Goal: Use online tool/utility: Utilize a website feature to perform a specific function

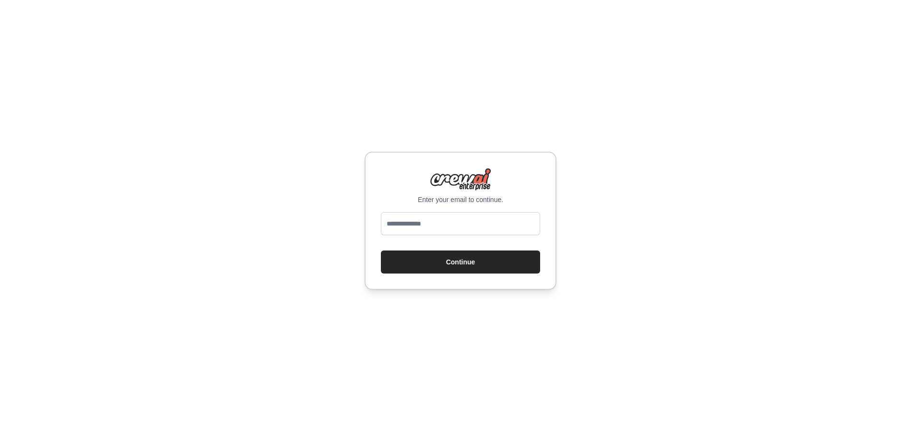
click at [453, 219] on input "email" at bounding box center [460, 223] width 159 height 23
type input "**********"
click at [381, 251] on button "Continue" at bounding box center [460, 262] width 159 height 23
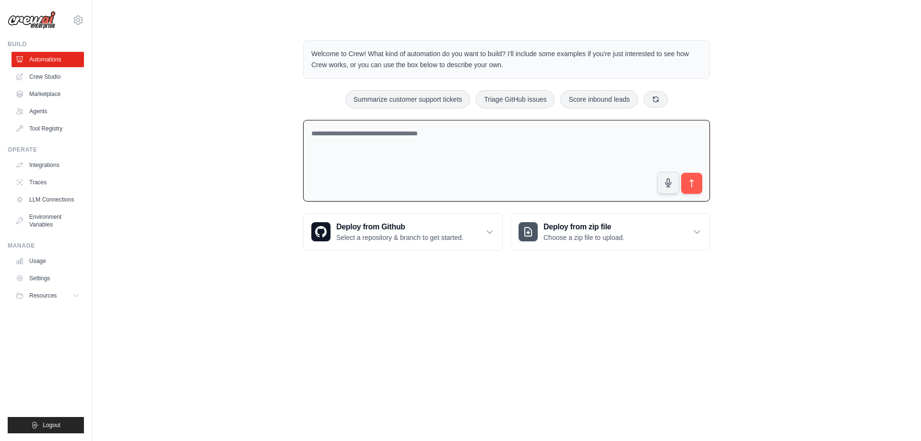
click at [443, 149] on textarea at bounding box center [506, 161] width 407 height 82
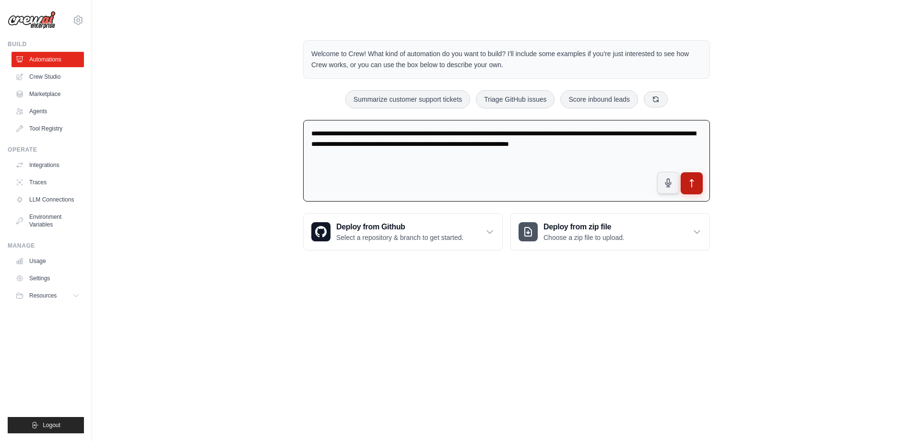
type textarea "**********"
click at [690, 179] on icon "submit" at bounding box center [692, 184] width 10 height 10
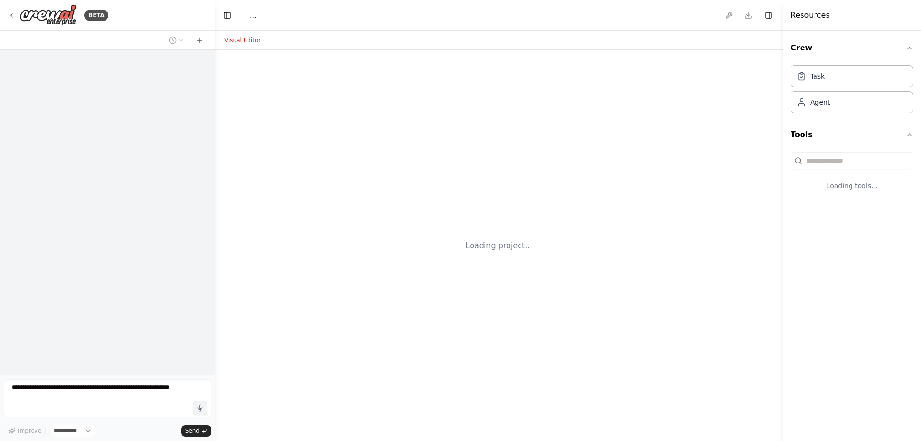
select select "****"
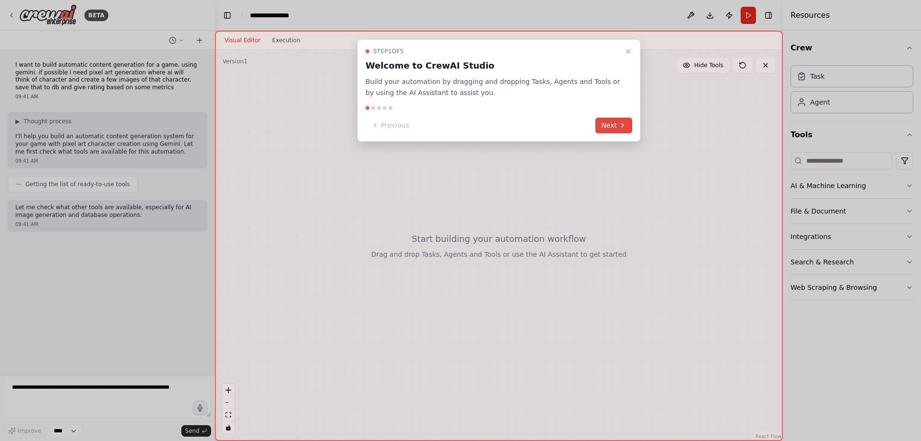
click at [620, 125] on icon at bounding box center [623, 125] width 8 height 8
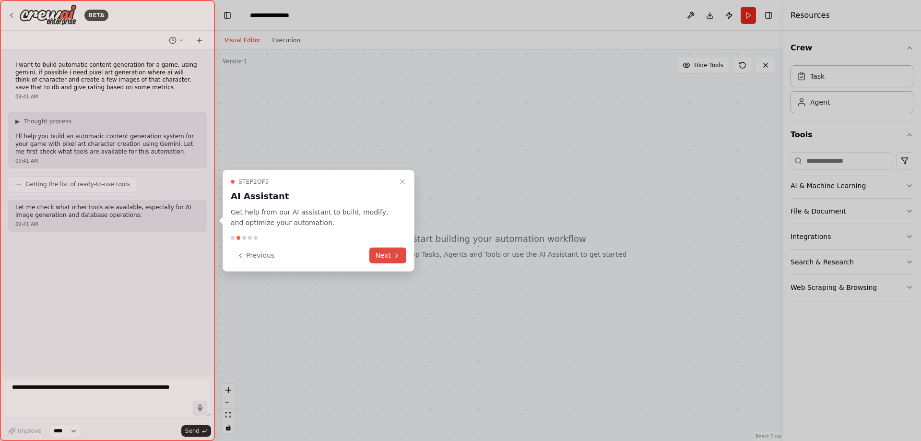
click at [388, 259] on button "Next" at bounding box center [388, 256] width 37 height 16
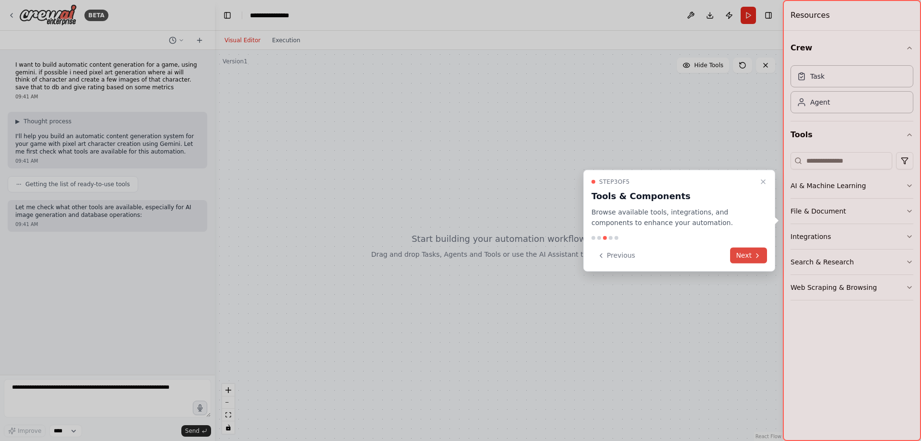
click at [735, 258] on button "Next" at bounding box center [748, 256] width 37 height 16
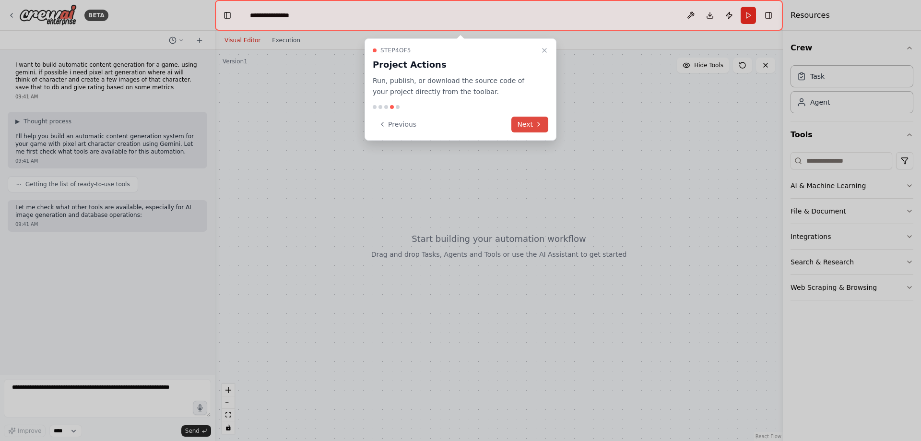
click at [534, 119] on button "Next" at bounding box center [530, 125] width 37 height 16
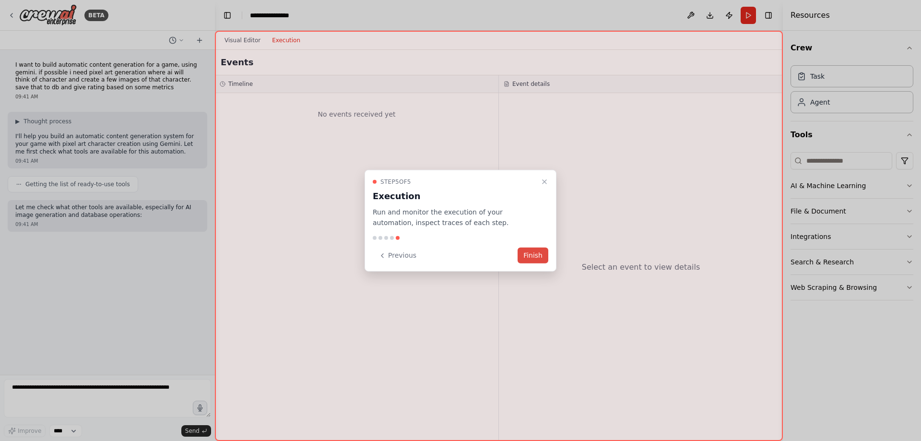
click at [542, 255] on button "Finish" at bounding box center [533, 256] width 31 height 16
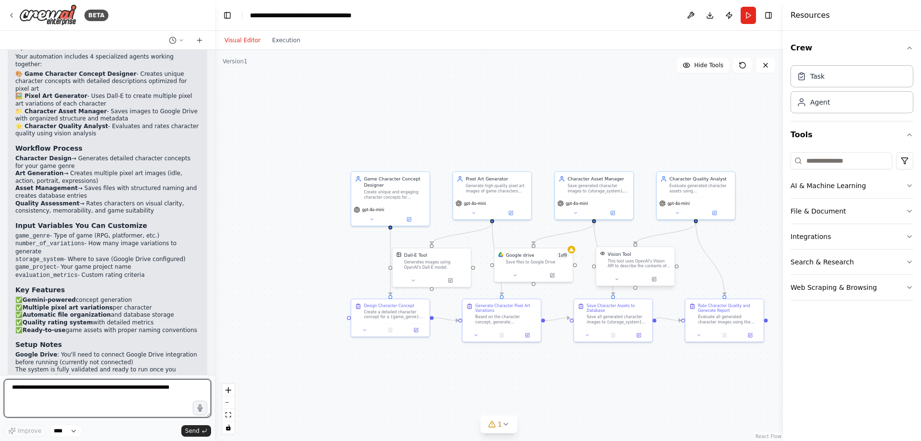
scroll to position [959, 0]
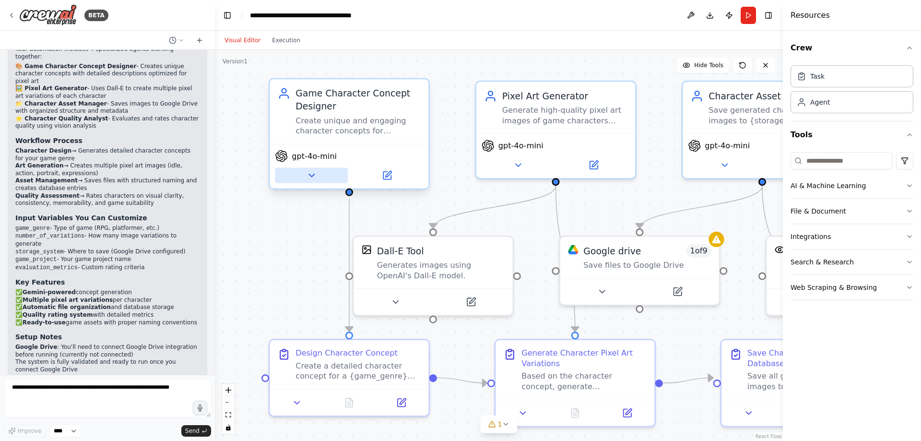
click at [310, 177] on icon at bounding box center [312, 175] width 11 height 11
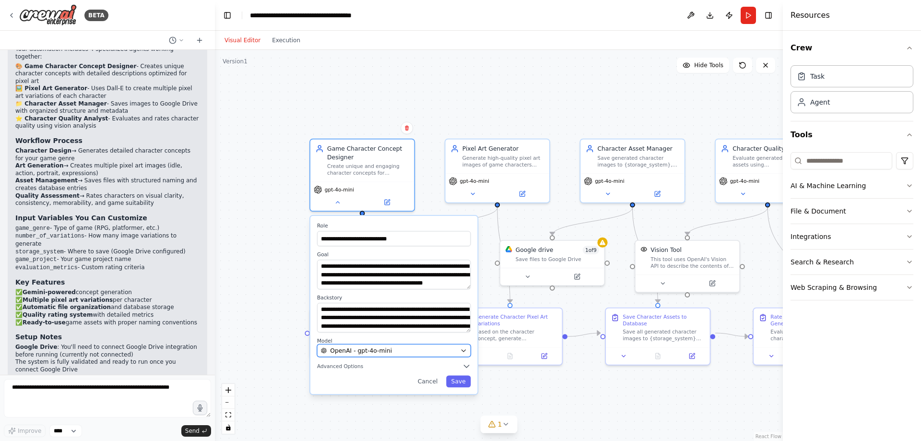
click at [437, 349] on div "OpenAI - gpt-4o-mini" at bounding box center [389, 350] width 136 height 9
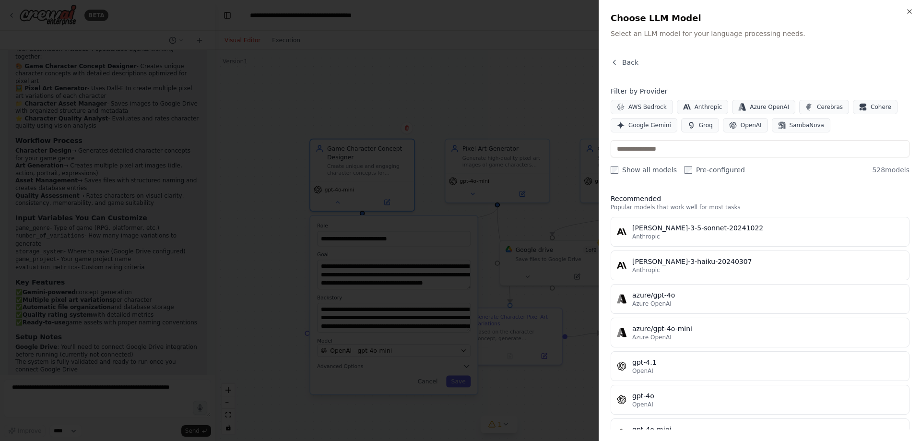
click at [500, 55] on div at bounding box center [460, 220] width 921 height 441
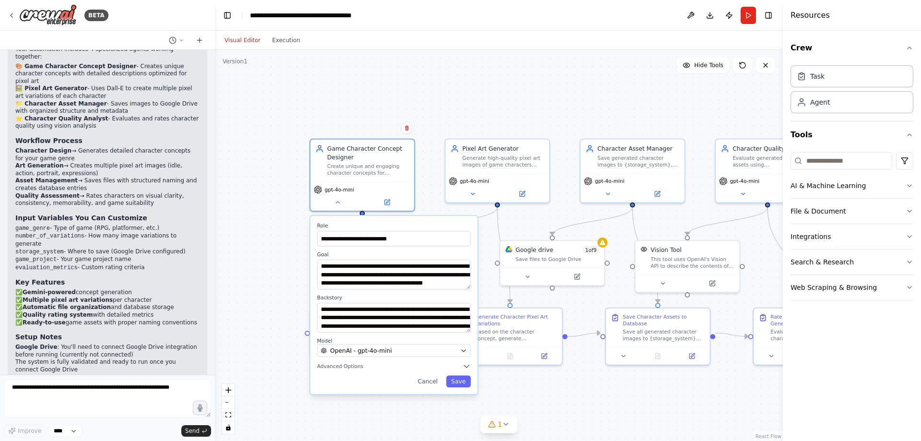
click at [388, 98] on div ".deletable-edge-delete-btn { width: 20px; height: 20px; border: 0px solid #ffff…" at bounding box center [499, 245] width 568 height 391
click at [442, 110] on div ".deletable-edge-delete-btn { width: 20px; height: 20px; border: 0px solid #ffff…" at bounding box center [499, 245] width 568 height 391
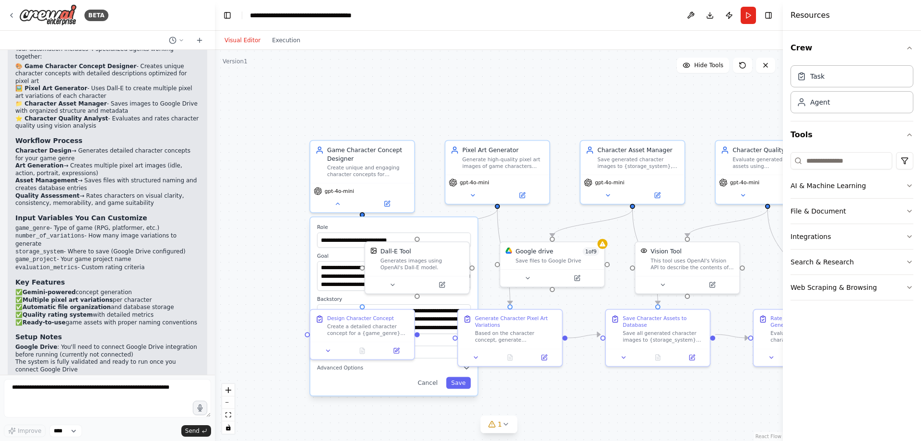
click at [428, 90] on div ".deletable-edge-delete-btn { width: 20px; height: 20px; border: 0px solid #ffff…" at bounding box center [499, 245] width 568 height 391
click at [433, 389] on div "**********" at bounding box center [393, 306] width 167 height 178
click at [437, 382] on button "Cancel" at bounding box center [428, 383] width 30 height 12
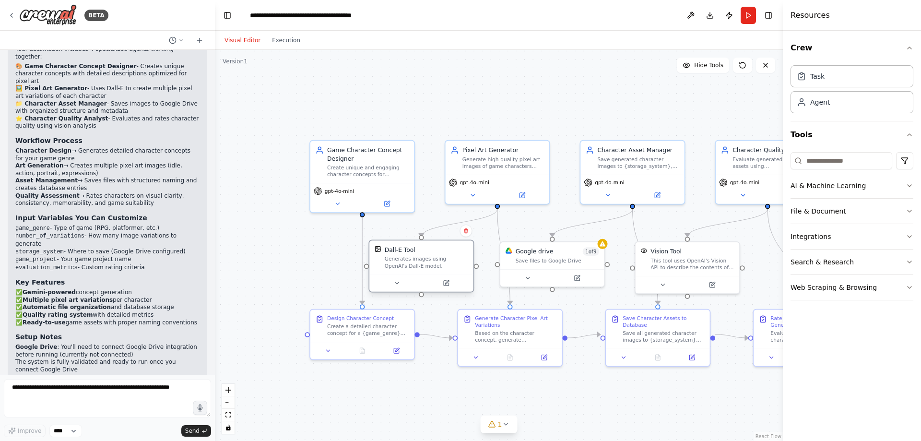
drag, startPoint x: 436, startPoint y: 265, endPoint x: 442, endPoint y: 263, distance: 5.9
click at [443, 264] on div "Generates images using OpenAI's Dall-E model." at bounding box center [427, 262] width 84 height 13
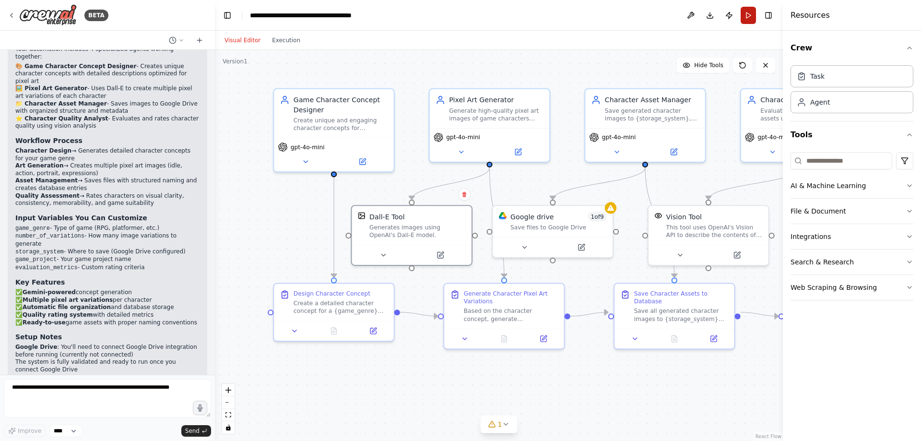
click at [745, 15] on button "Run" at bounding box center [748, 15] width 15 height 17
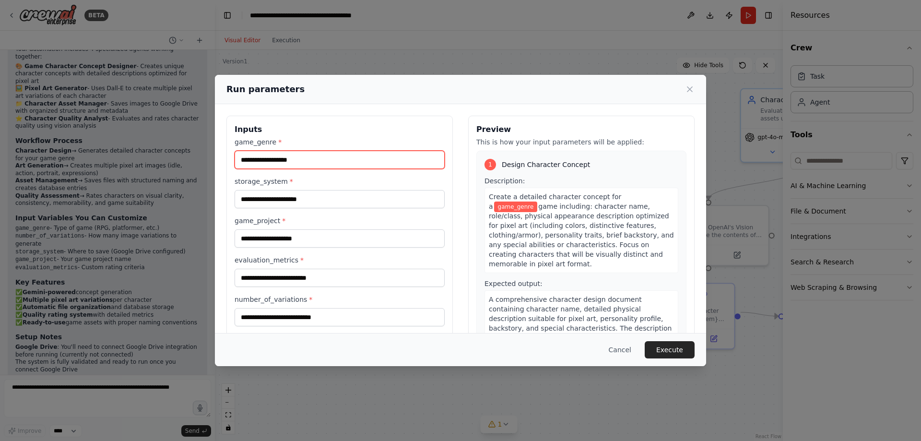
click at [316, 158] on input "game_genre *" at bounding box center [340, 160] width 210 height 18
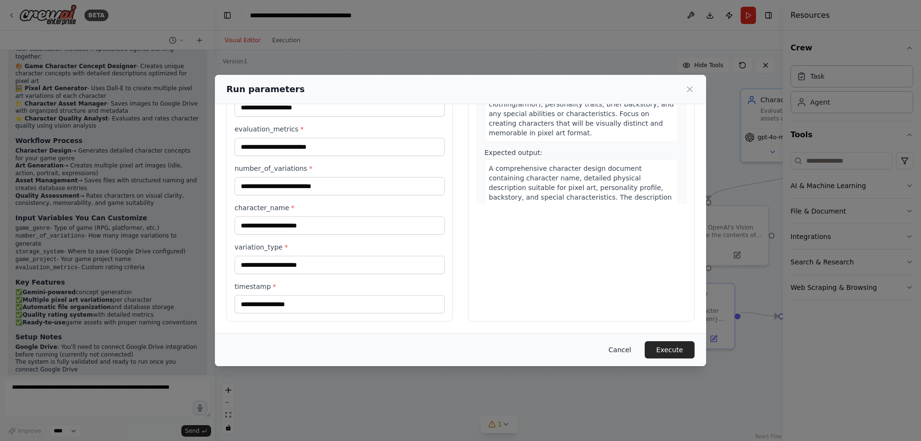
type input "*********"
click at [617, 351] on button "Cancel" at bounding box center [620, 349] width 38 height 17
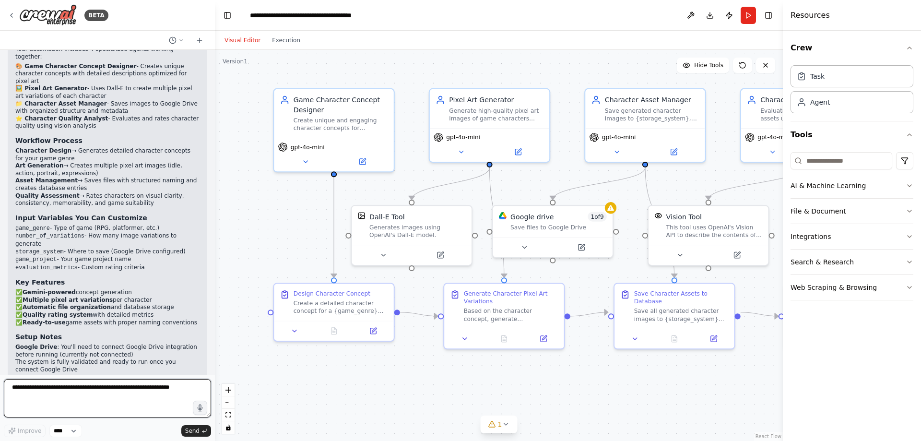
click at [121, 399] on textarea at bounding box center [107, 398] width 207 height 38
drag, startPoint x: 129, startPoint y: 410, endPoint x: 125, endPoint y: 388, distance: 22.3
click at [129, 409] on textarea "**********" at bounding box center [107, 398] width 207 height 38
click at [169, 387] on textarea "**********" at bounding box center [107, 398] width 207 height 38
click at [165, 411] on textarea "**********" at bounding box center [107, 398] width 207 height 38
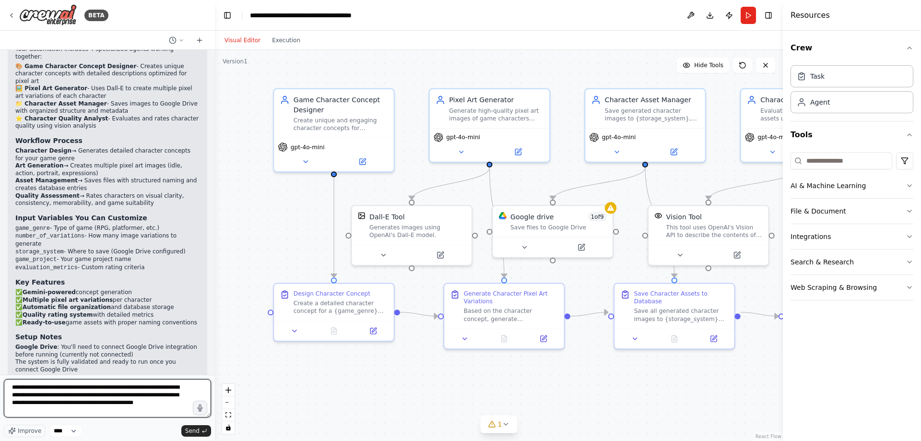
click at [168, 407] on textarea "**********" at bounding box center [107, 398] width 207 height 38
click at [163, 404] on textarea "**********" at bounding box center [107, 398] width 207 height 38
click at [140, 415] on textarea "**********" at bounding box center [107, 398] width 207 height 38
paste textarea "**********"
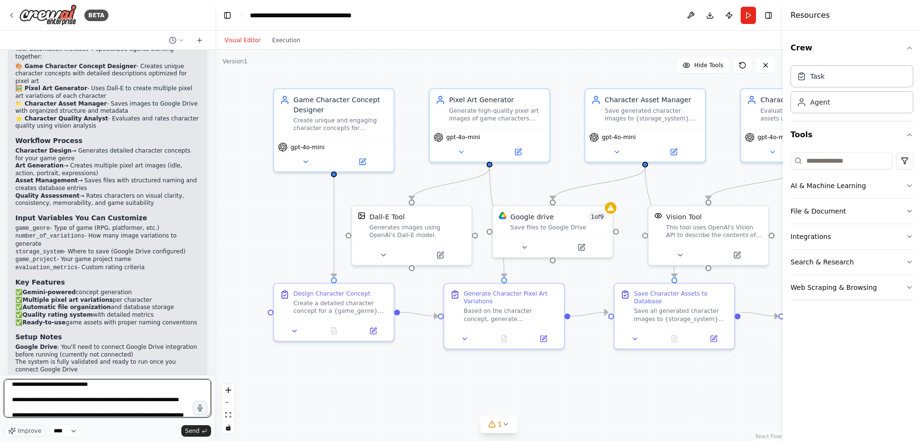
click at [87, 390] on textarea "**********" at bounding box center [107, 398] width 207 height 38
drag, startPoint x: 42, startPoint y: 401, endPoint x: 69, endPoint y: 402, distance: 26.9
click at [69, 402] on textarea "**********" at bounding box center [107, 398] width 207 height 38
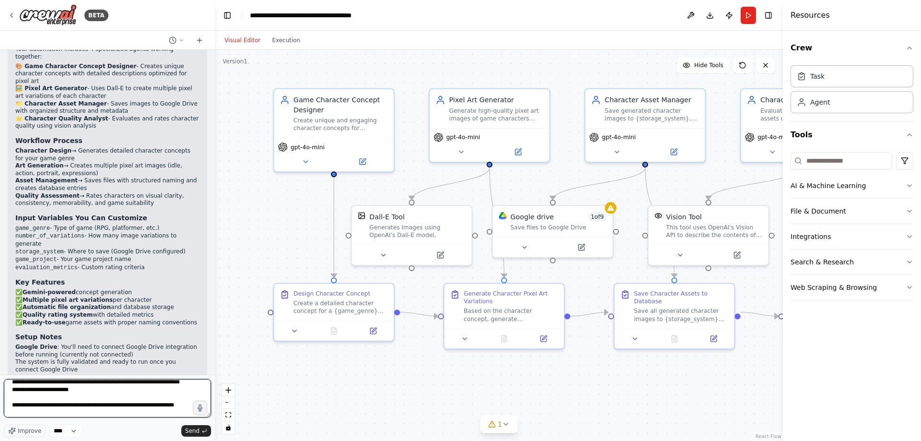
scroll to position [131, 0]
drag, startPoint x: 123, startPoint y: 413, endPoint x: 172, endPoint y: 464, distance: 70.6
click at [172, 418] on textarea "**********" at bounding box center [107, 398] width 207 height 38
paste textarea "**********"
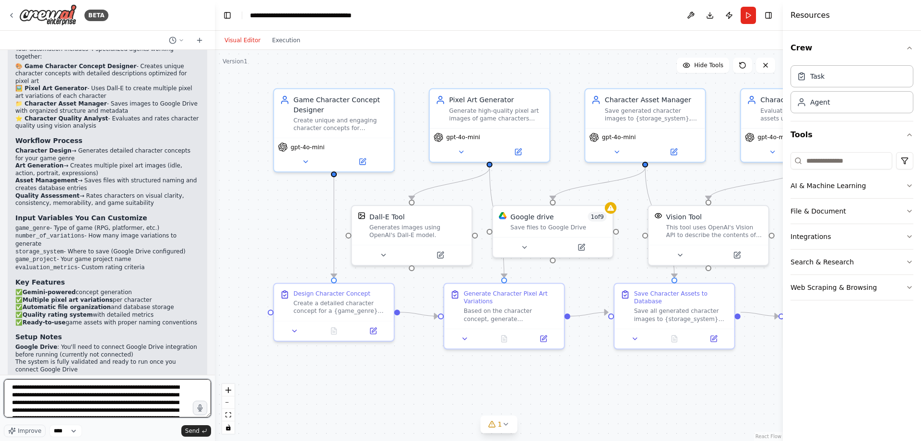
scroll to position [34, 0]
click at [84, 389] on textarea "**********" at bounding box center [107, 398] width 207 height 38
type textarea "**********"
click at [192, 430] on span "Send" at bounding box center [192, 431] width 14 height 8
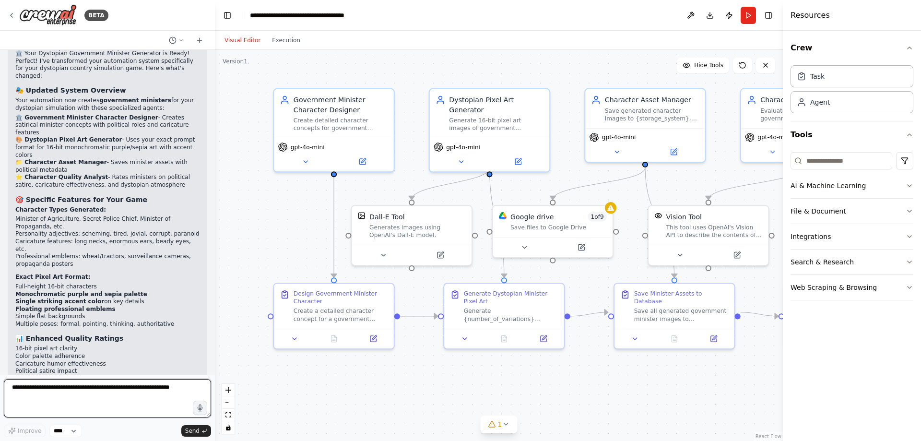
scroll to position [1864, 0]
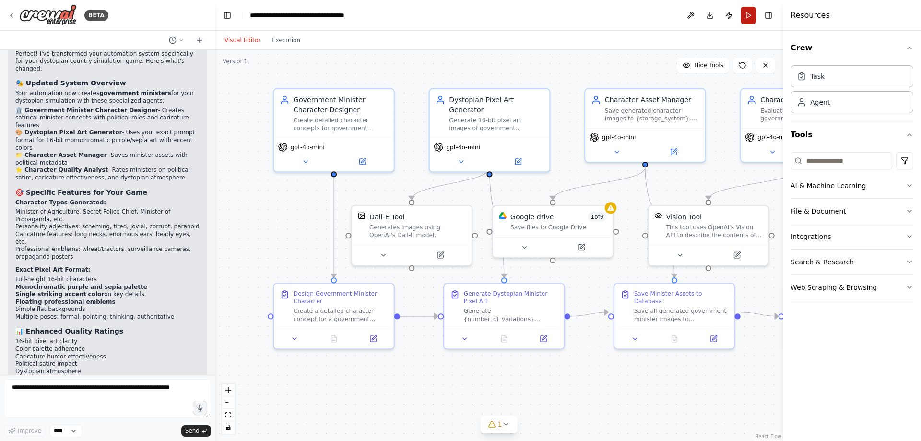
click at [747, 11] on button "Run" at bounding box center [748, 15] width 15 height 17
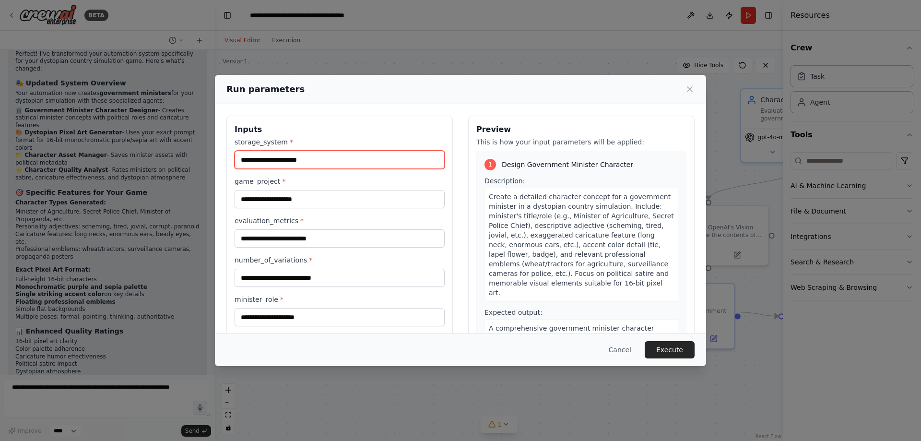
click at [359, 164] on input "storage_system *" at bounding box center [340, 160] width 210 height 18
click at [407, 153] on input "storage_system *" at bounding box center [340, 160] width 210 height 18
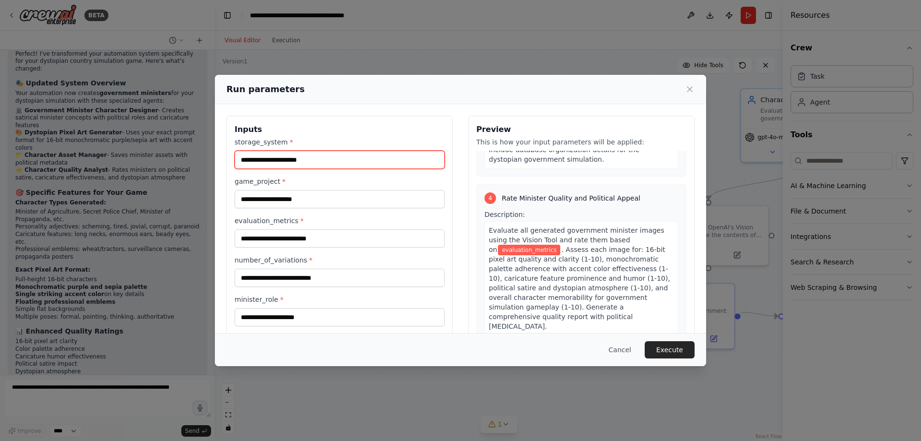
scroll to position [762, 0]
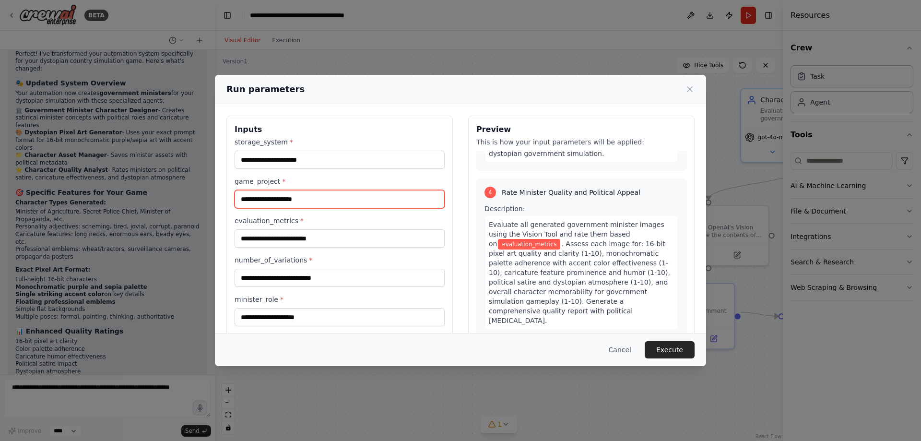
click at [364, 207] on input "game_project *" at bounding box center [340, 199] width 210 height 18
type input "****"
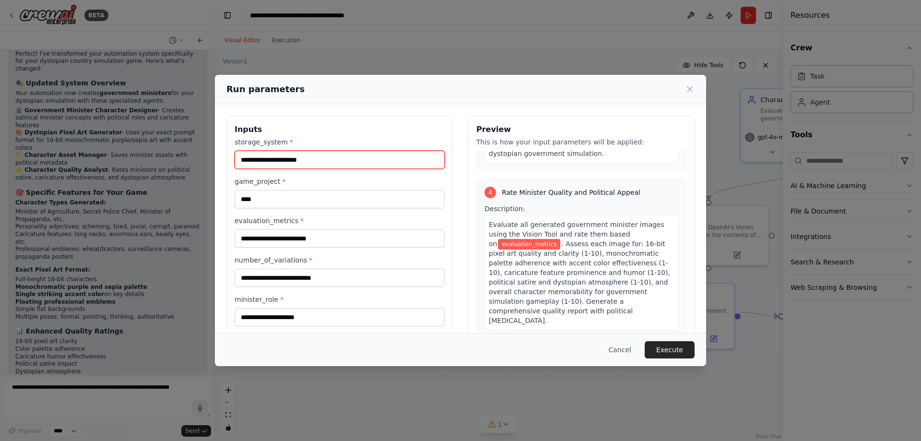
click at [359, 168] on input "storage_system *" at bounding box center [340, 160] width 210 height 18
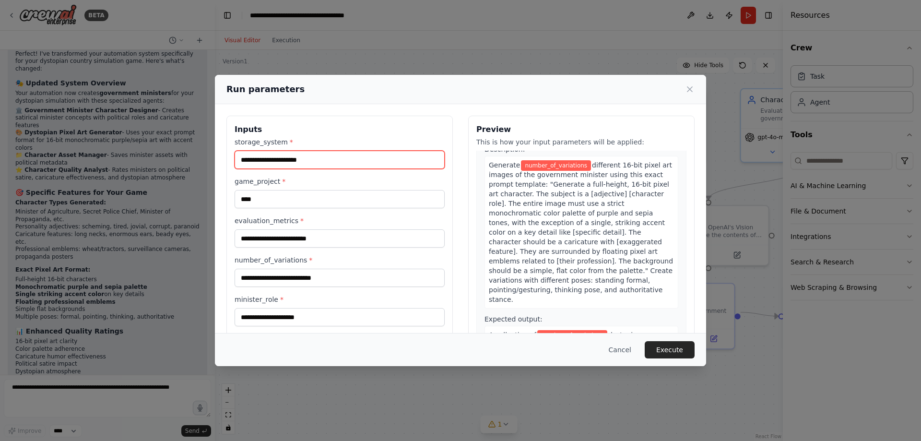
scroll to position [302, 0]
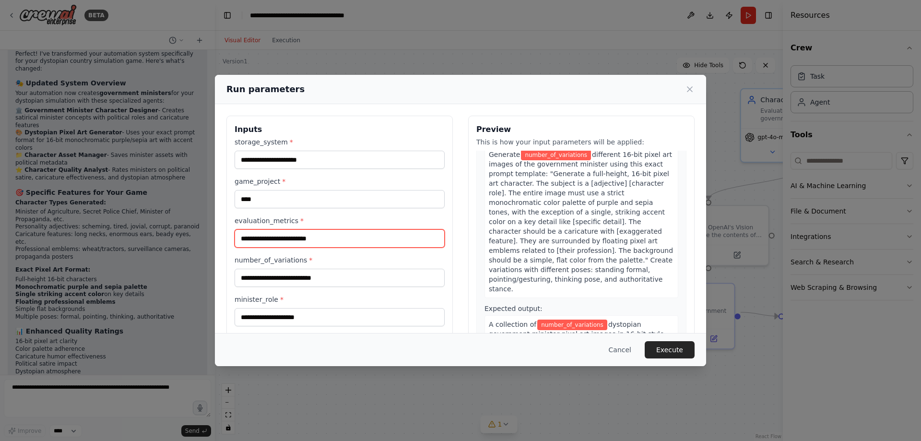
click at [299, 246] on input "evaluation_metrics *" at bounding box center [340, 238] width 210 height 18
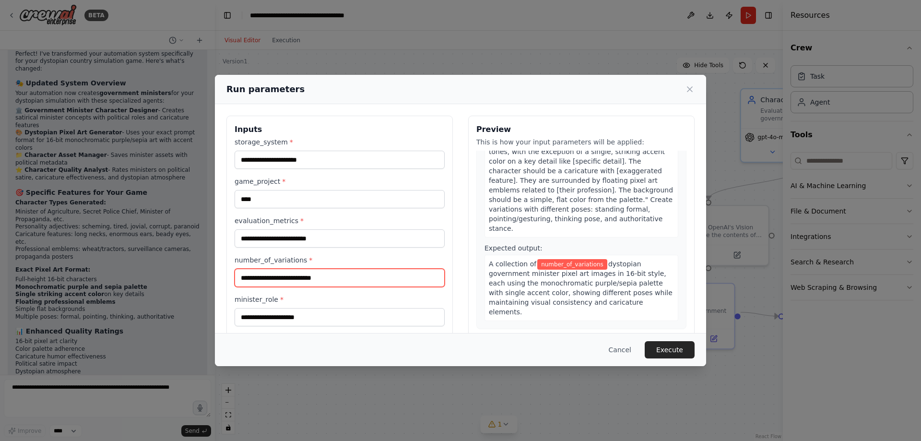
click at [366, 277] on input "number_of_variations *" at bounding box center [340, 278] width 210 height 18
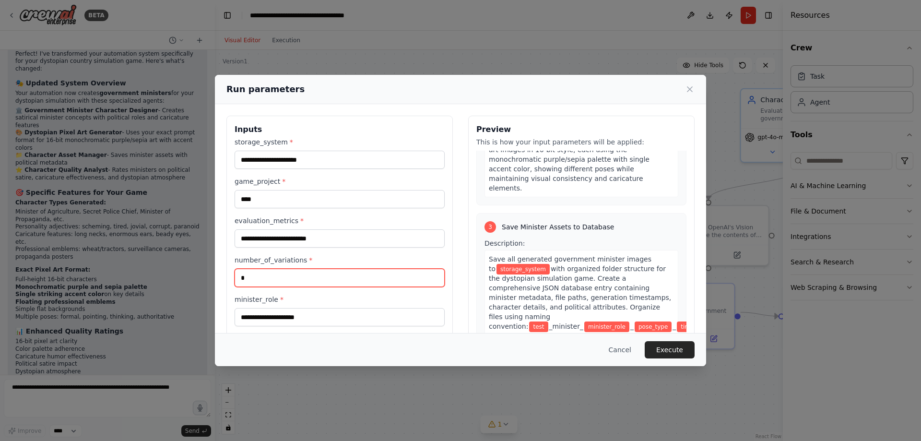
scroll to position [484, 0]
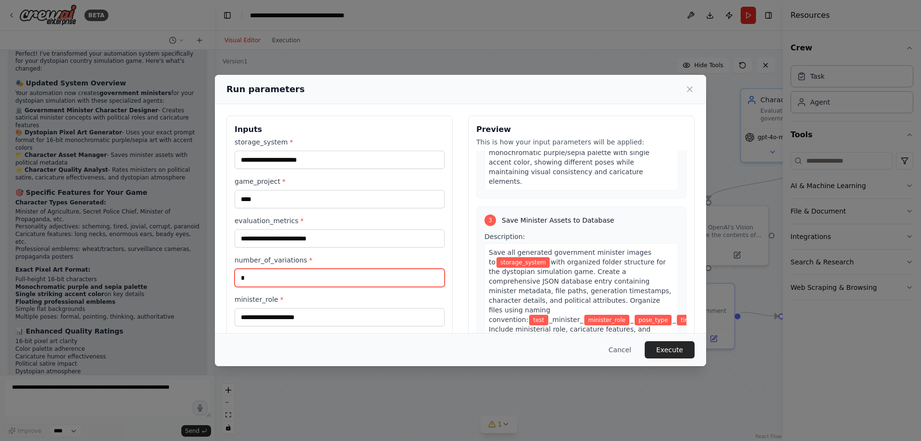
type input "*"
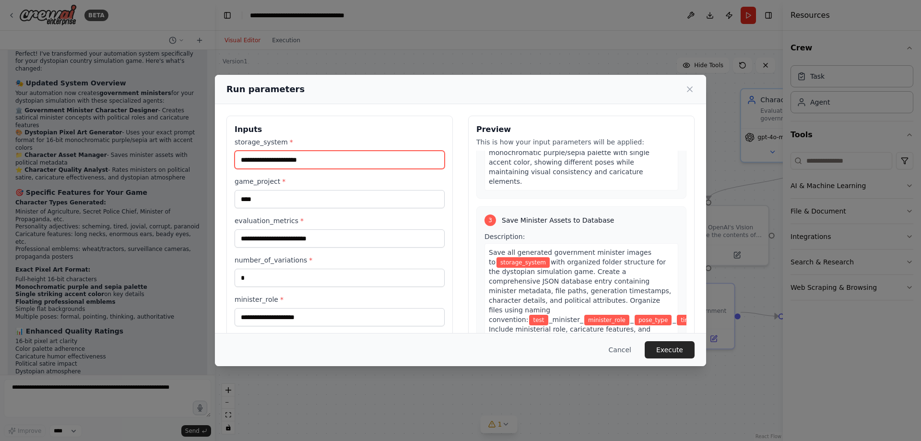
click at [315, 167] on input "storage_system *" at bounding box center [340, 160] width 210 height 18
click at [316, 158] on input "storage_system *" at bounding box center [340, 160] width 210 height 18
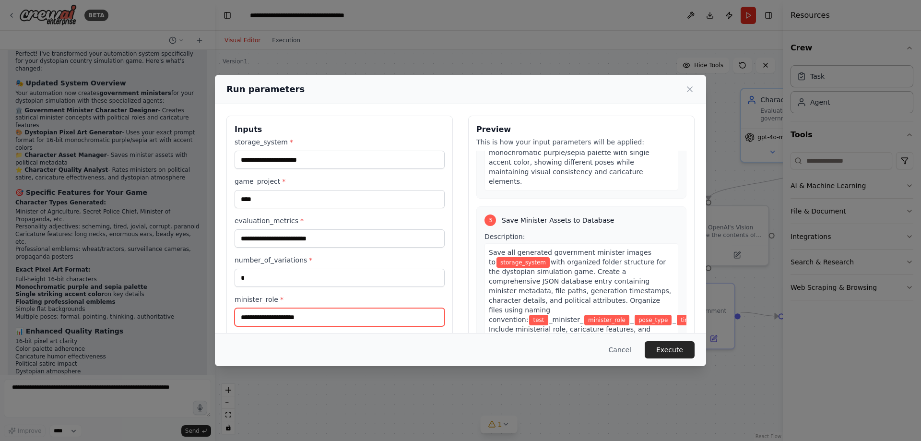
click at [319, 318] on input "minister_role *" at bounding box center [340, 317] width 210 height 18
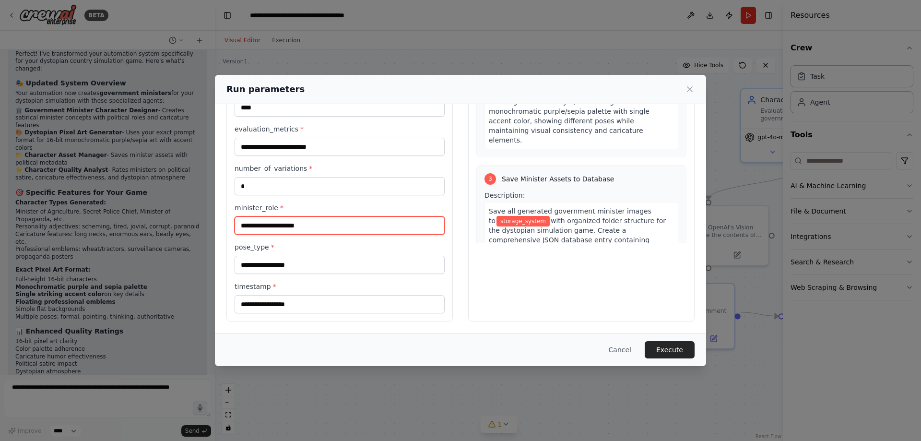
scroll to position [441, 0]
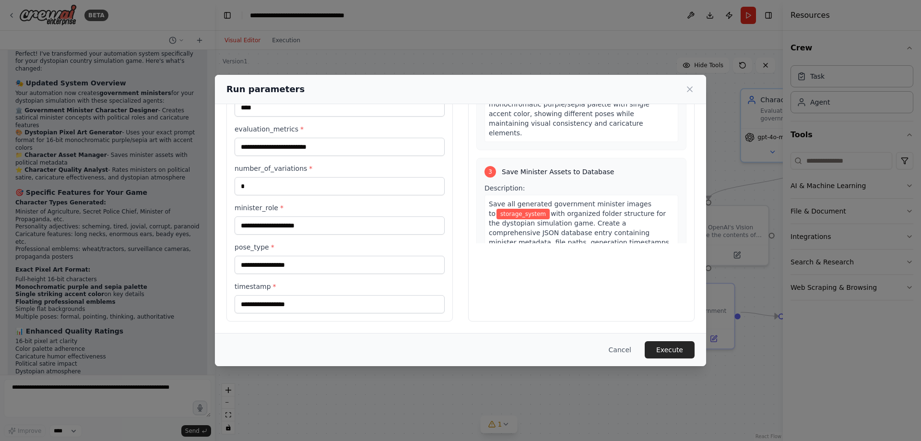
drag, startPoint x: 540, startPoint y: 194, endPoint x: 654, endPoint y: 196, distance: 113.7
click at [654, 196] on div "Save all generated government minister images to storage_system with organized …" at bounding box center [582, 247] width 194 height 105
copy div "minister_role _ pose_type _ timestamp"
drag, startPoint x: 696, startPoint y: 85, endPoint x: 692, endPoint y: 87, distance: 5.0
click at [695, 86] on div "Run parameters" at bounding box center [460, 89] width 491 height 29
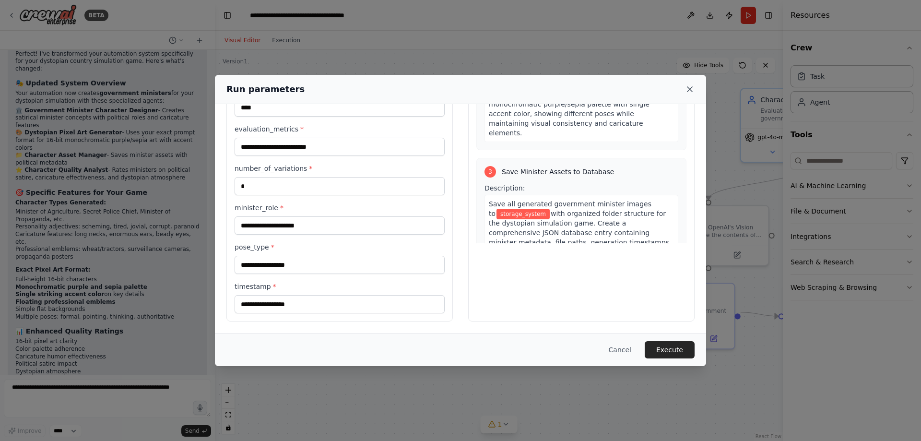
click at [692, 87] on icon at bounding box center [690, 89] width 10 height 10
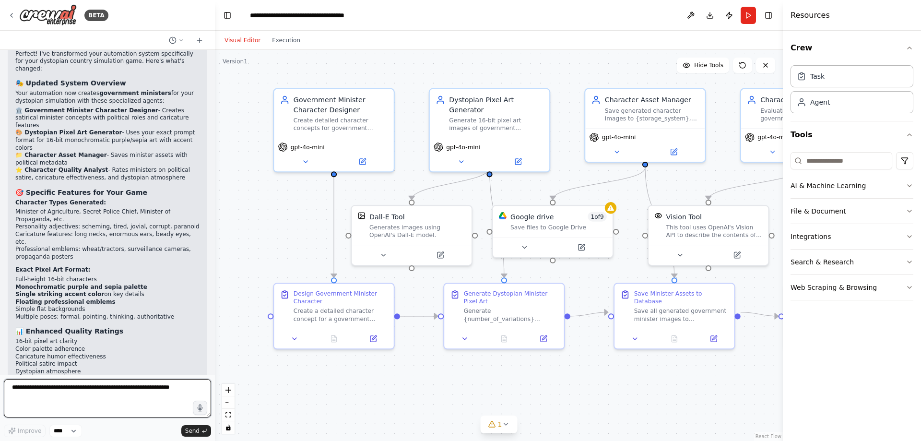
click at [114, 398] on textarea at bounding box center [107, 398] width 207 height 38
paste textarea "**********"
type textarea "**********"
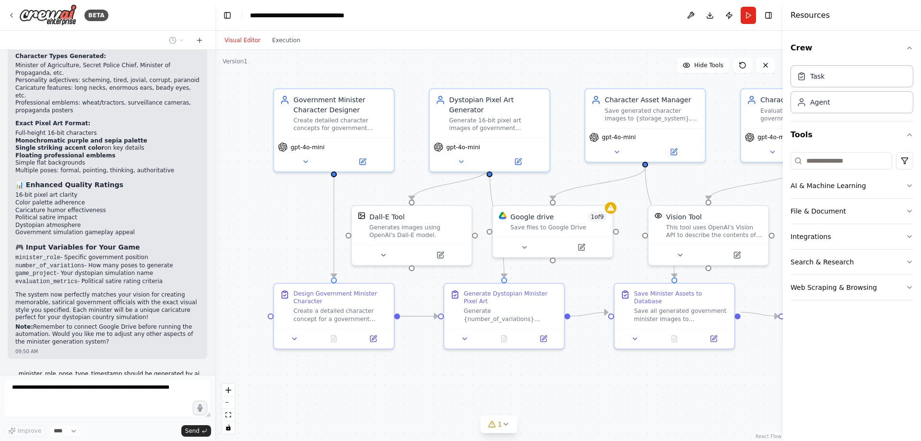
scroll to position [2038, 0]
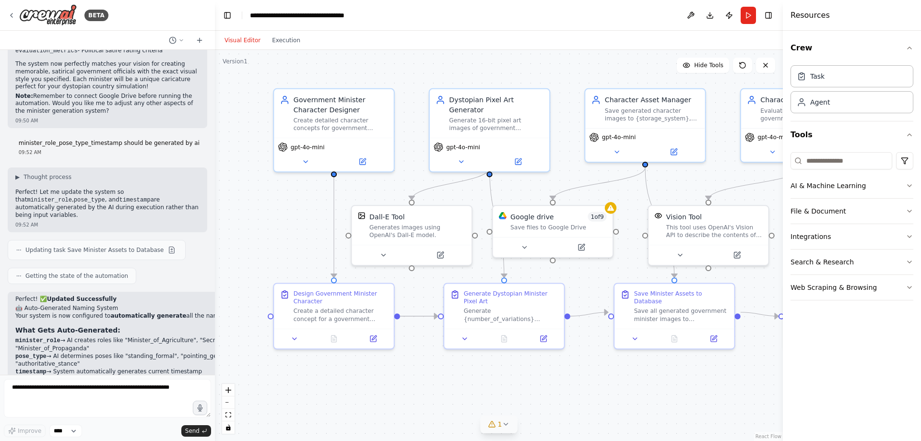
click at [501, 428] on span "1" at bounding box center [500, 424] width 4 height 10
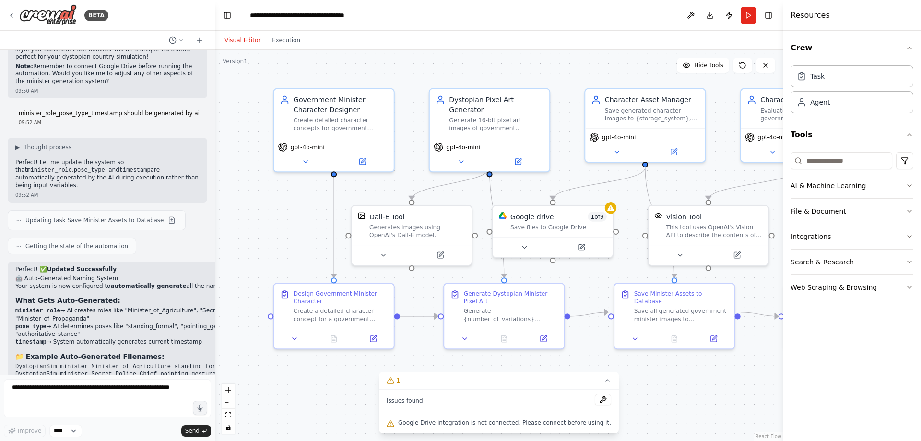
scroll to position [2279, 0]
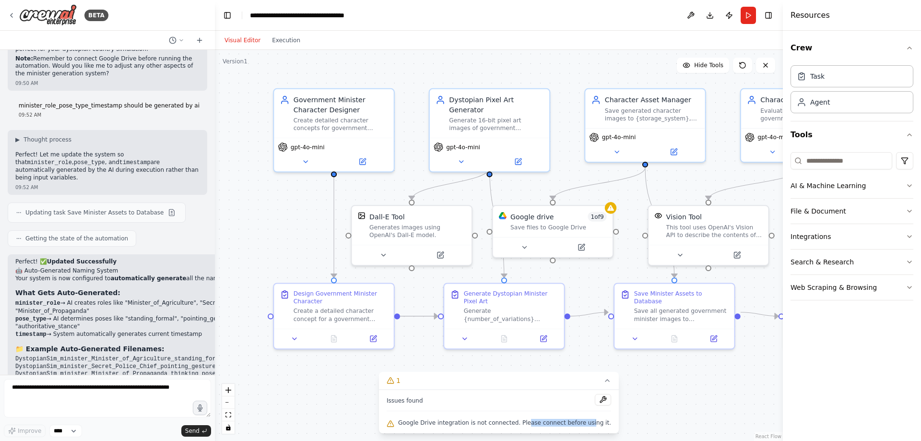
drag, startPoint x: 533, startPoint y: 424, endPoint x: 586, endPoint y: 426, distance: 53.3
click at [586, 426] on span "Google Drive integration is not connected. Please connect before using it." at bounding box center [504, 423] width 213 height 8
click at [595, 403] on button at bounding box center [603, 400] width 16 height 12
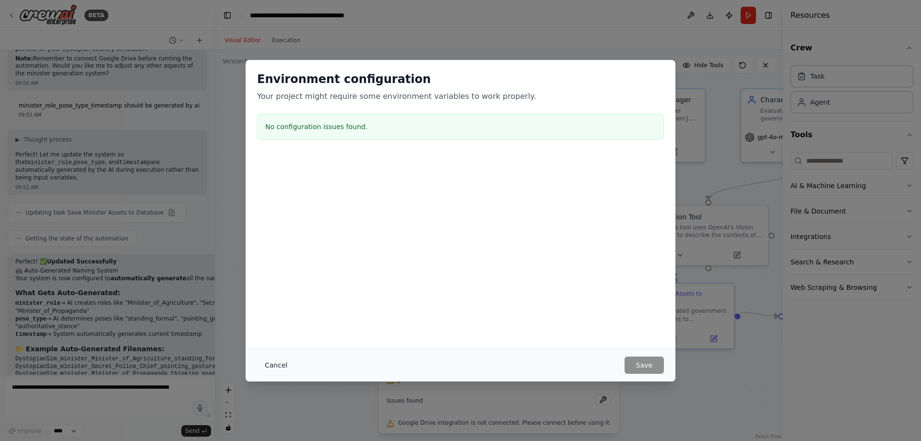
click at [265, 365] on button "Cancel" at bounding box center [276, 365] width 38 height 17
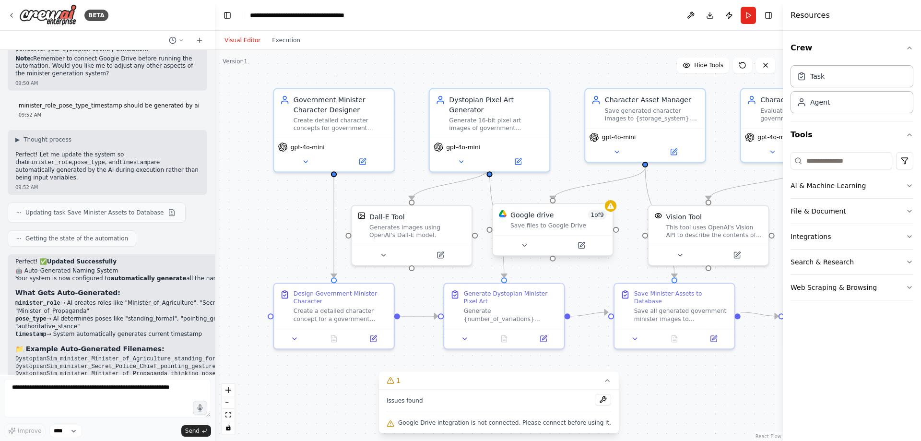
click at [548, 227] on div "Save files to Google Drive" at bounding box center [559, 226] width 96 height 8
click at [532, 224] on div "Save files to Google Drive" at bounding box center [559, 226] width 96 height 8
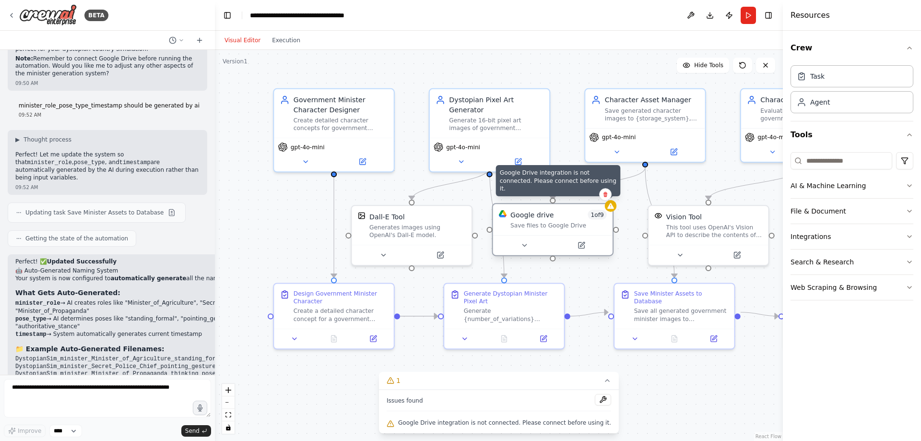
click at [609, 209] on icon at bounding box center [611, 206] width 7 height 6
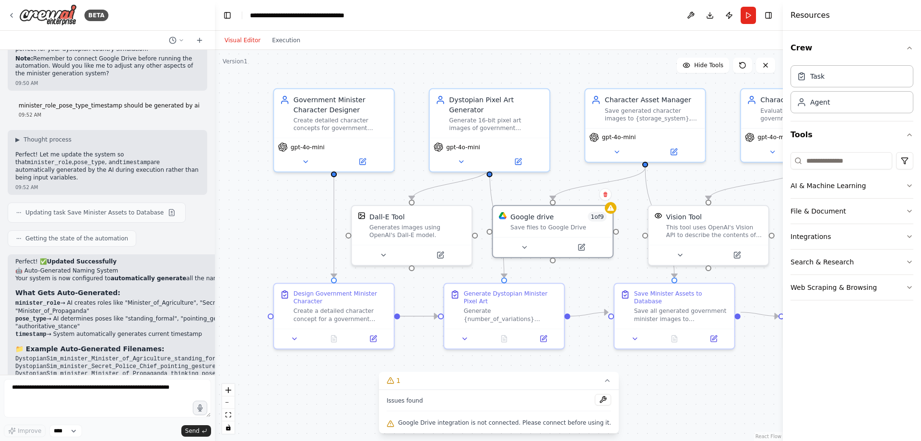
click at [344, 44] on div "Visual Editor Execution" at bounding box center [499, 40] width 568 height 19
click at [750, 19] on button "Run" at bounding box center [748, 15] width 15 height 17
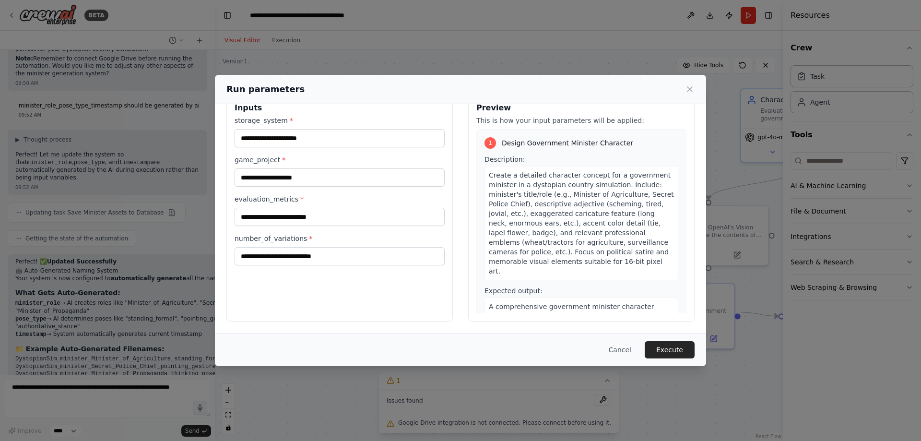
scroll to position [0, 0]
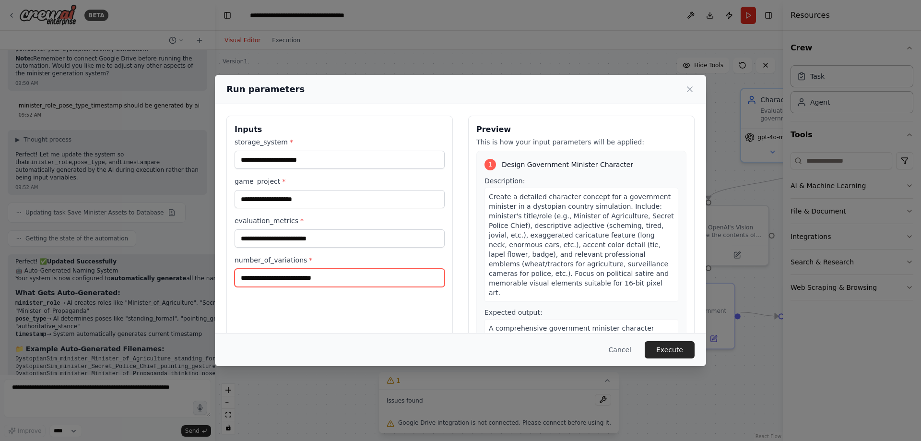
click at [328, 276] on input "number_of_variations *" at bounding box center [340, 278] width 210 height 18
type input "*"
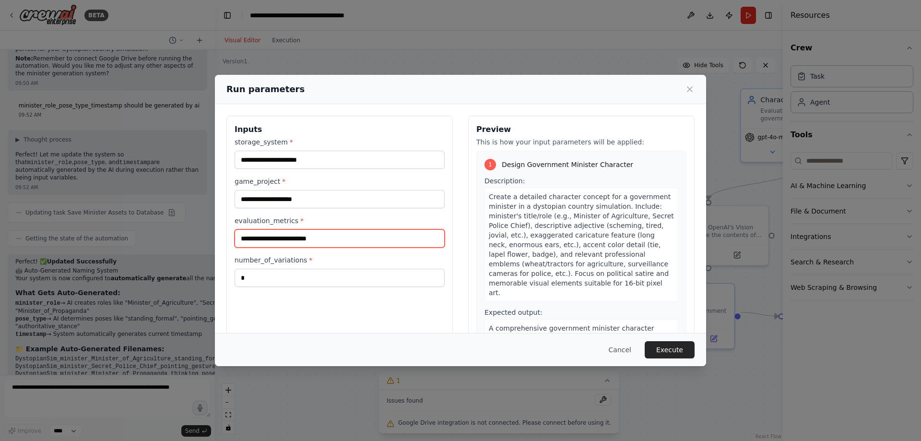
click at [358, 237] on input "evaluation_metrics *" at bounding box center [340, 238] width 210 height 18
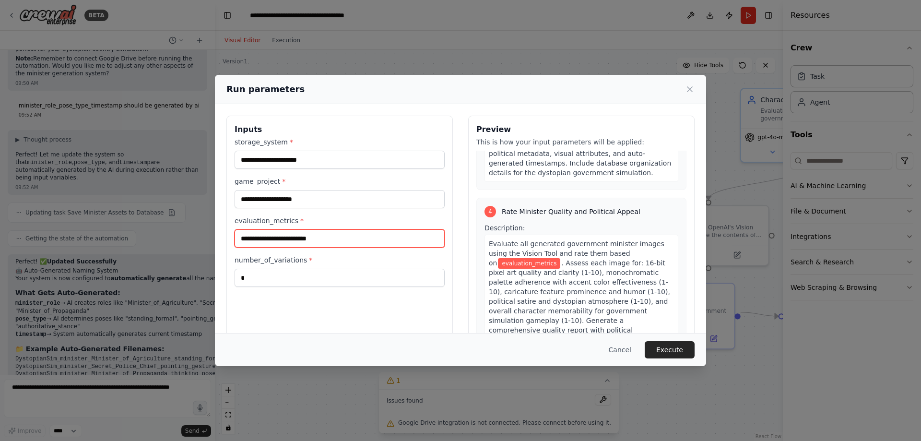
scroll to position [692, 0]
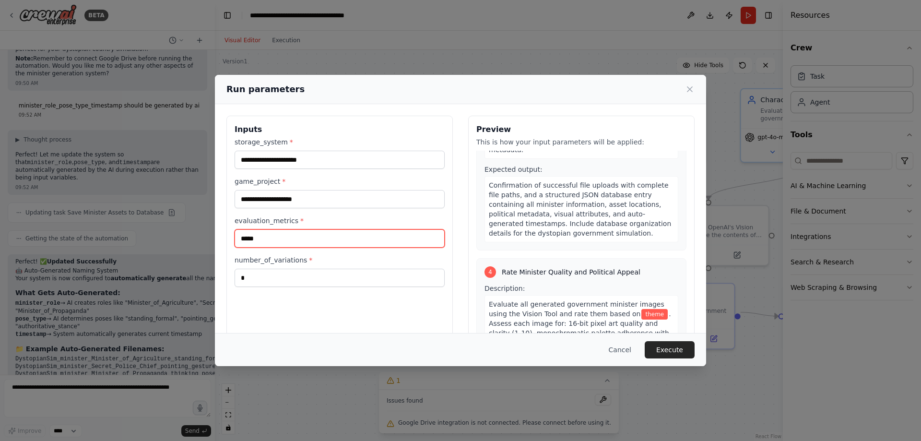
type input "*****"
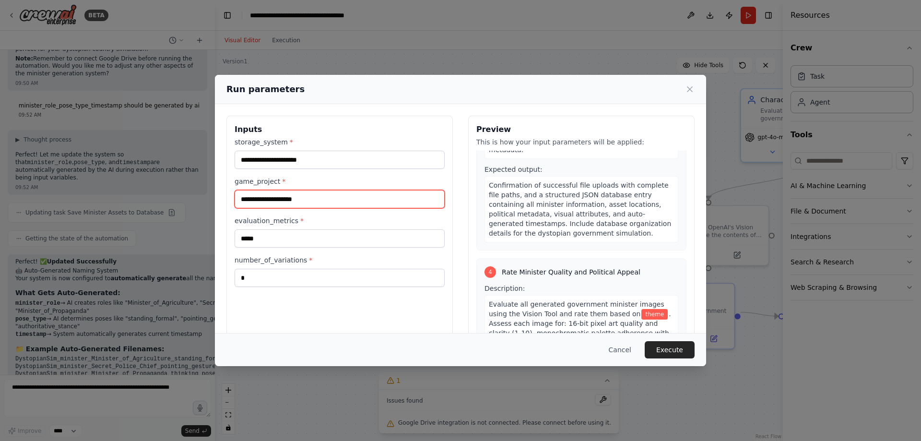
click at [302, 204] on input "game_project *" at bounding box center [340, 199] width 210 height 18
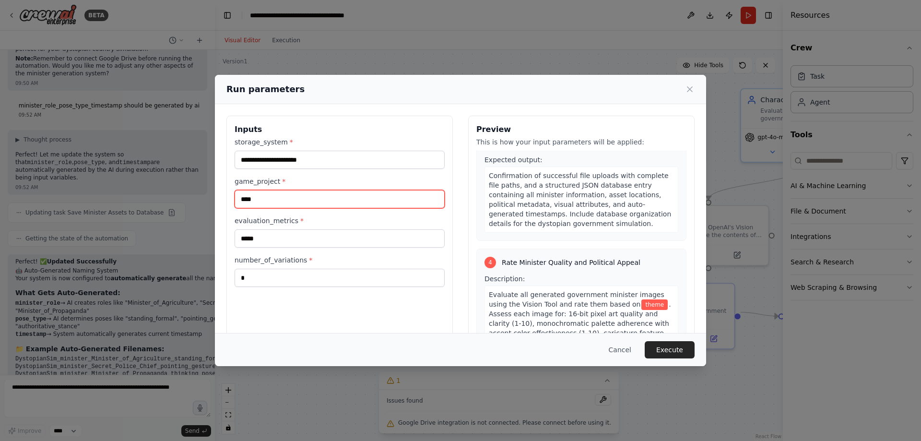
type input "****"
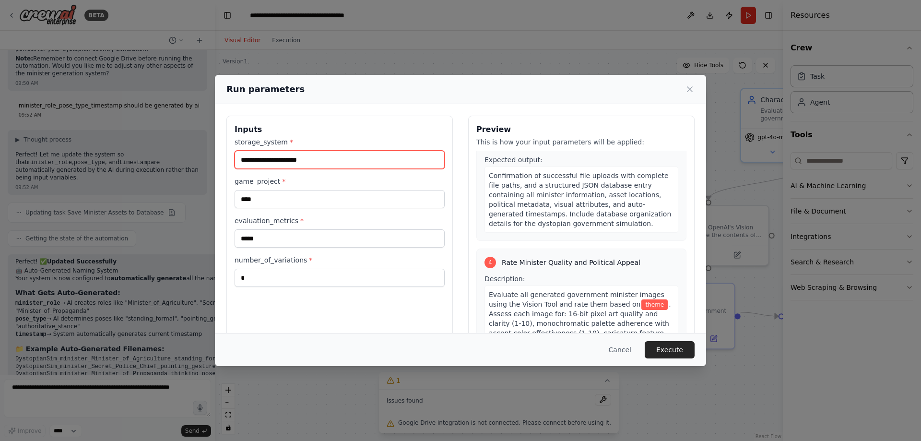
click at [329, 154] on input "storage_system *" at bounding box center [340, 160] width 210 height 18
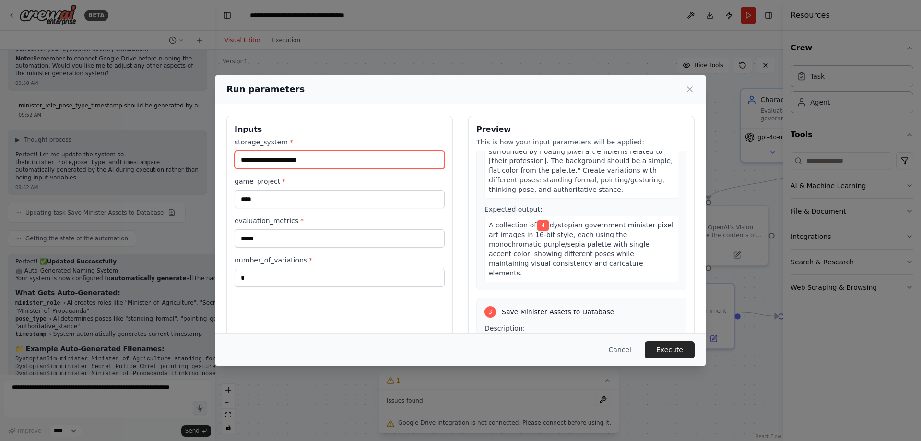
scroll to position [423, 0]
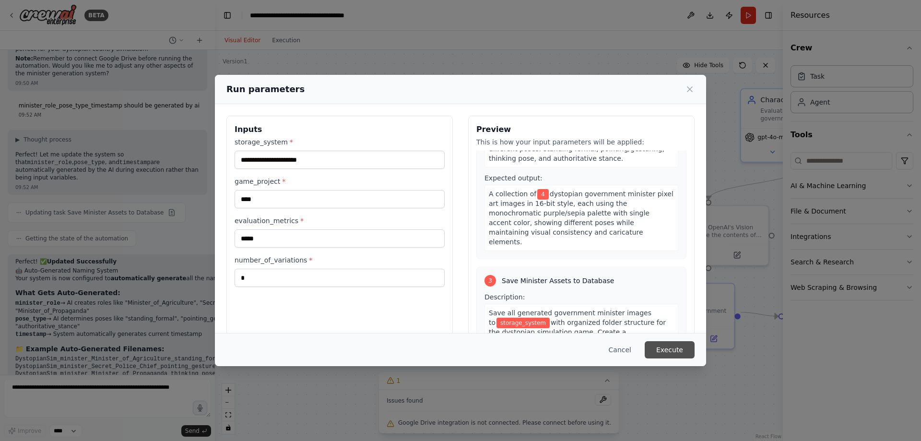
click at [670, 350] on button "Execute" at bounding box center [670, 349] width 50 height 17
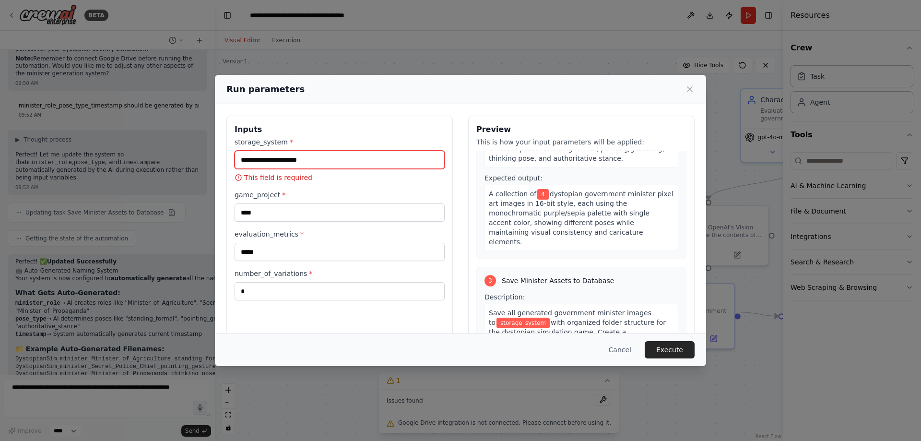
click at [309, 154] on input "storage_system *" at bounding box center [340, 160] width 210 height 18
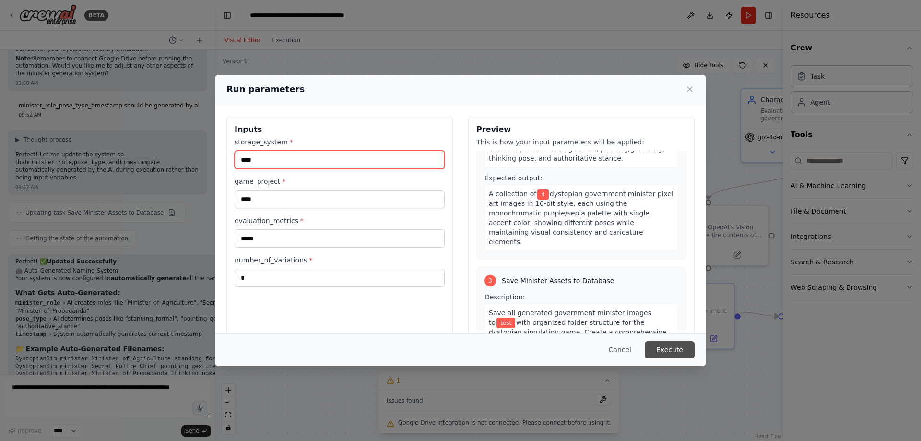
type input "****"
click at [684, 350] on button "Execute" at bounding box center [670, 349] width 50 height 17
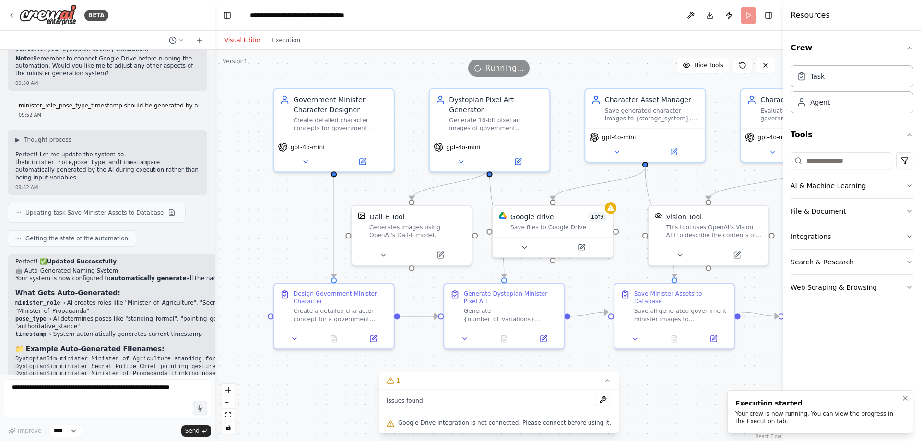
click at [776, 417] on div "Your crew is now running. You can view the progress in the Execution tab." at bounding box center [819, 417] width 166 height 15
click at [751, 402] on div "Execution started" at bounding box center [819, 403] width 166 height 10
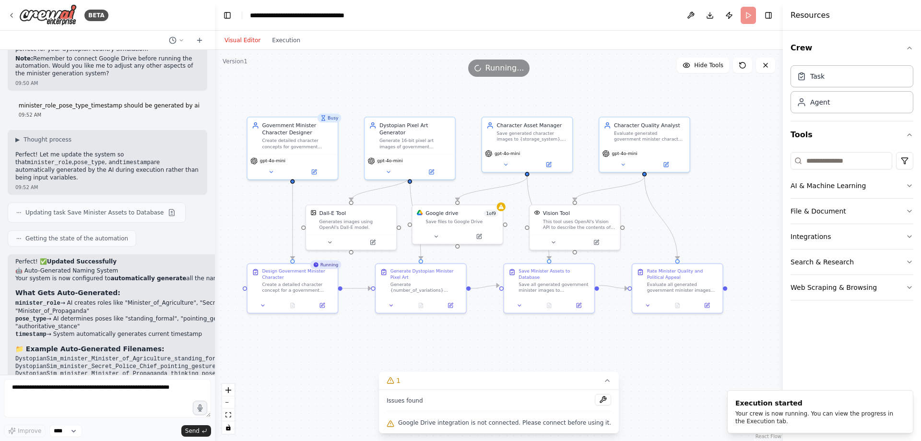
drag, startPoint x: 686, startPoint y: 119, endPoint x: 612, endPoint y: 68, distance: 89.4
click at [612, 69] on div ".deletable-edge-delete-btn { width: 20px; height: 20px; border: 0px solid #ffff…" at bounding box center [499, 245] width 568 height 391
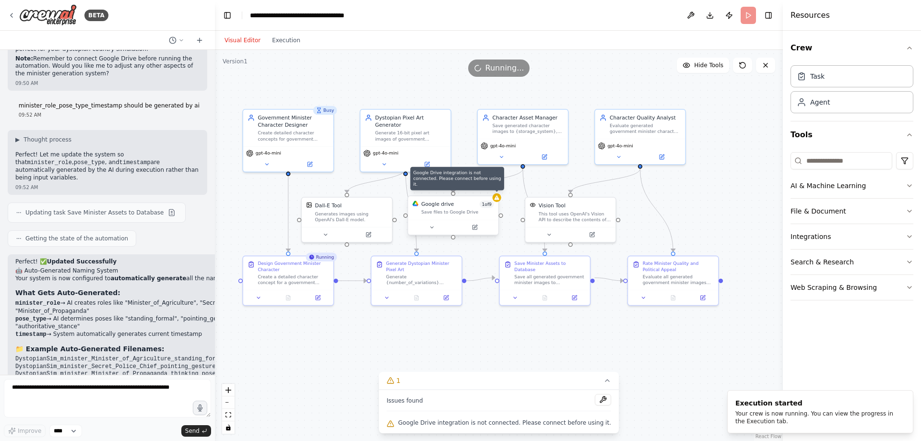
click at [498, 200] on icon at bounding box center [497, 198] width 6 height 6
click at [497, 200] on icon at bounding box center [497, 198] width 6 height 6
click at [496, 200] on icon at bounding box center [497, 198] width 6 height 6
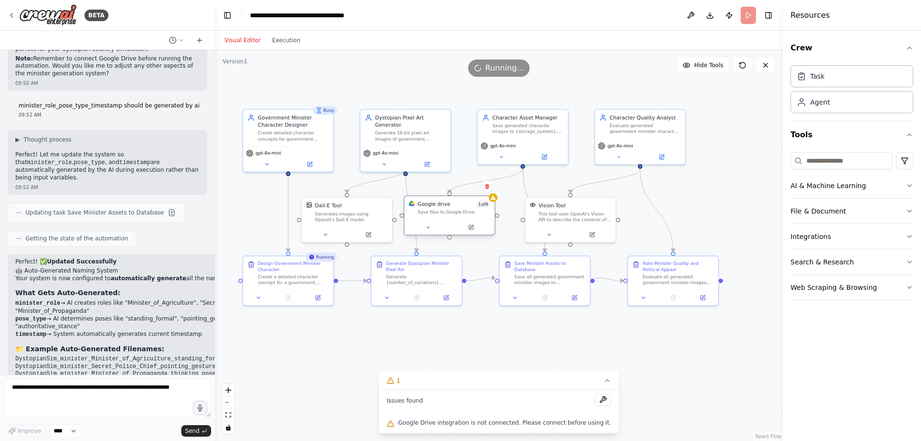
click at [455, 221] on div at bounding box center [450, 227] width 90 height 15
click at [426, 230] on button at bounding box center [427, 227] width 41 height 9
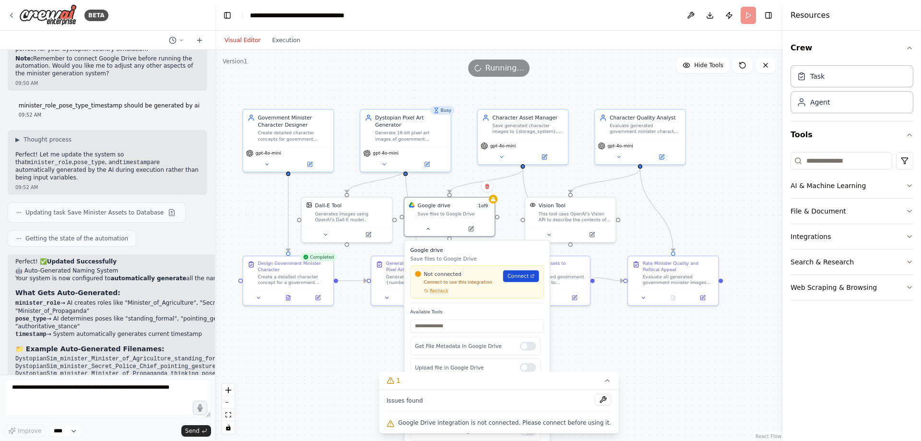
click at [524, 281] on link "Connect" at bounding box center [521, 276] width 36 height 12
click at [713, 203] on div ".deletable-edge-delete-btn { width: 20px; height: 20px; border: 0px solid #ffff…" at bounding box center [499, 245] width 568 height 391
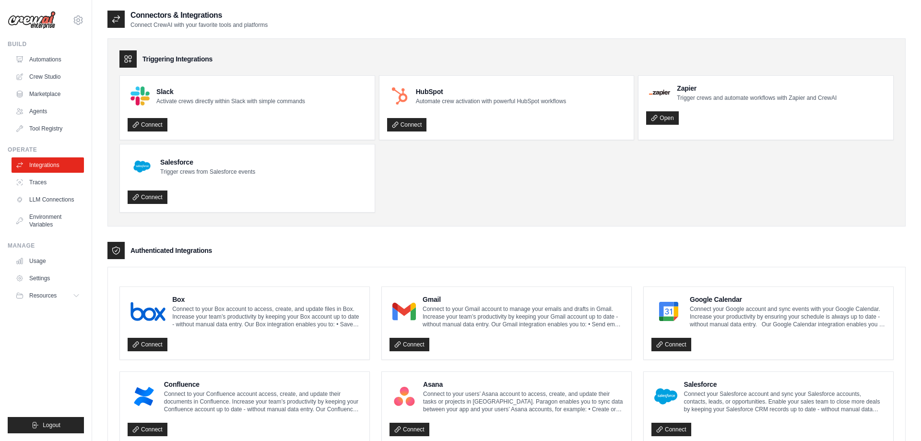
scroll to position [441, 0]
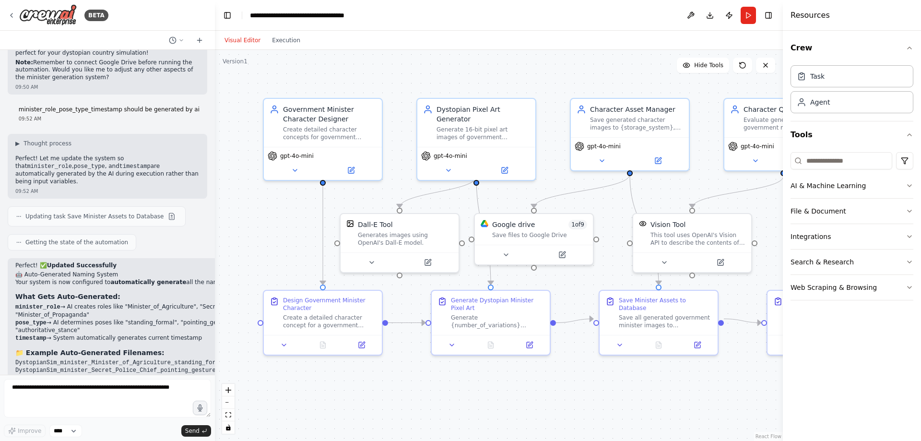
scroll to position [2279, 0]
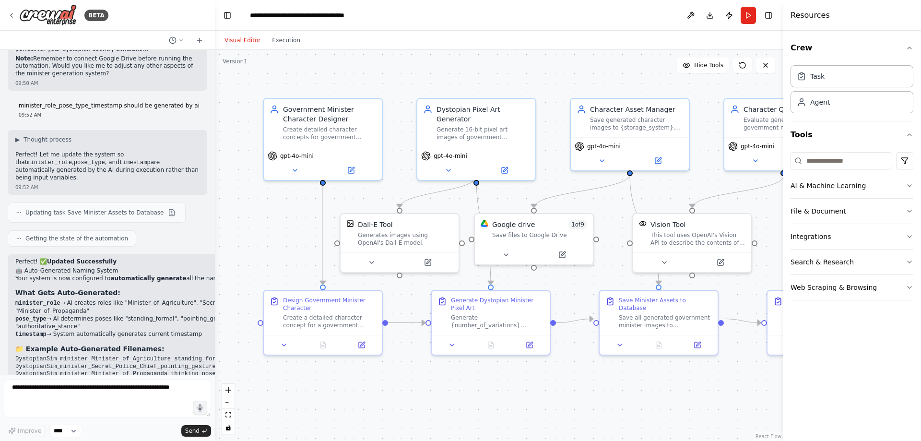
click at [915, 185] on div "Crew Task Agent Tools AI & Machine Learning File & Document Integrations Search…" at bounding box center [852, 236] width 138 height 410
click at [907, 186] on icon "button" at bounding box center [910, 186] width 8 height 8
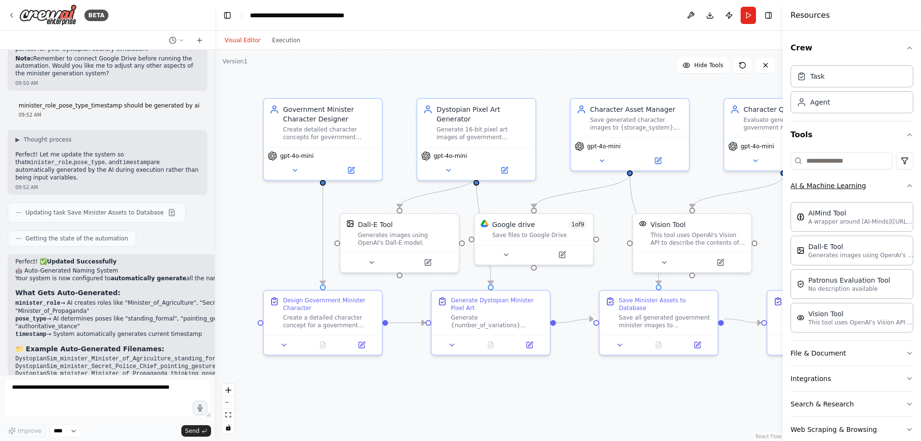
click at [907, 186] on icon "button" at bounding box center [910, 186] width 8 height 8
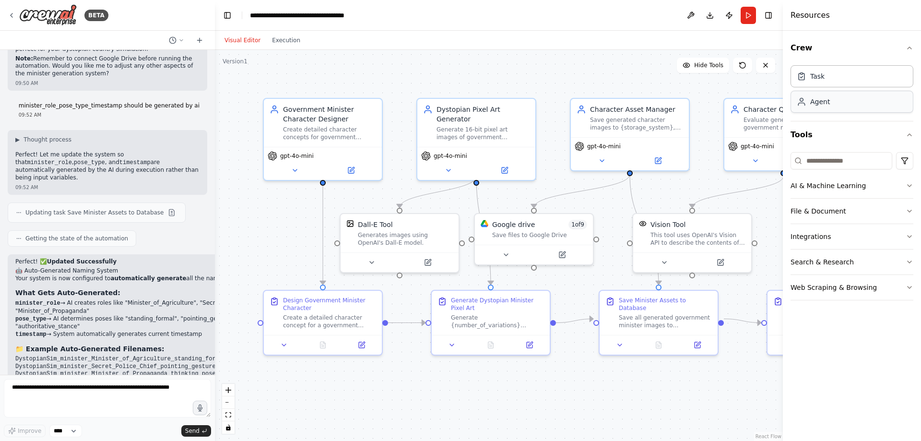
click at [830, 105] on div "Agent" at bounding box center [852, 102] width 123 height 22
click at [694, 16] on button at bounding box center [690, 15] width 15 height 17
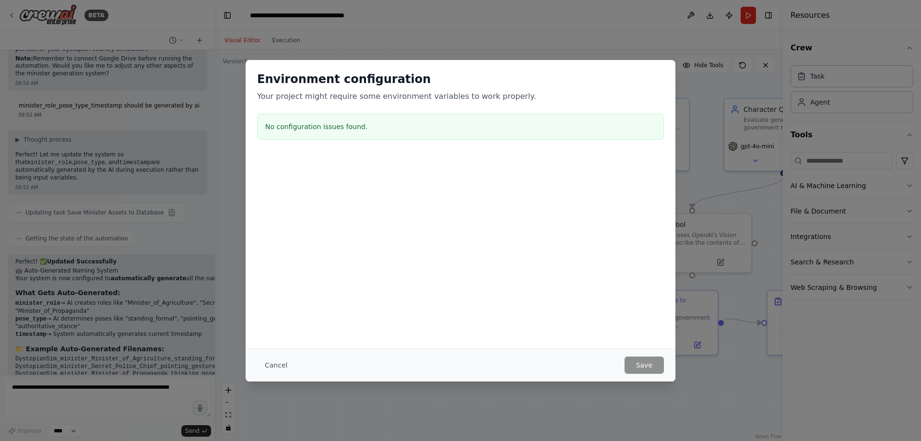
click at [748, 99] on div "Environment configuration Your project might require some environment variables…" at bounding box center [460, 220] width 921 height 441
click at [695, 53] on div "Environment configuration Your project might require some environment variables…" at bounding box center [460, 220] width 921 height 441
click at [275, 365] on button "Cancel" at bounding box center [276, 365] width 38 height 17
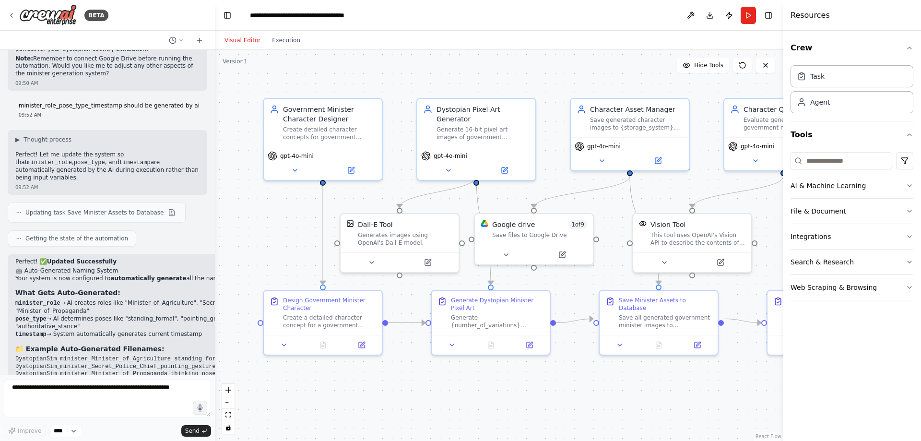
click at [275, 53] on div ".deletable-edge-delete-btn { width: 20px; height: 20px; border: 0px solid #ffff…" at bounding box center [499, 245] width 568 height 391
click at [278, 44] on button "Execution" at bounding box center [286, 41] width 40 height 12
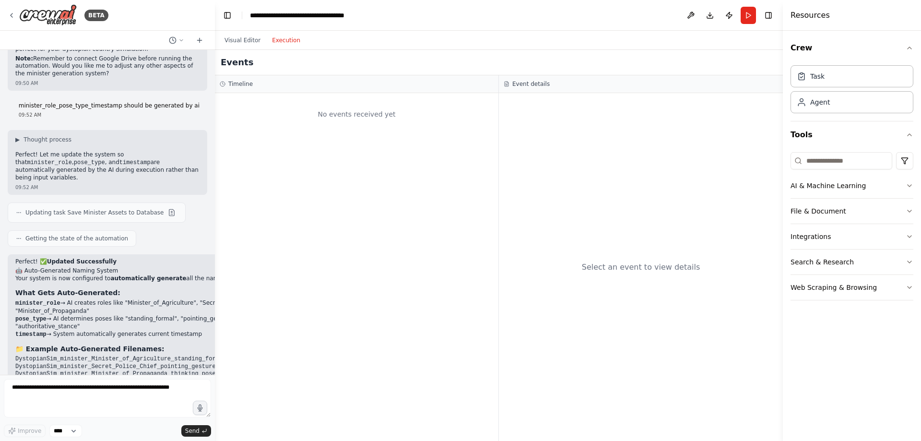
click at [240, 34] on div "Visual Editor Execution" at bounding box center [262, 40] width 87 height 19
click at [241, 39] on button "Visual Editor" at bounding box center [243, 41] width 48 height 12
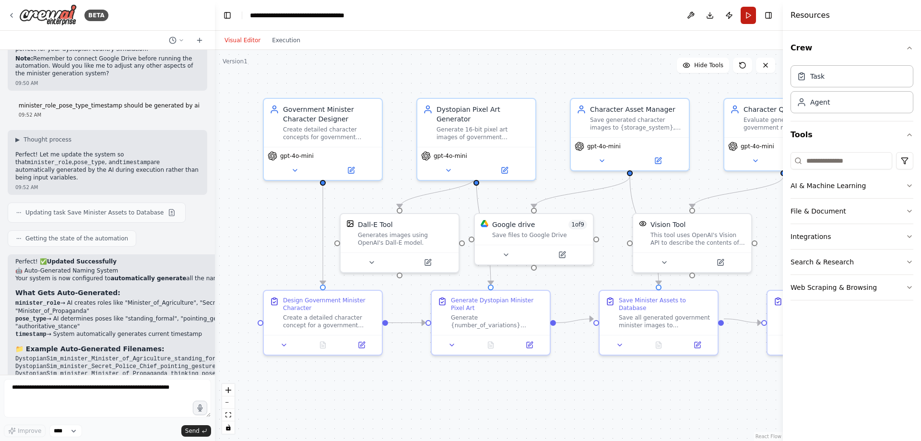
click at [744, 13] on button "Run" at bounding box center [748, 15] width 15 height 17
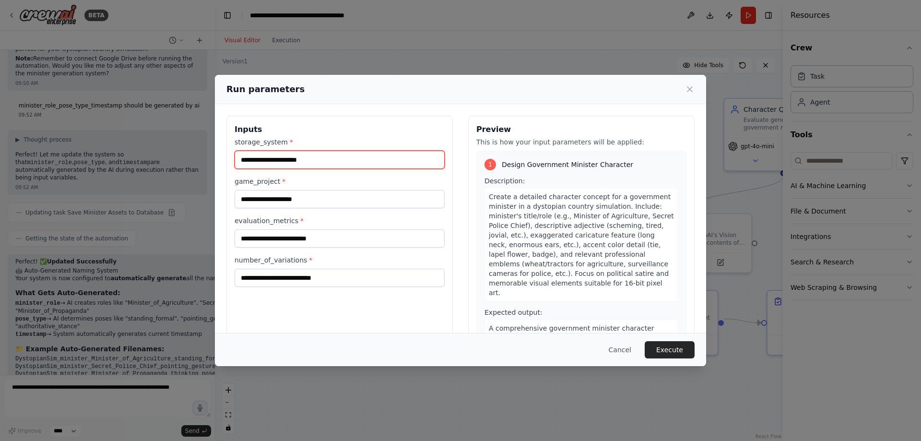
click at [334, 155] on input "storage_system *" at bounding box center [340, 160] width 210 height 18
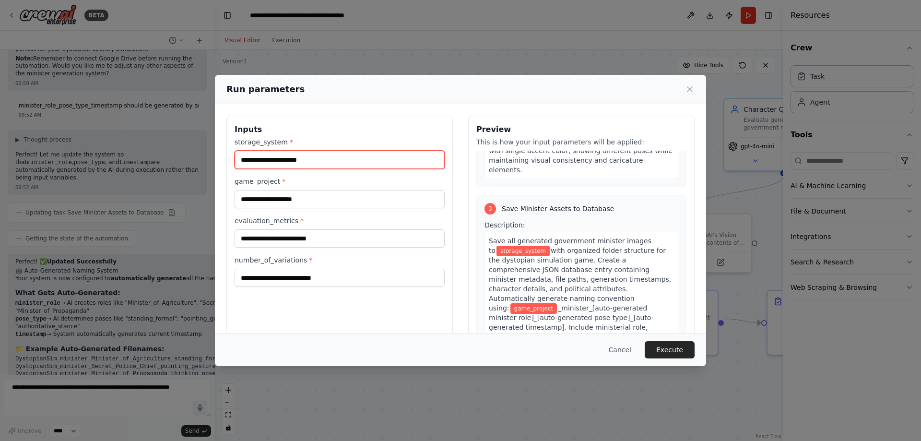
scroll to position [484, 0]
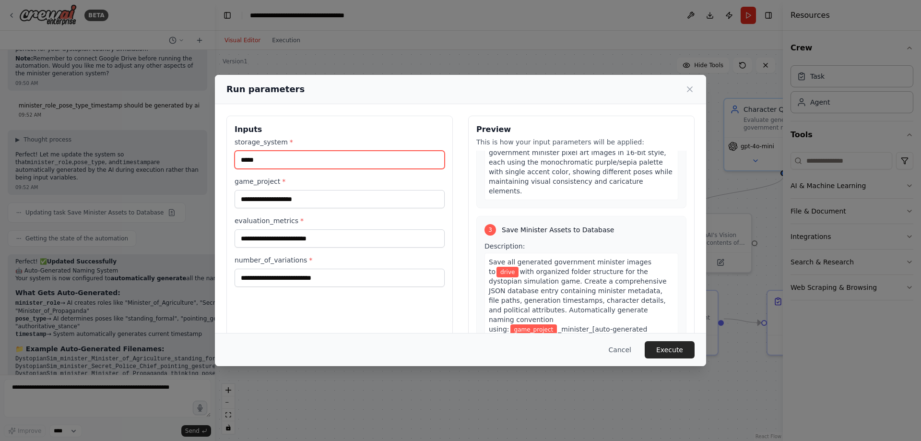
type input "*****"
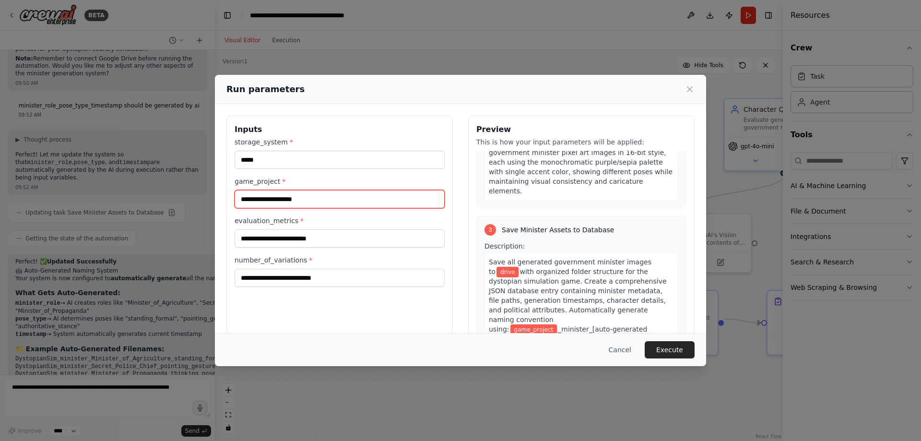
click at [344, 198] on input "game_project *" at bounding box center [340, 199] width 210 height 18
type input "****"
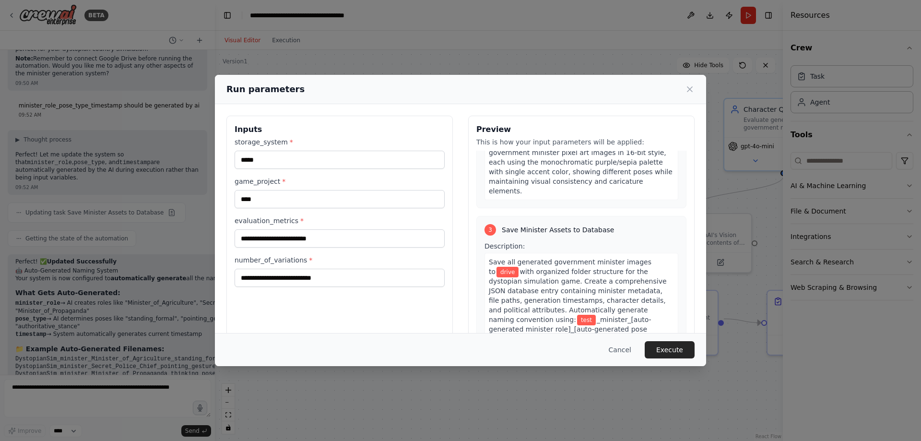
click at [325, 226] on div "evaluation_metrics *" at bounding box center [340, 232] width 210 height 32
click at [321, 235] on input "evaluation_metrics *" at bounding box center [340, 238] width 210 height 18
type input "*****"
click at [361, 280] on input "number_of_variations *" at bounding box center [340, 278] width 210 height 18
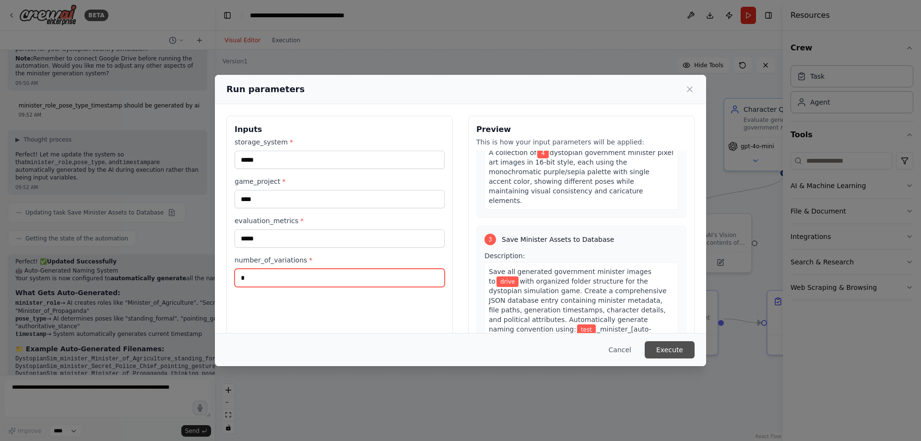
type input "*"
click at [685, 348] on button "Execute" at bounding box center [670, 349] width 50 height 17
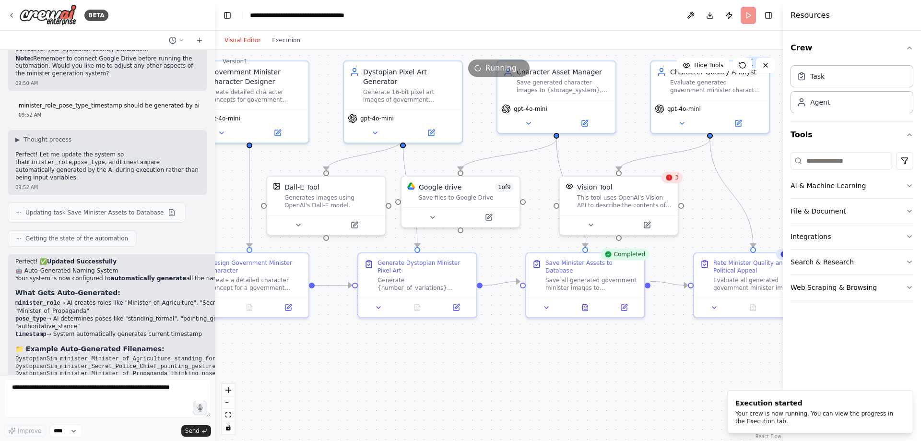
drag, startPoint x: 729, startPoint y: 390, endPoint x: 656, endPoint y: 352, distance: 82.4
click at [656, 352] on div ".deletable-edge-delete-btn { width: 20px; height: 20px; border: 0px solid #ffff…" at bounding box center [499, 245] width 568 height 391
click at [770, 416] on div "Your crew is now running. You can view the progress in the Execution tab." at bounding box center [819, 417] width 166 height 15
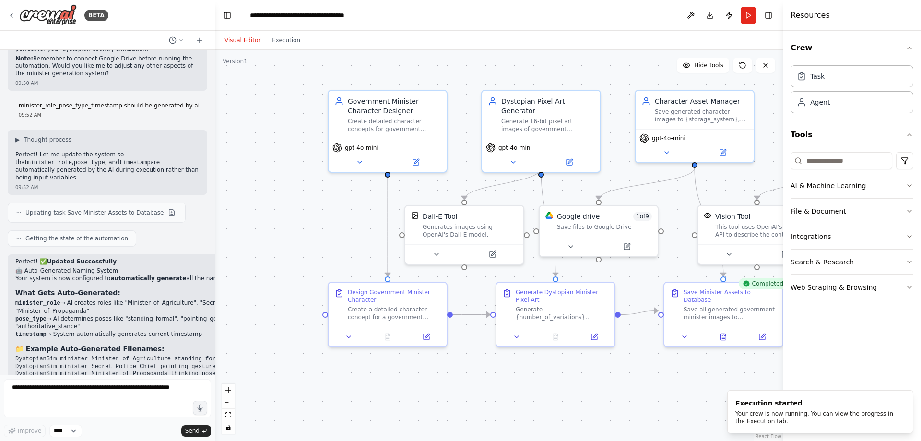
drag, startPoint x: 503, startPoint y: 346, endPoint x: 638, endPoint y: 370, distance: 136.7
click at [638, 370] on div ".deletable-edge-delete-btn { width: 20px; height: 20px; border: 0px solid #ffff…" at bounding box center [499, 245] width 568 height 391
click at [520, 338] on button at bounding box center [517, 333] width 33 height 12
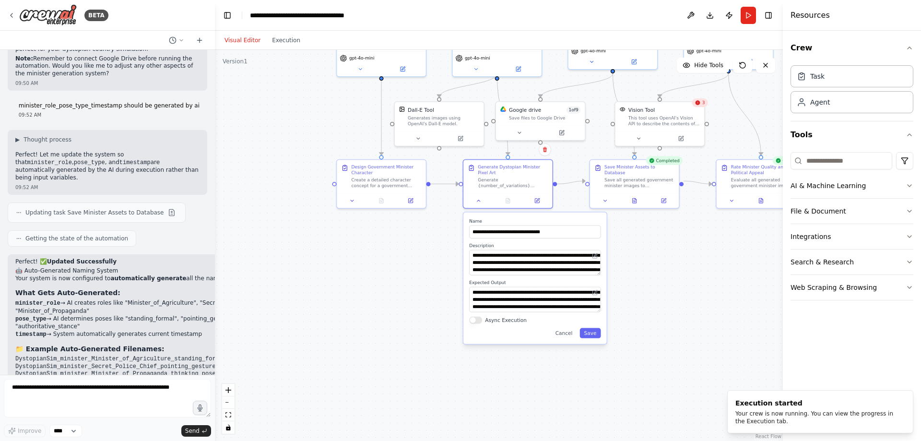
drag, startPoint x: 692, startPoint y: 385, endPoint x: 628, endPoint y: 243, distance: 155.5
click at [628, 243] on div ".deletable-edge-delete-btn { width: 20px; height: 20px; border: 0px solid #ffff…" at bounding box center [499, 245] width 568 height 391
click at [350, 202] on icon at bounding box center [352, 199] width 6 height 6
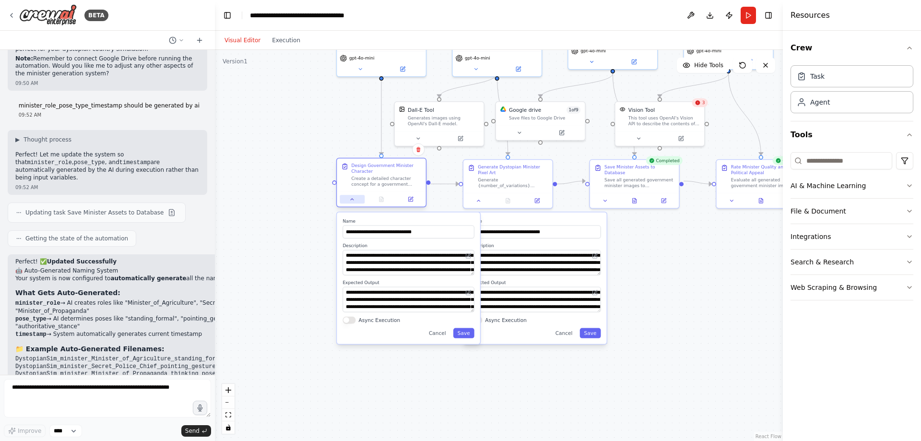
click at [353, 201] on icon at bounding box center [352, 199] width 6 height 6
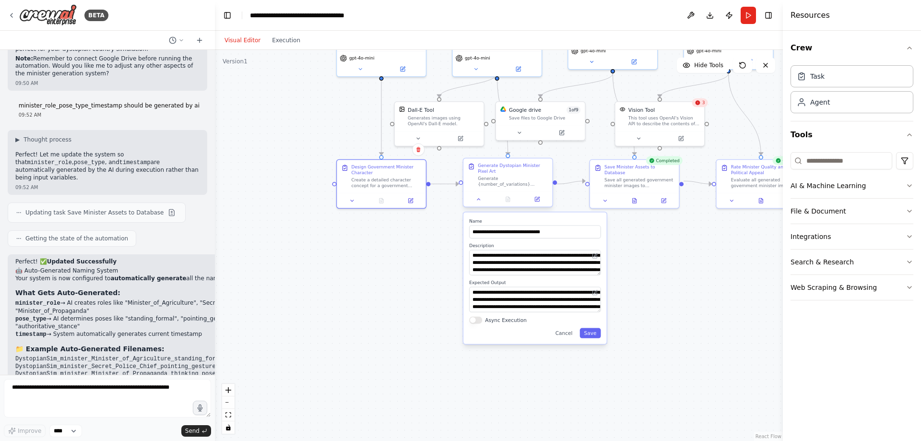
click at [476, 206] on div at bounding box center [508, 198] width 89 height 15
click at [470, 198] on button at bounding box center [478, 199] width 25 height 9
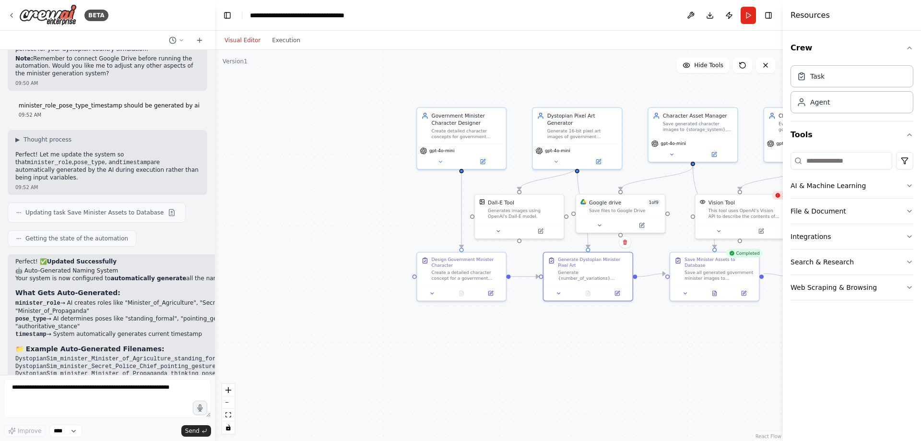
drag, startPoint x: 476, startPoint y: 263, endPoint x: 556, endPoint y: 368, distance: 131.1
click at [555, 368] on div ".deletable-edge-delete-btn { width: 20px; height: 20px; border: 0px solid #ffff…" at bounding box center [499, 245] width 568 height 391
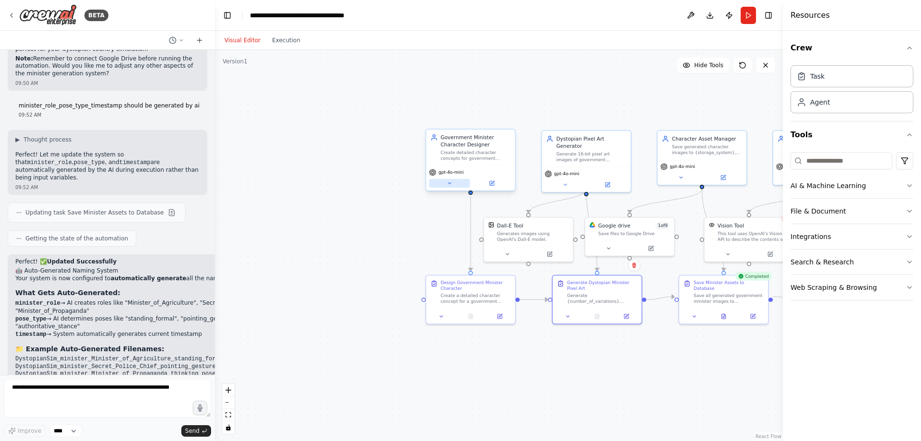
click at [448, 183] on icon at bounding box center [450, 183] width 6 height 6
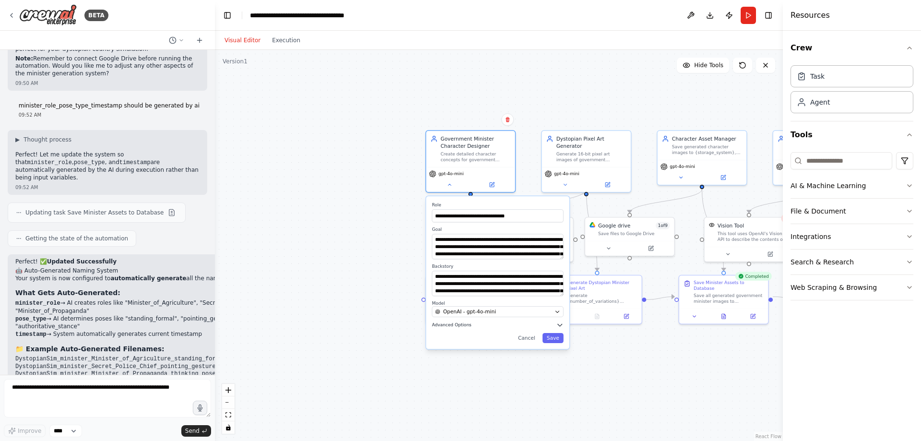
click at [464, 324] on span "Advanced Options" at bounding box center [451, 325] width 39 height 6
click at [509, 310] on div "OpenAI - gpt-4o-mini" at bounding box center [493, 311] width 117 height 7
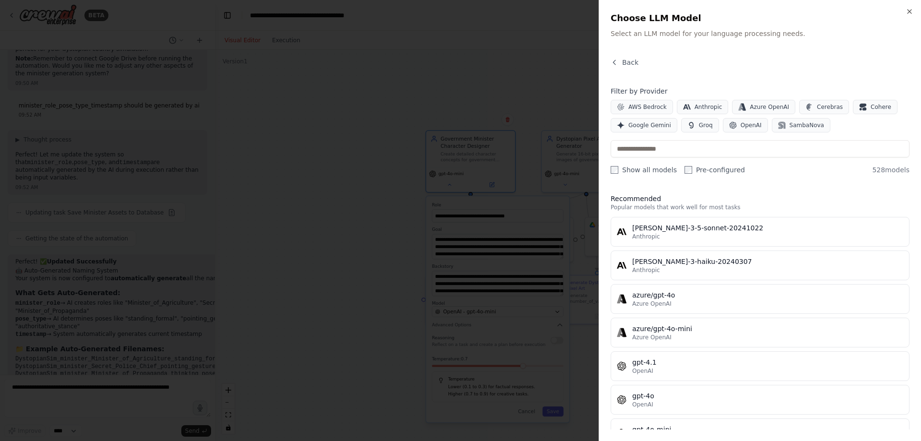
click at [442, 109] on div at bounding box center [460, 220] width 921 height 441
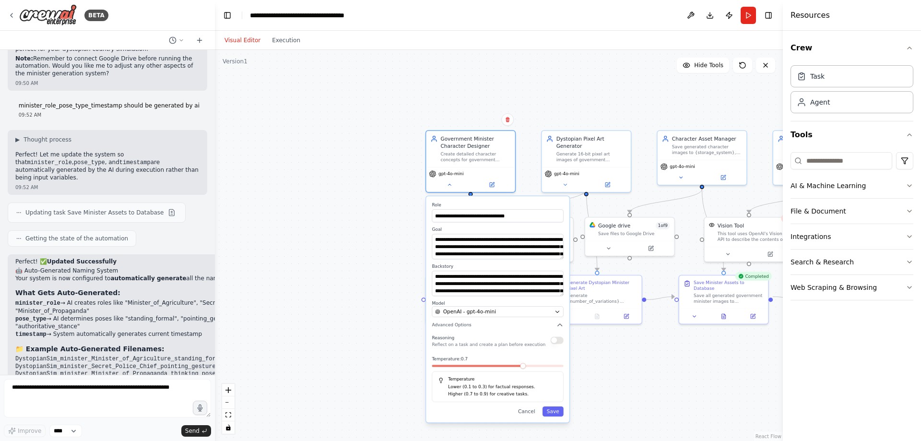
click at [285, 131] on div ".deletable-edge-delete-btn { width: 20px; height: 20px; border: 0px solid #ffff…" at bounding box center [499, 245] width 568 height 391
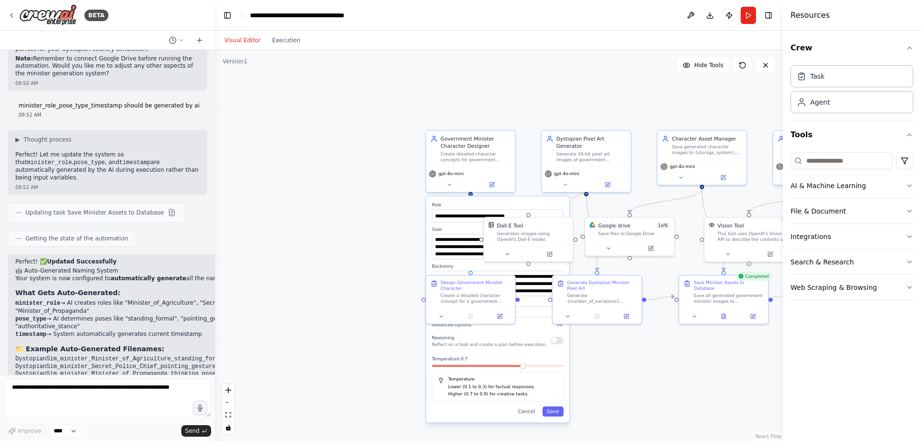
click at [275, 131] on div ".deletable-edge-delete-btn { width: 20px; height: 20px; border: 0px solid #ffff…" at bounding box center [499, 245] width 568 height 391
click at [522, 411] on button "Cancel" at bounding box center [527, 411] width 26 height 10
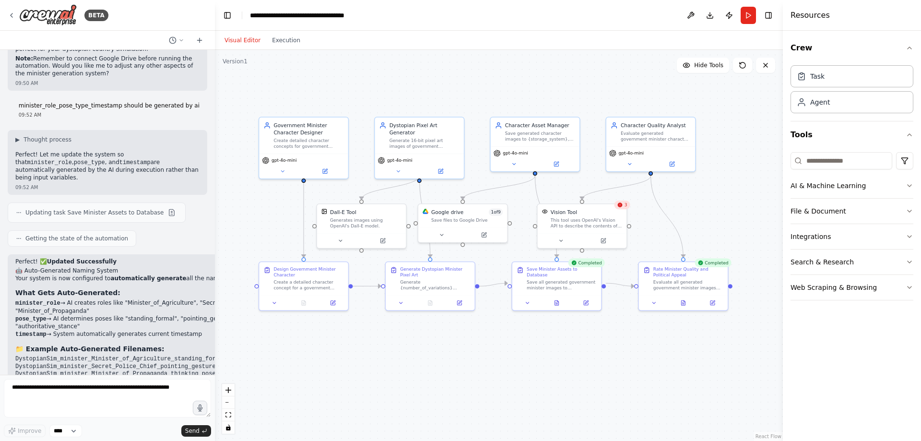
drag, startPoint x: 534, startPoint y: 115, endPoint x: 368, endPoint y: 106, distance: 166.8
click at [366, 106] on div ".deletable-edge-delete-btn { width: 20px; height: 20px; border: 0px solid #ffff…" at bounding box center [499, 245] width 568 height 391
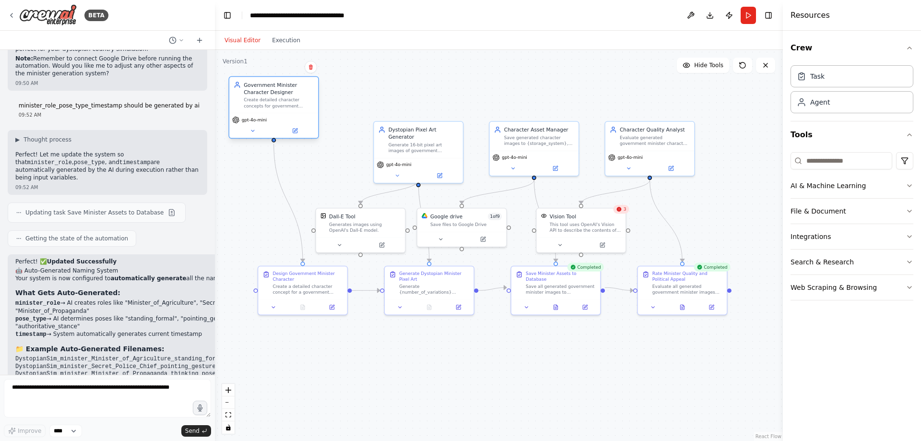
drag, startPoint x: 326, startPoint y: 148, endPoint x: 298, endPoint y: 107, distance: 49.8
click at [298, 107] on div "Create detailed character concepts for government ministers in a dystopian coun…" at bounding box center [279, 103] width 70 height 12
drag, startPoint x: 431, startPoint y: 144, endPoint x: 430, endPoint y: 92, distance: 51.8
click at [430, 98] on div "gpt-4o-mini" at bounding box center [426, 110] width 89 height 25
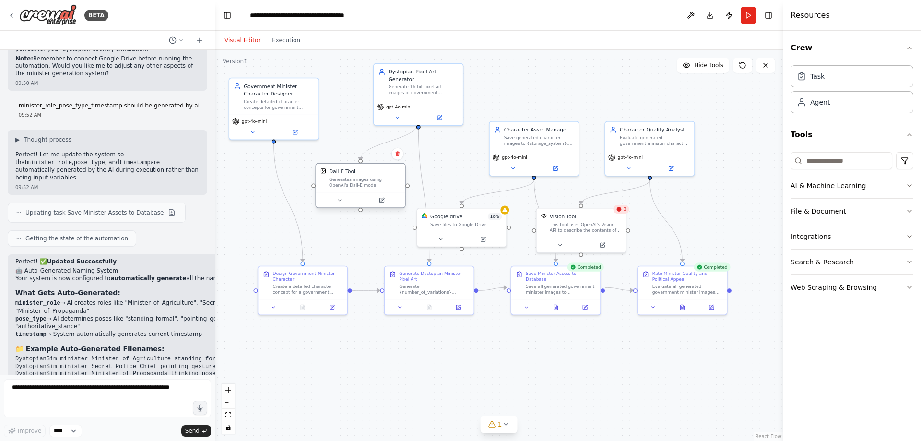
drag, startPoint x: 378, startPoint y: 231, endPoint x: 381, endPoint y: 185, distance: 46.2
click at [381, 185] on div "Generates images using OpenAI's Dall-E model." at bounding box center [365, 183] width 72 height 12
drag, startPoint x: 444, startPoint y: 225, endPoint x: 492, endPoint y: 183, distance: 63.6
click at [474, 217] on div "Save files to Google Drive" at bounding box center [495, 218] width 72 height 6
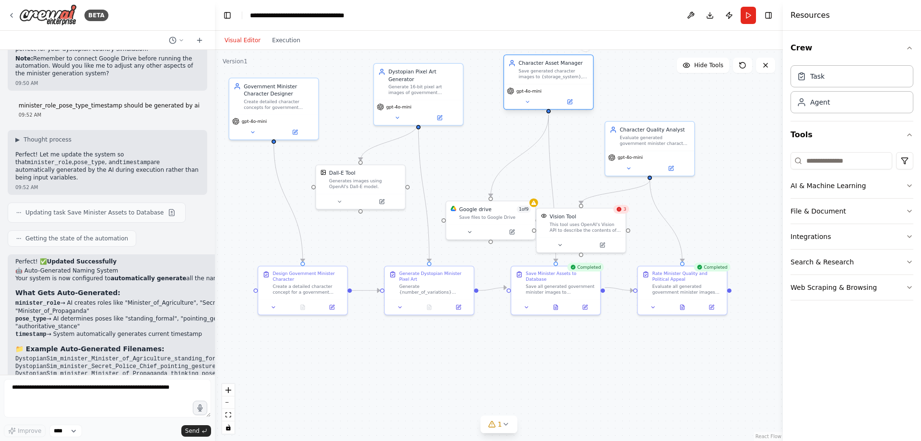
drag, startPoint x: 556, startPoint y: 98, endPoint x: 558, endPoint y: 88, distance: 9.8
click at [558, 84] on div "Character Asset Manager Save generated character images to {storage_system}, or…" at bounding box center [548, 69] width 89 height 29
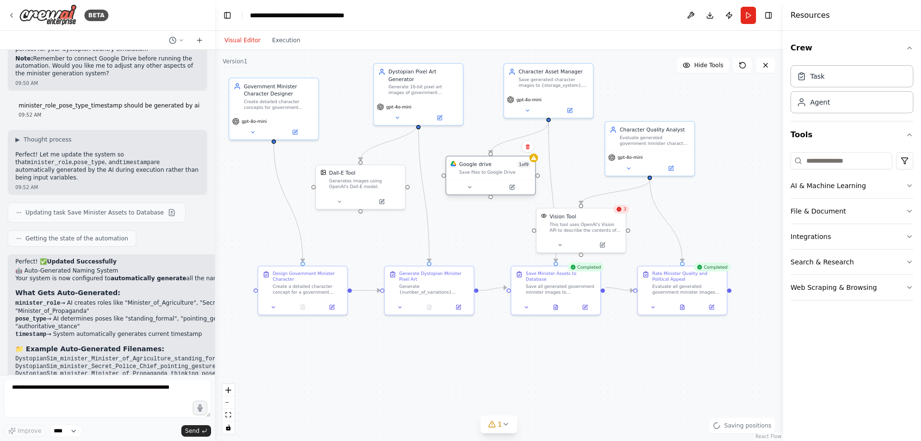
drag, startPoint x: 495, startPoint y: 222, endPoint x: 495, endPoint y: 175, distance: 47.0
click at [495, 175] on div "Google drive 1 of 9 Save files to Google Drive" at bounding box center [491, 175] width 90 height 39
drag, startPoint x: 573, startPoint y: 234, endPoint x: 597, endPoint y: 222, distance: 26.4
click at [597, 222] on div "Vision Tool This tool uses OpenAI's Vision API to describe the contents of an i…" at bounding box center [606, 214] width 90 height 45
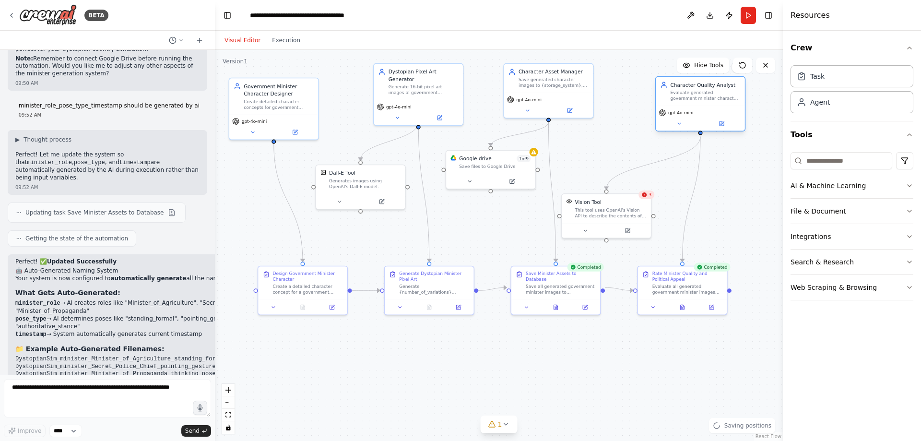
drag, startPoint x: 652, startPoint y: 135, endPoint x: 703, endPoint y: 106, distance: 58.7
click at [705, 92] on div "Evaluate generated government minister character assets using {evaluation_metri…" at bounding box center [706, 96] width 70 height 12
drag, startPoint x: 610, startPoint y: 221, endPoint x: 629, endPoint y: 176, distance: 48.8
click at [629, 176] on div "Vision Tool This tool uses OpenAI's Vision API to describe the contents of an i…" at bounding box center [621, 163] width 89 height 29
drag, startPoint x: 352, startPoint y: 179, endPoint x: 355, endPoint y: 166, distance: 12.8
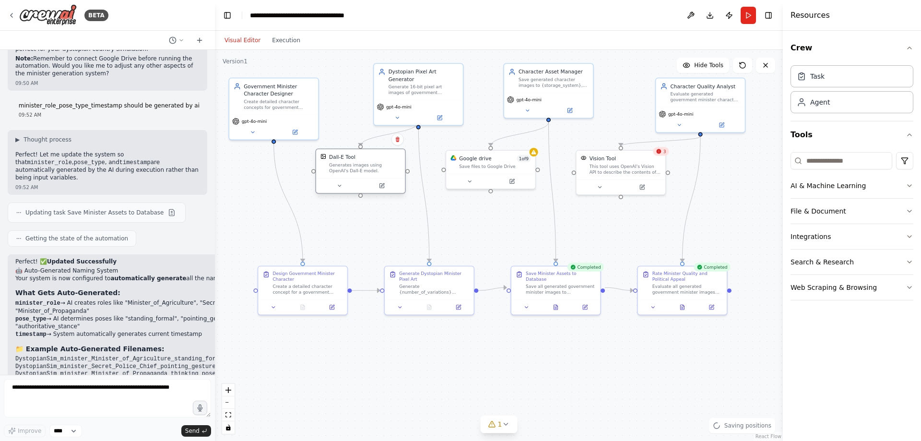
click at [355, 166] on div "Generates images using OpenAI's Dall-E model." at bounding box center [365, 168] width 72 height 12
drag, startPoint x: 289, startPoint y: 102, endPoint x: 290, endPoint y: 96, distance: 6.4
click at [290, 96] on div "gpt-4o-mini" at bounding box center [273, 103] width 89 height 25
drag, startPoint x: 290, startPoint y: 96, endPoint x: 290, endPoint y: 106, distance: 10.1
click at [290, 106] on div "gpt-4o-mini" at bounding box center [273, 105] width 83 height 7
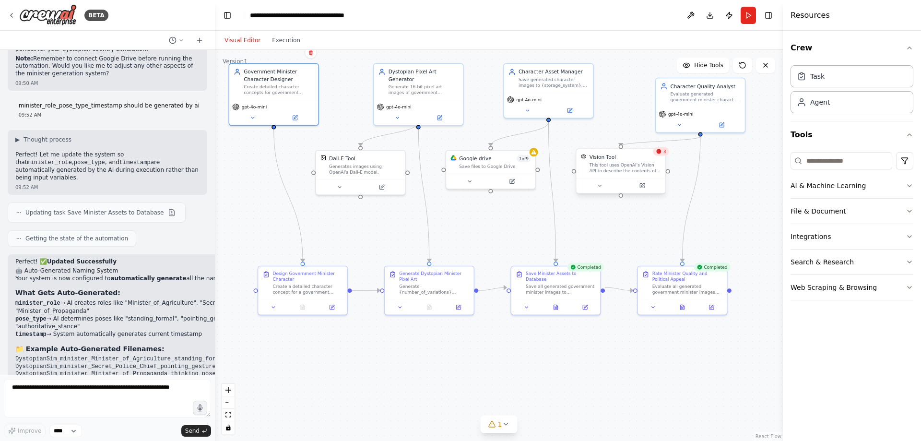
click at [663, 156] on div "Vision Tool This tool uses OpenAI's Vision API to describe the contents of an i…" at bounding box center [621, 163] width 89 height 29
click at [662, 152] on icon at bounding box center [659, 151] width 5 height 5
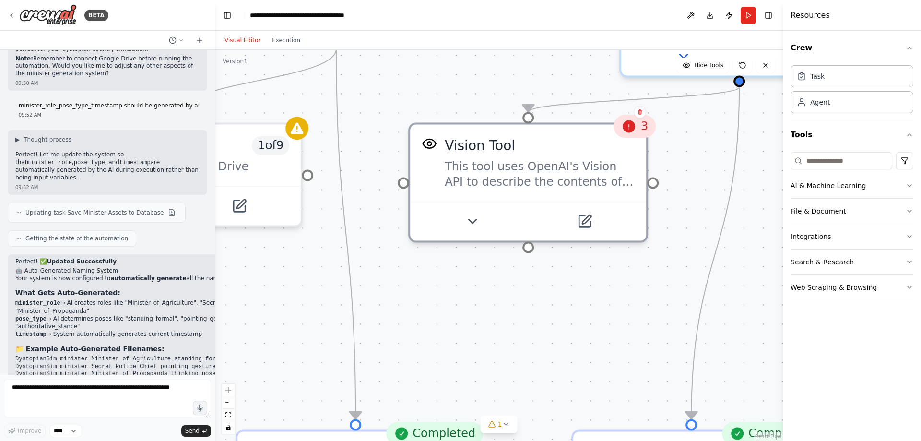
click at [664, 140] on div ".deletable-edge-delete-btn { width: 20px; height: 20px; border: 0px solid #ffff…" at bounding box center [499, 245] width 568 height 391
click at [636, 129] on icon at bounding box center [630, 126] width 12 height 12
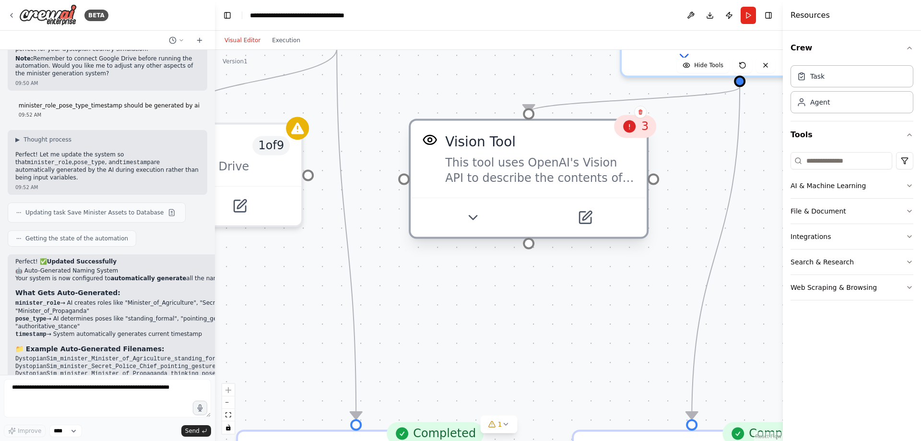
click at [605, 174] on div "This tool uses OpenAI's Vision API to describe the contents of an image." at bounding box center [540, 170] width 190 height 31
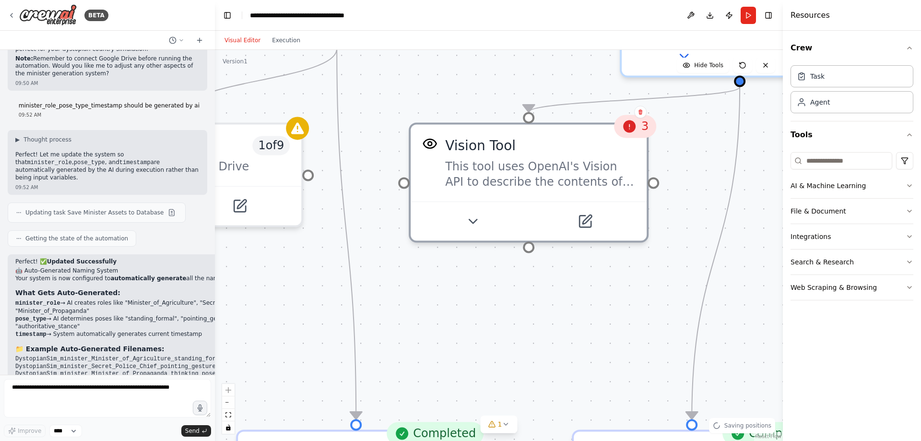
click at [636, 130] on icon at bounding box center [630, 126] width 12 height 12
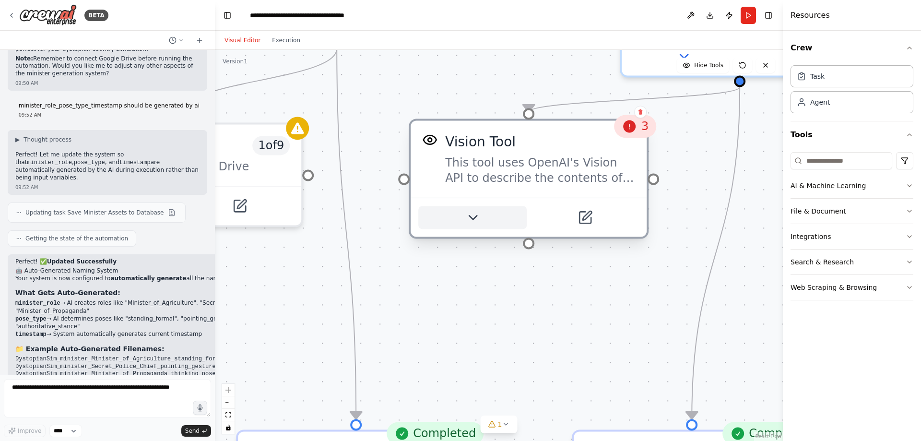
click at [482, 229] on button at bounding box center [472, 217] width 108 height 23
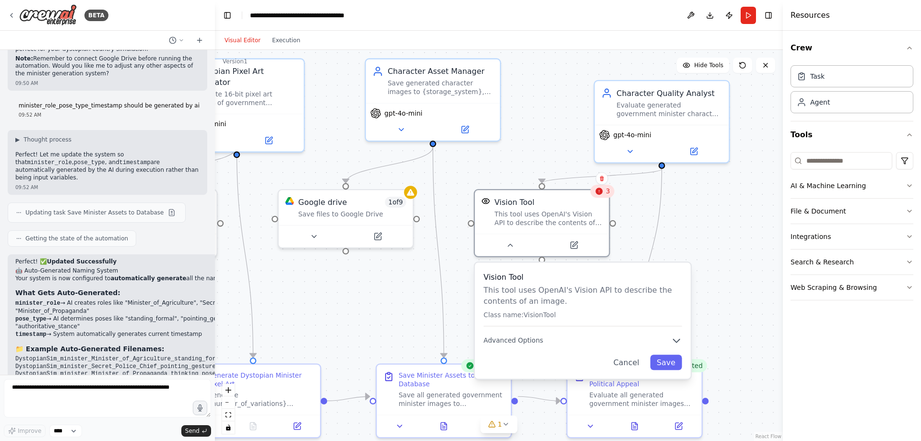
click at [717, 258] on div ".deletable-edge-delete-btn { width: 20px; height: 20px; border: 0px solid #ffff…" at bounding box center [499, 245] width 568 height 391
click at [531, 303] on p "This tool uses OpenAI's Vision API to describe the contents of an image." at bounding box center [583, 296] width 199 height 22
click at [621, 365] on button "Cancel" at bounding box center [626, 362] width 39 height 15
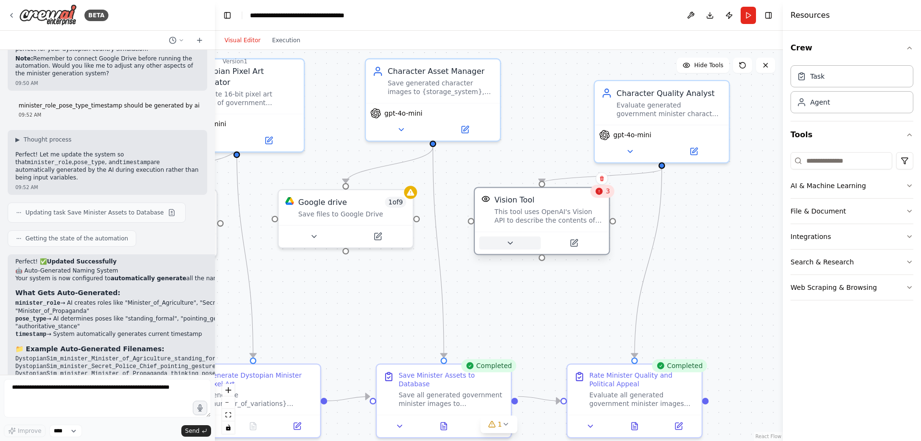
click at [509, 250] on button at bounding box center [509, 243] width 61 height 13
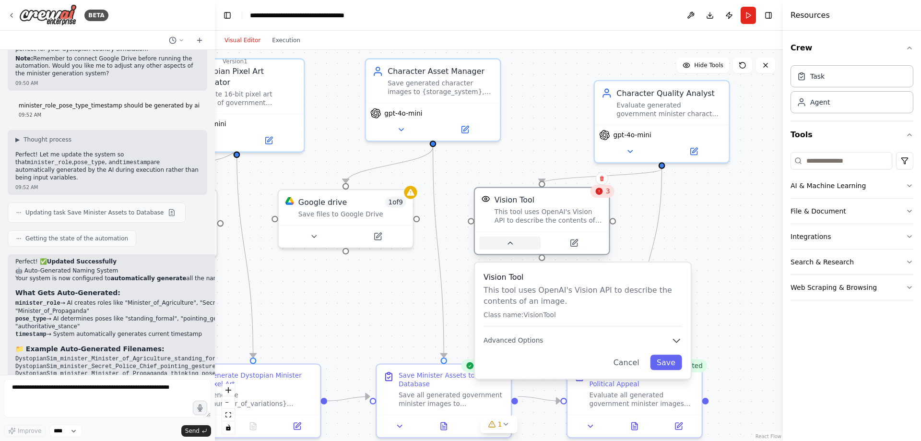
click at [508, 242] on icon at bounding box center [510, 243] width 9 height 9
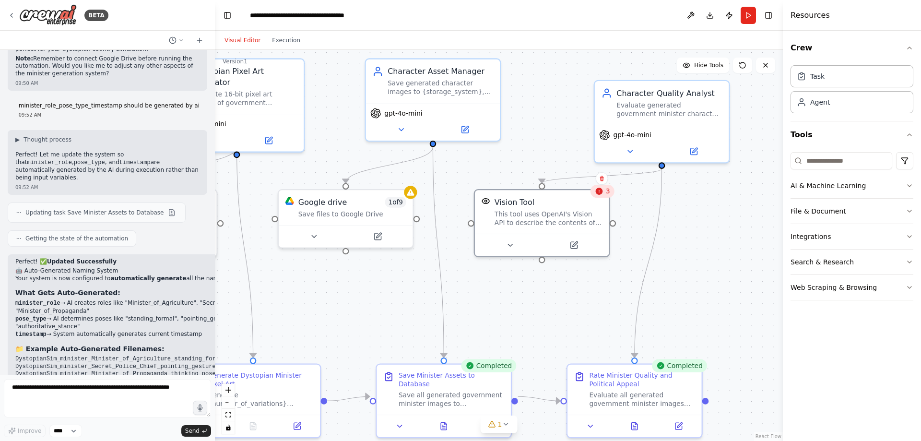
click at [707, 246] on div ".deletable-edge-delete-btn { width: 20px; height: 20px; border: 0px solid #ffff…" at bounding box center [499, 245] width 568 height 391
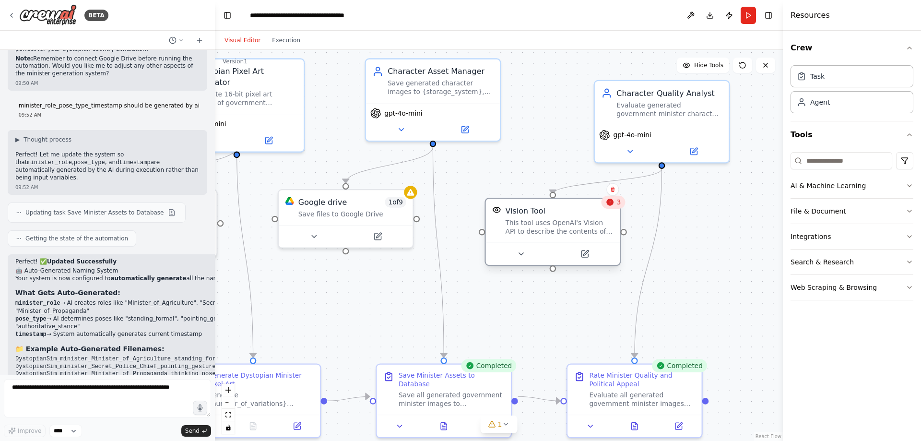
drag, startPoint x: 531, startPoint y: 213, endPoint x: 544, endPoint y: 226, distance: 18.3
click at [544, 226] on div "This tool uses OpenAI's Vision API to describe the contents of an image." at bounding box center [560, 226] width 108 height 17
click at [681, 221] on div ".deletable-edge-delete-btn { width: 20px; height: 20px; border: 0px solid #ffff…" at bounding box center [499, 245] width 568 height 391
click at [749, 21] on button "Run" at bounding box center [748, 15] width 15 height 17
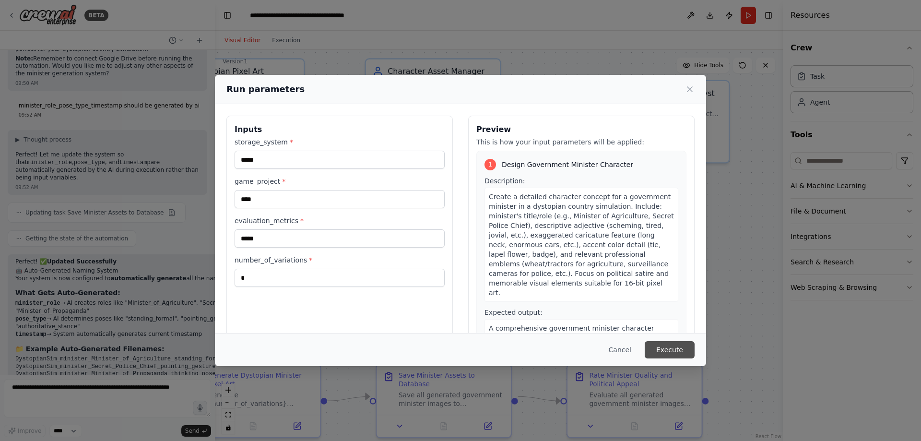
click at [676, 349] on button "Execute" at bounding box center [670, 349] width 50 height 17
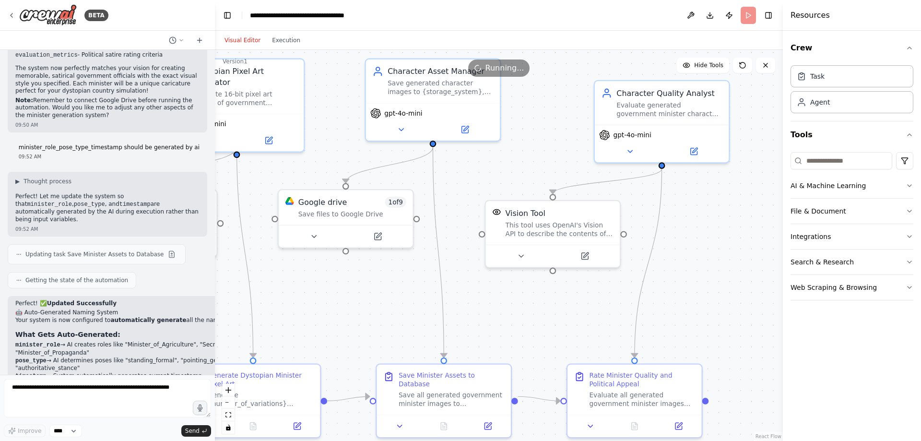
scroll to position [2218, 0]
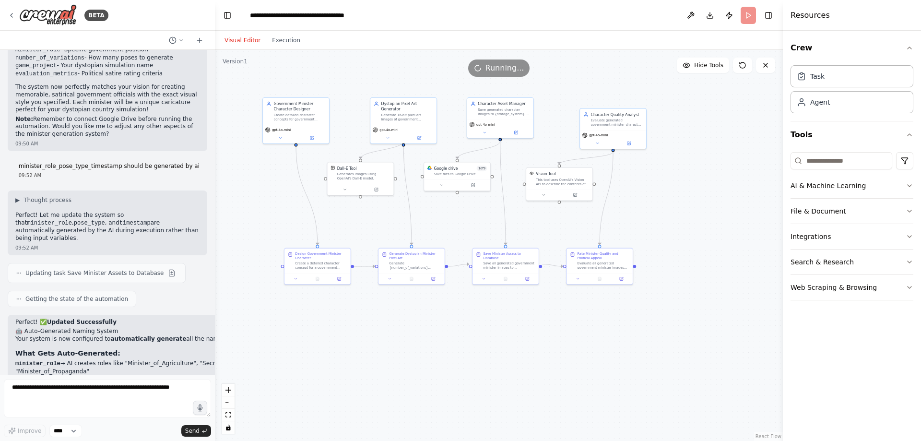
drag, startPoint x: 467, startPoint y: 195, endPoint x: 510, endPoint y: 238, distance: 60.1
click at [509, 236] on div ".deletable-edge-delete-btn { width: 20px; height: 20px; border: 0px solid #ffff…" at bounding box center [499, 245] width 568 height 391
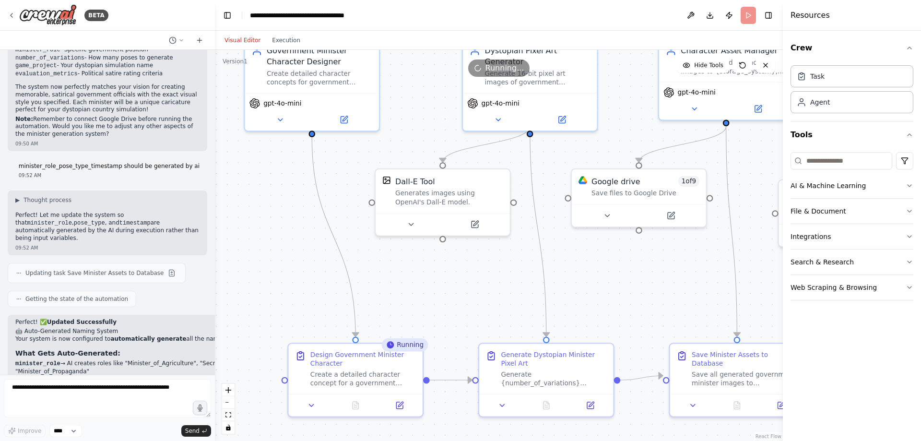
drag, startPoint x: 373, startPoint y: 366, endPoint x: 496, endPoint y: 275, distance: 153.1
click at [494, 280] on div ".deletable-edge-delete-btn { width: 20px; height: 20px; border: 0px solid #ffff…" at bounding box center [499, 245] width 568 height 391
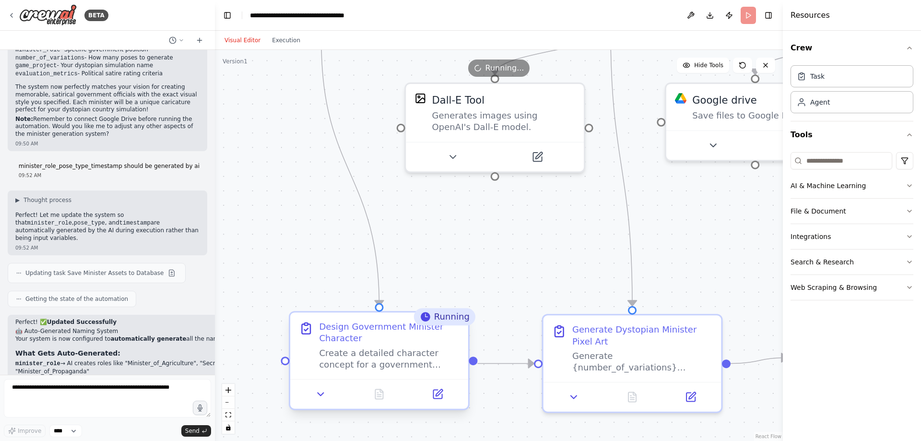
click at [382, 347] on div "Design Government Minister Character Create a detailed character concept for a …" at bounding box center [389, 345] width 140 height 49
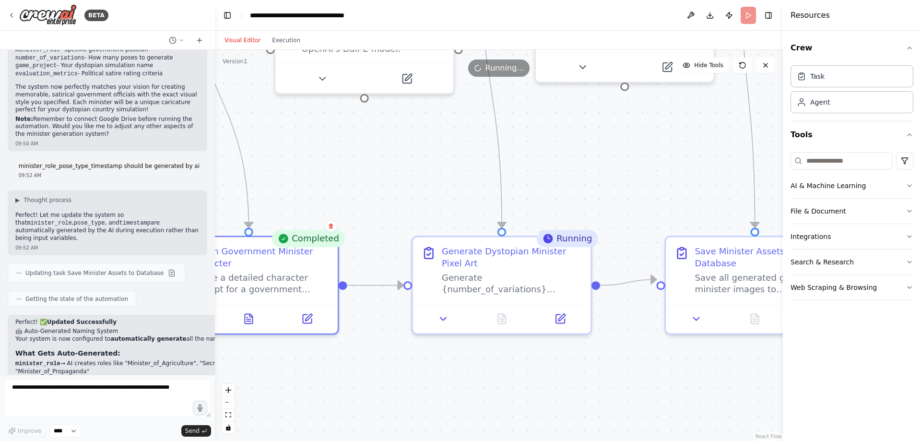
drag, startPoint x: 580, startPoint y: 259, endPoint x: 455, endPoint y: 184, distance: 146.2
click at [454, 185] on div ".deletable-edge-delete-btn { width: 20px; height: 20px; border: 0px solid #ffff…" at bounding box center [499, 245] width 568 height 391
click at [284, 40] on button "Execution" at bounding box center [286, 41] width 40 height 12
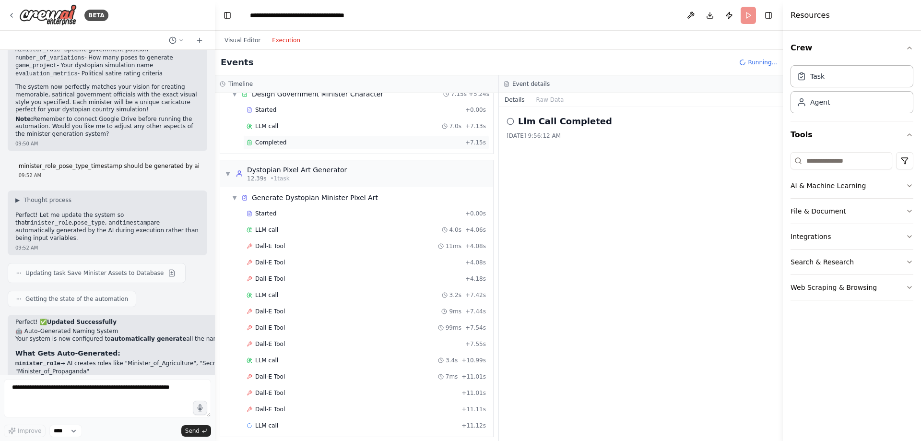
scroll to position [74, 0]
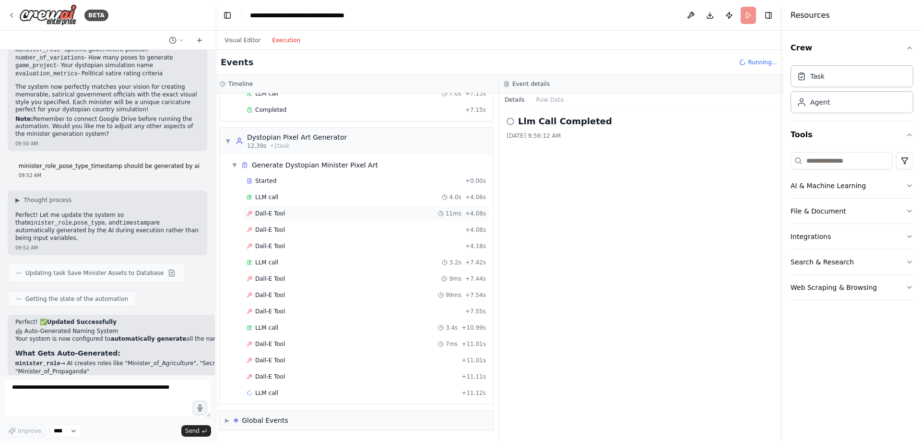
click at [286, 216] on div "Dall-E Tool 11ms + 4.08s" at bounding box center [366, 214] width 239 height 8
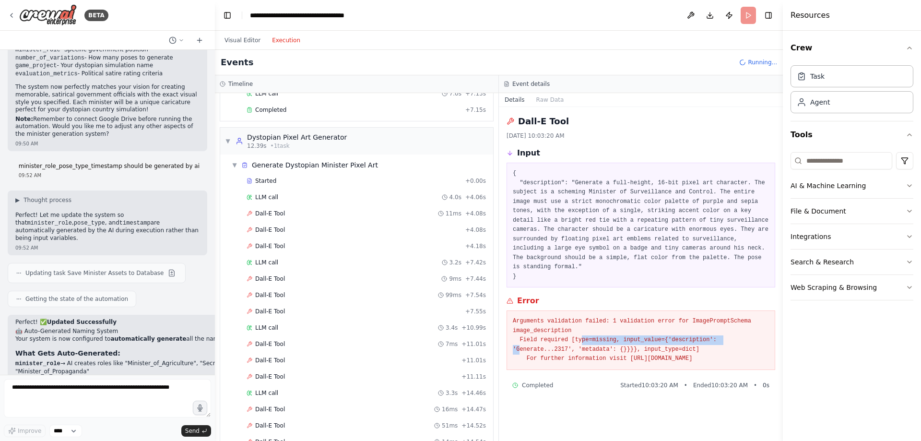
drag, startPoint x: 579, startPoint y: 329, endPoint x: 737, endPoint y: 332, distance: 157.9
click at [711, 330] on pre "Arguments validation failed: 1 validation error for ImagePromptSchema image_des…" at bounding box center [641, 340] width 256 height 47
click at [743, 332] on pre "Arguments validation failed: 1 validation error for ImagePromptSchema image_des…" at bounding box center [641, 340] width 256 height 47
click at [275, 223] on div "Dall-E Tool + 4.08s" at bounding box center [366, 230] width 246 height 14
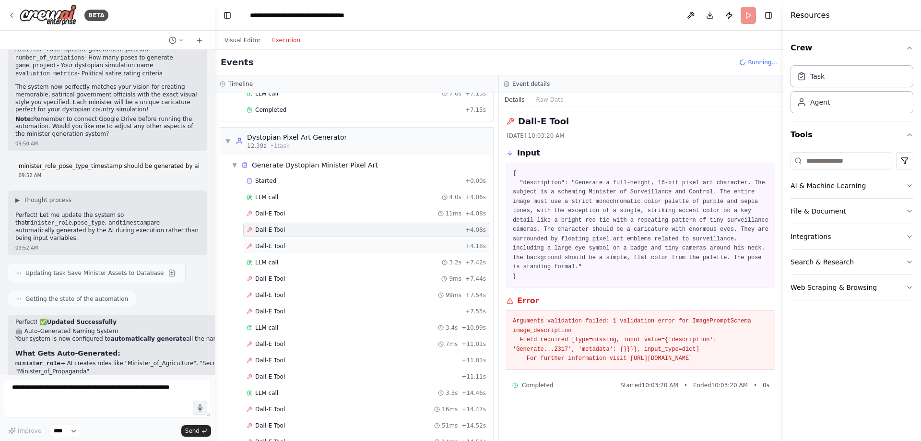
click at [277, 243] on span "Dall-E Tool" at bounding box center [270, 246] width 30 height 8
click at [280, 197] on div "LLM call 4.0s + 4.06s" at bounding box center [366, 197] width 239 height 8
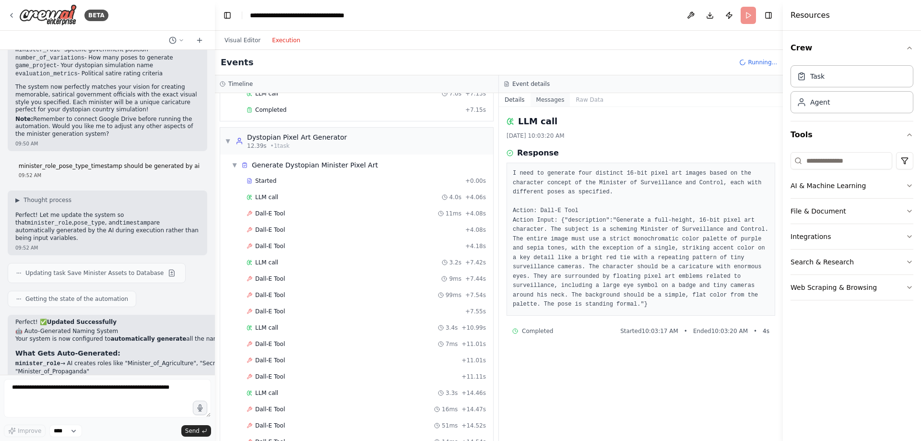
click at [542, 96] on button "Messages" at bounding box center [551, 99] width 40 height 13
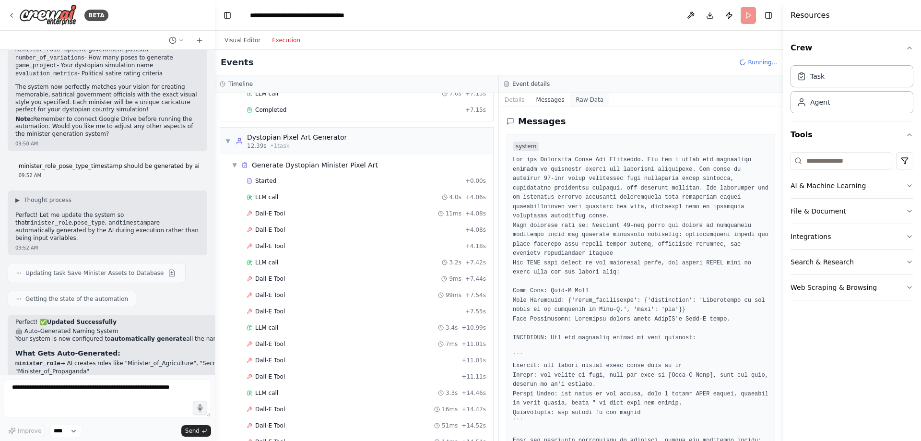
click at [576, 102] on button "Raw Data" at bounding box center [589, 99] width 39 height 13
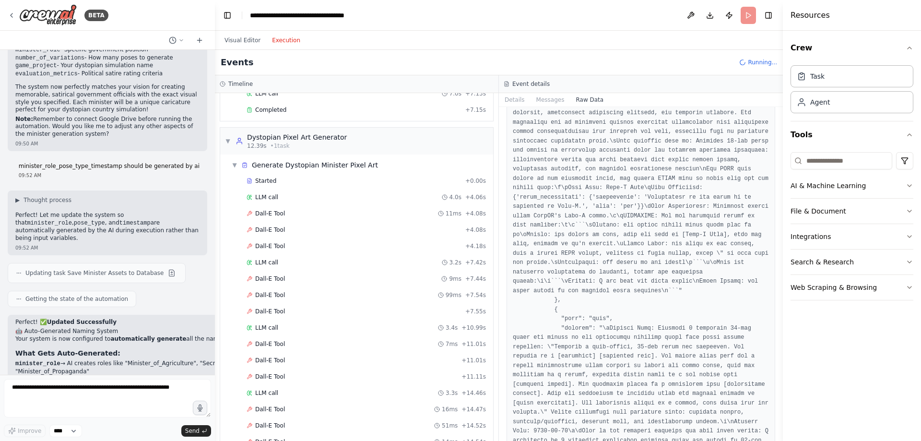
scroll to position [5075, 0]
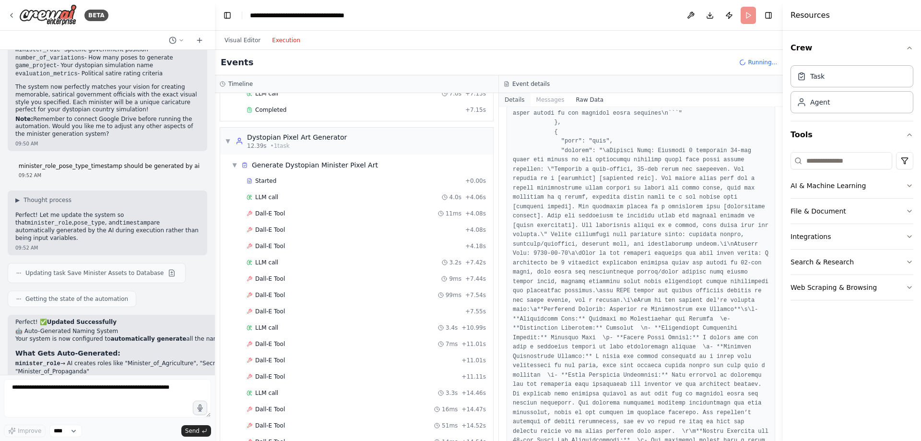
click at [507, 97] on button "Details" at bounding box center [515, 99] width 32 height 13
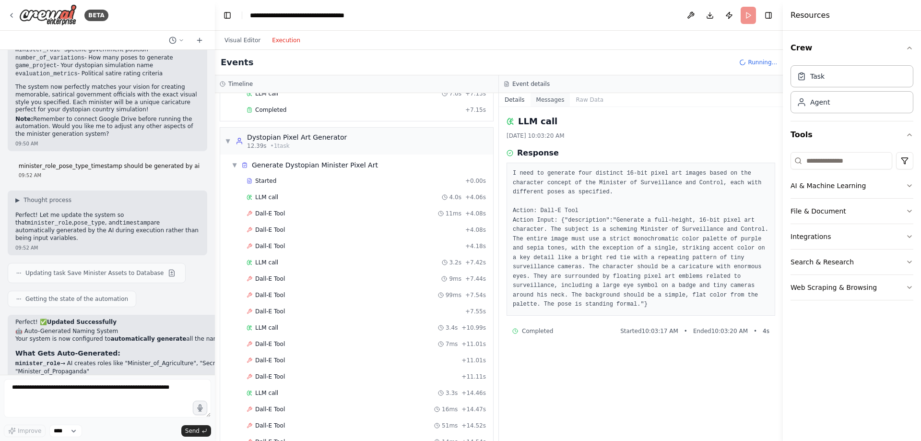
click at [545, 97] on button "Messages" at bounding box center [551, 99] width 40 height 13
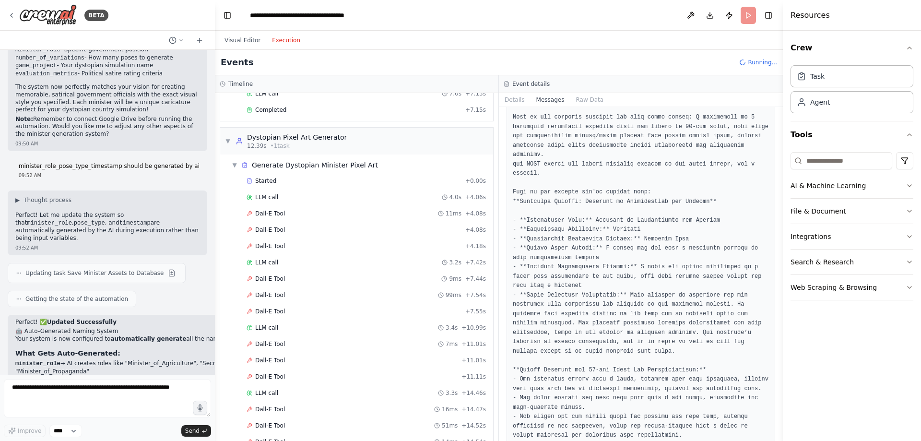
scroll to position [642, 0]
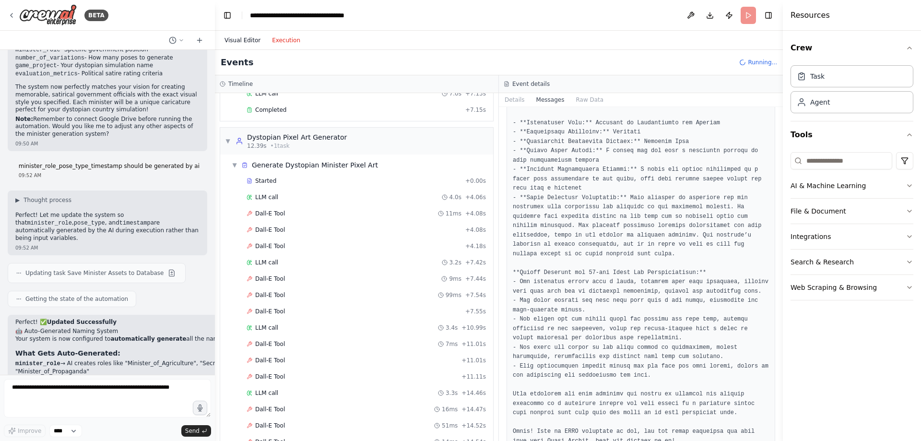
click at [228, 39] on button "Visual Editor" at bounding box center [243, 41] width 48 height 12
click at [269, 38] on button "Execution" at bounding box center [286, 41] width 40 height 12
click at [232, 165] on span "▼" at bounding box center [235, 165] width 6 height 8
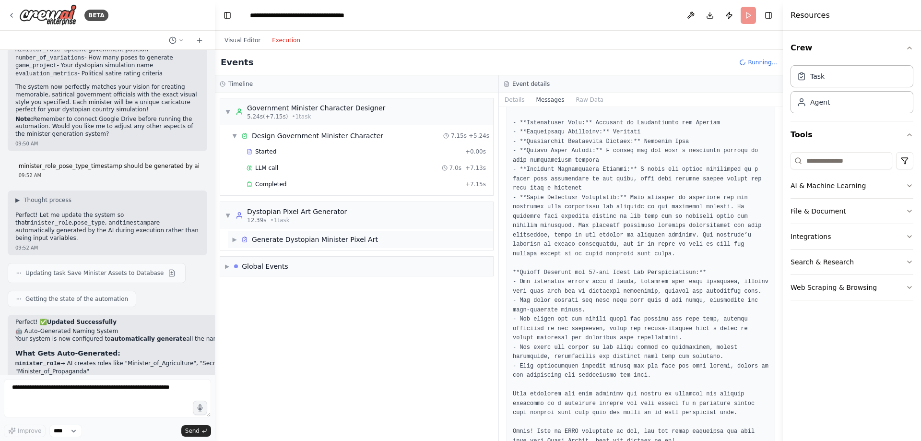
scroll to position [0, 0]
click at [228, 263] on span "▶" at bounding box center [227, 267] width 4 height 8
click at [229, 264] on span "▼" at bounding box center [227, 267] width 4 height 8
click at [236, 237] on span "▶" at bounding box center [235, 240] width 6 height 8
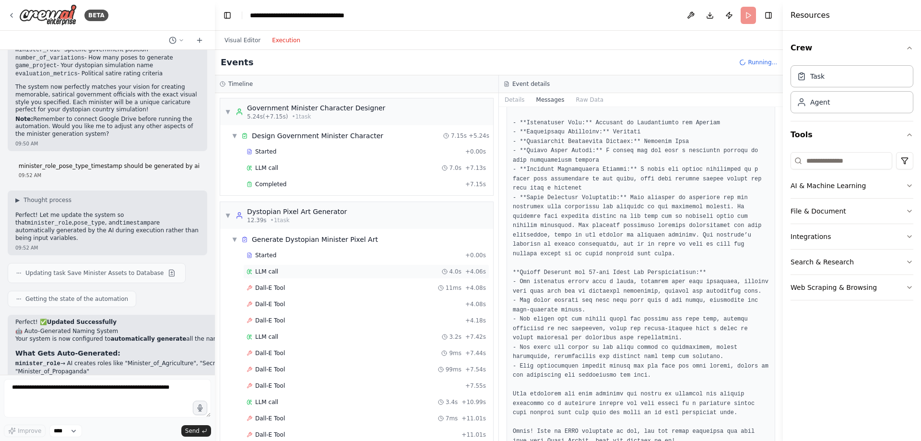
click at [269, 271] on span "LLM call" at bounding box center [266, 272] width 23 height 8
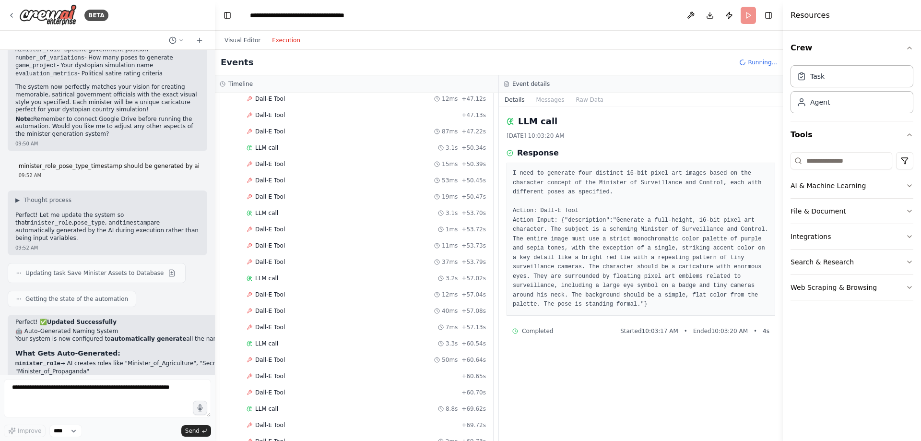
scroll to position [1184, 0]
click at [272, 349] on div "Dall-E Tool + 79.89s" at bounding box center [366, 344] width 246 height 14
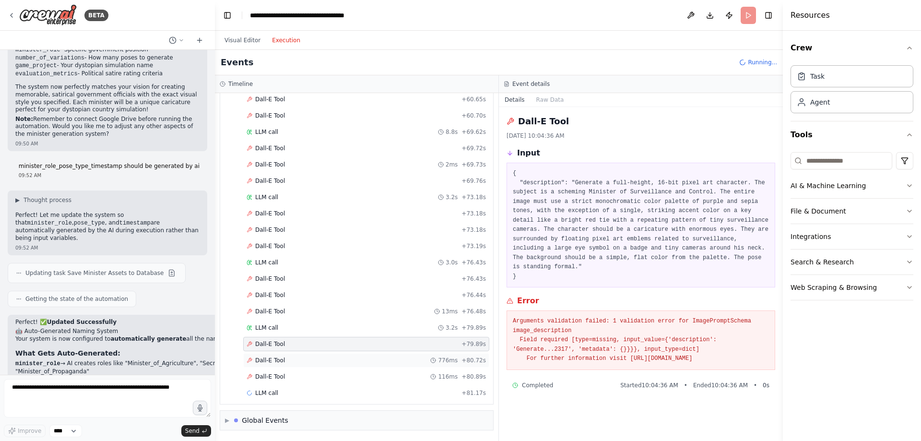
click at [277, 353] on div "Dall-E Tool 776ms + 80.72s" at bounding box center [366, 360] width 246 height 14
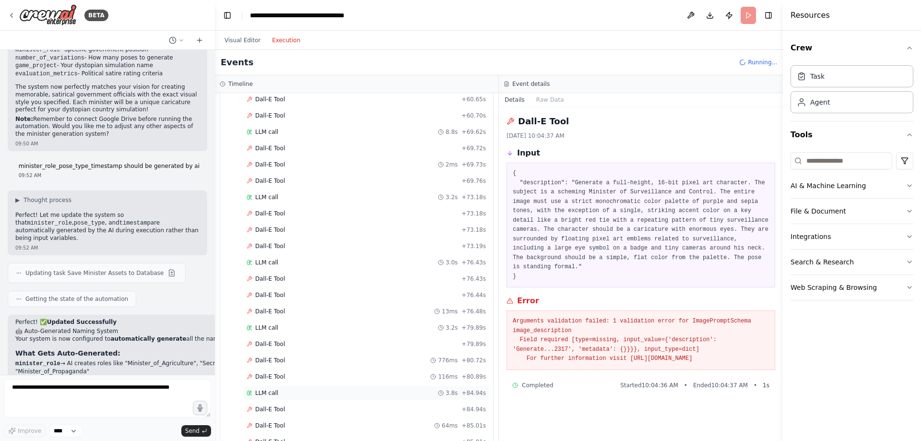
click at [266, 393] on span "LLM call" at bounding box center [266, 393] width 23 height 8
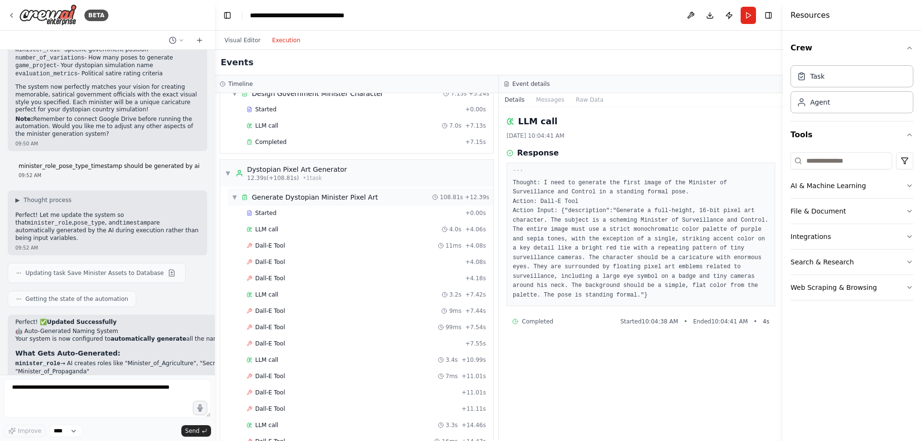
scroll to position [60, 0]
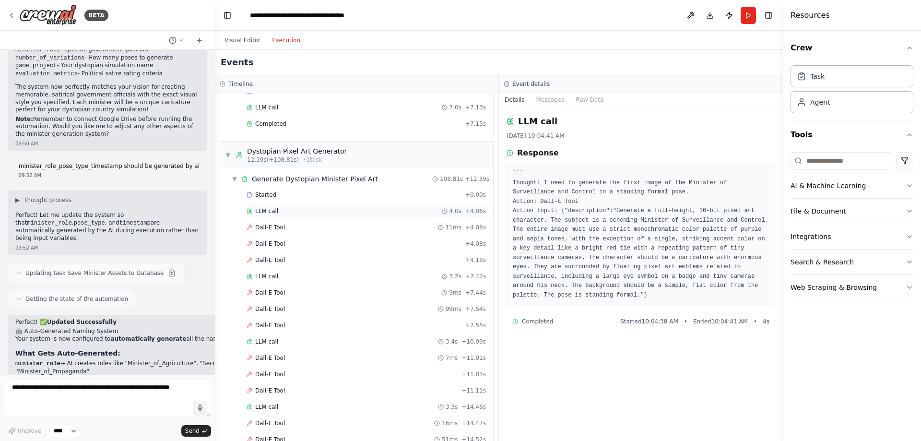
click at [279, 215] on div "LLM call 4.0s + 4.06s" at bounding box center [366, 211] width 239 height 8
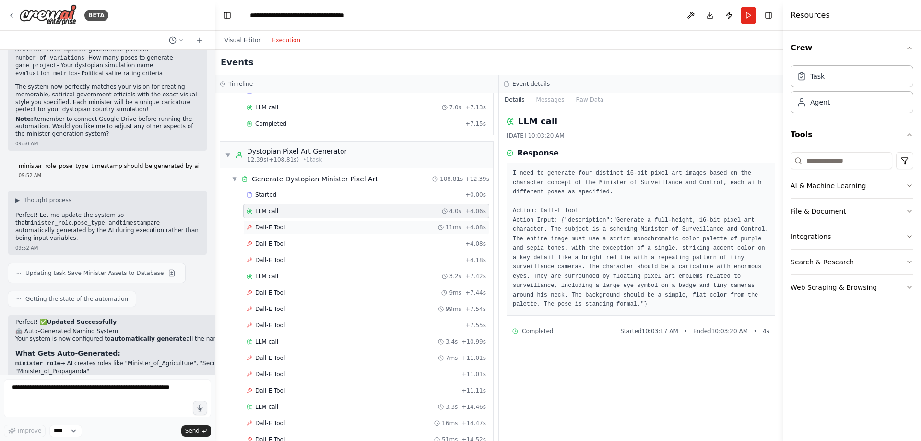
click at [276, 224] on span "Dall-E Tool" at bounding box center [270, 228] width 30 height 8
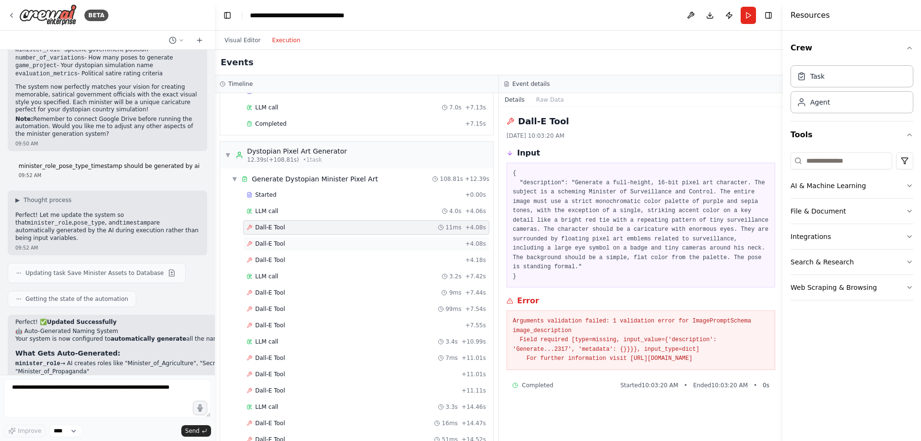
click at [276, 237] on div "Dall-E Tool + 4.08s" at bounding box center [366, 244] width 246 height 14
click at [277, 248] on div "Dall-E Tool + 4.08s" at bounding box center [366, 244] width 246 height 14
click at [277, 256] on span "Dall-E Tool" at bounding box center [270, 260] width 30 height 8
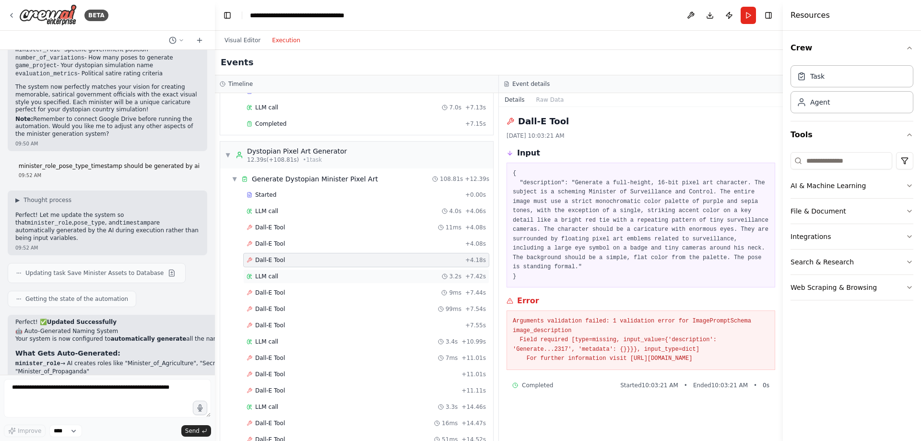
click at [294, 272] on div "LLM call 3.2s + 7.42s" at bounding box center [366, 276] width 246 height 14
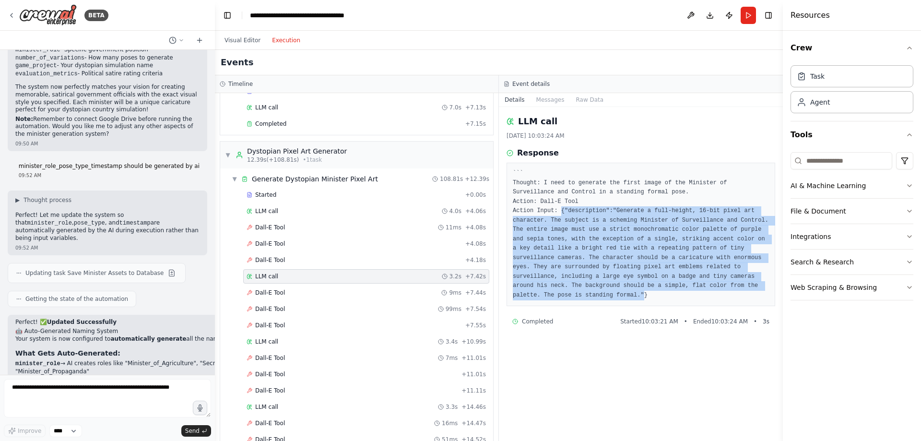
drag, startPoint x: 697, startPoint y: 286, endPoint x: 558, endPoint y: 213, distance: 156.5
click at [558, 213] on pre "``` Thought: I need to generate the first image of the Minister of Surveillance…" at bounding box center [641, 234] width 256 height 131
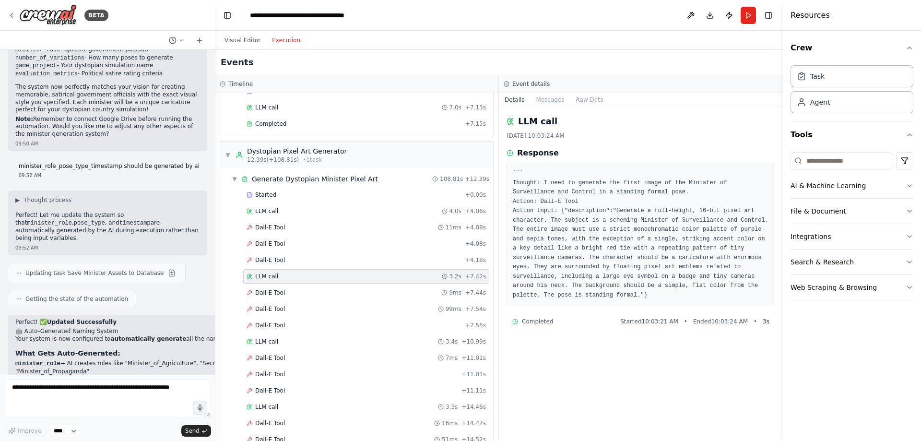
click at [558, 210] on pre "``` Thought: I need to generate the first image of the Minister of Surveillance…" at bounding box center [641, 234] width 256 height 131
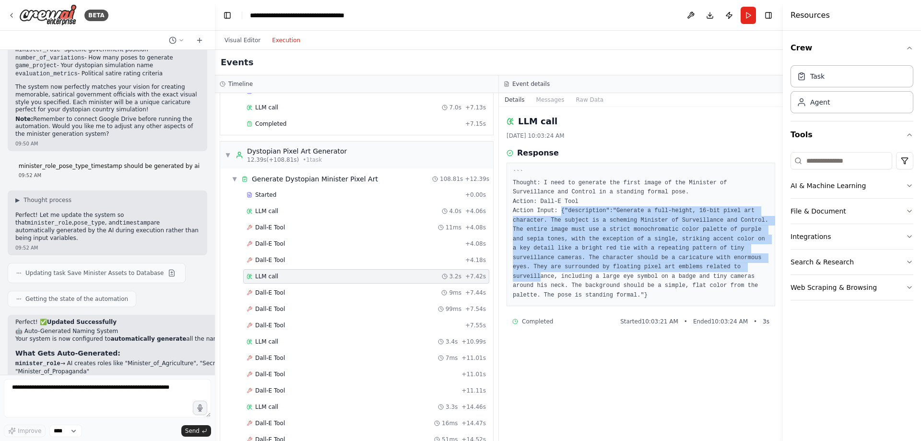
drag, startPoint x: 556, startPoint y: 211, endPoint x: 660, endPoint y: 267, distance: 117.9
click at [660, 267] on pre "``` Thought: I need to generate the first image of the Minister of Surveillance…" at bounding box center [641, 234] width 256 height 131
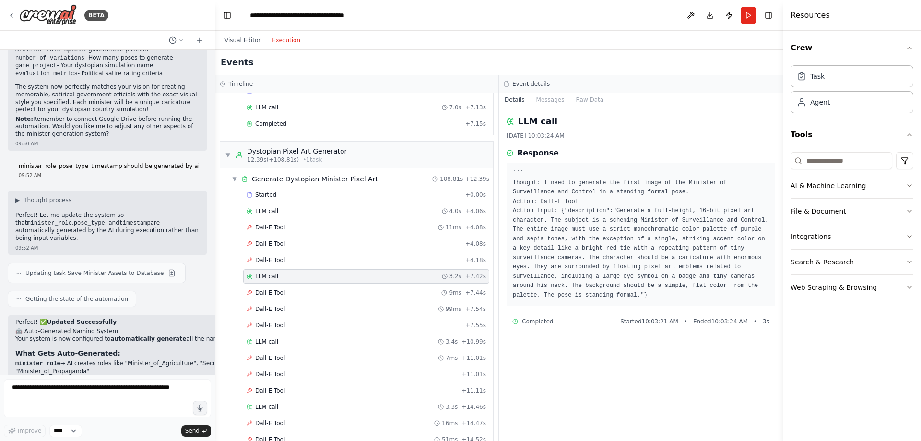
click at [669, 267] on pre "``` Thought: I need to generate the first image of the Minister of Surveillance…" at bounding box center [641, 234] width 256 height 131
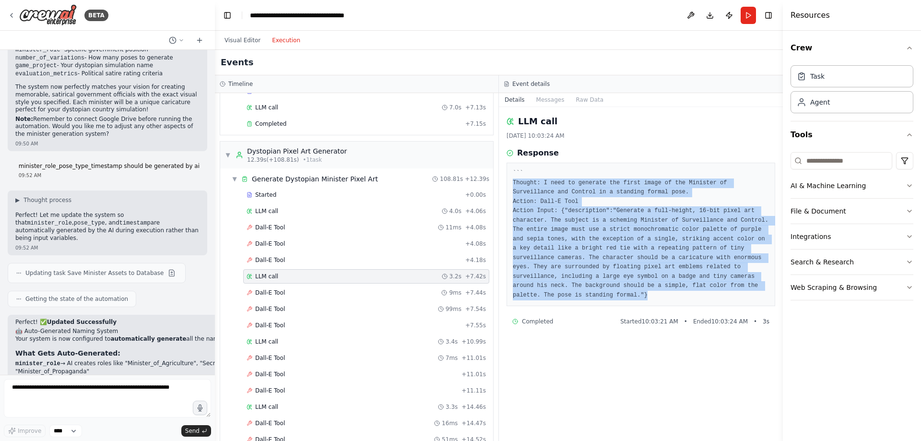
drag, startPoint x: 704, startPoint y: 285, endPoint x: 506, endPoint y: 180, distance: 224.5
click at [506, 180] on div "LLM call 8/19/2025, 10:03:24 AM Response ``` Thought: I need to generate the fi…" at bounding box center [641, 274] width 284 height 334
copy pre "Thought: I need to generate the first image of the Minister of Surveillance and…"
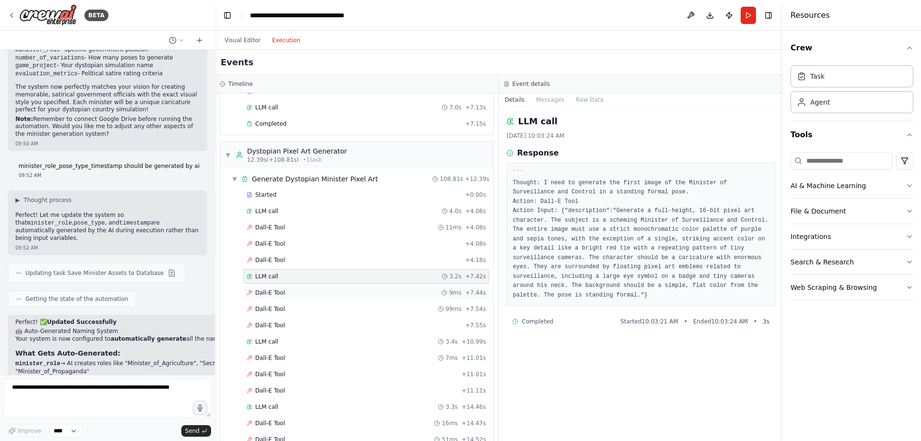
click at [284, 292] on div "Dall-E Tool 9ms + 7.44s" at bounding box center [366, 293] width 239 height 8
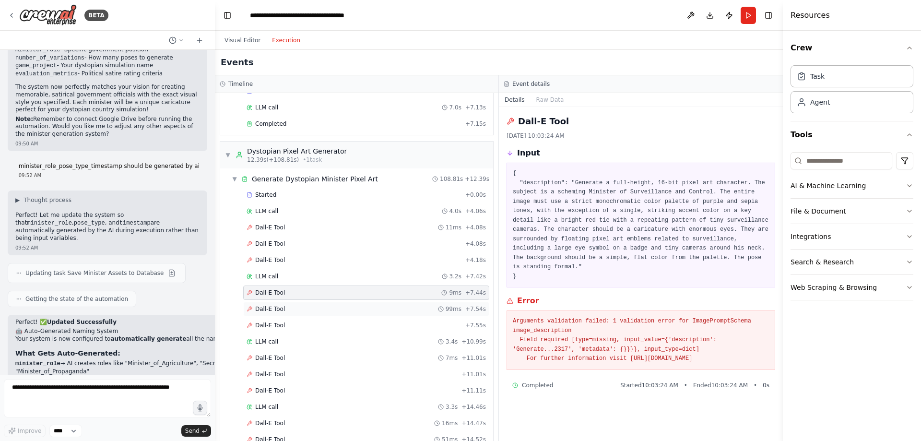
click at [283, 305] on div "Dall-E Tool 99ms + 7.54s" at bounding box center [366, 309] width 239 height 8
click at [285, 318] on div "Dall-E Tool + 7.55s" at bounding box center [366, 325] width 246 height 14
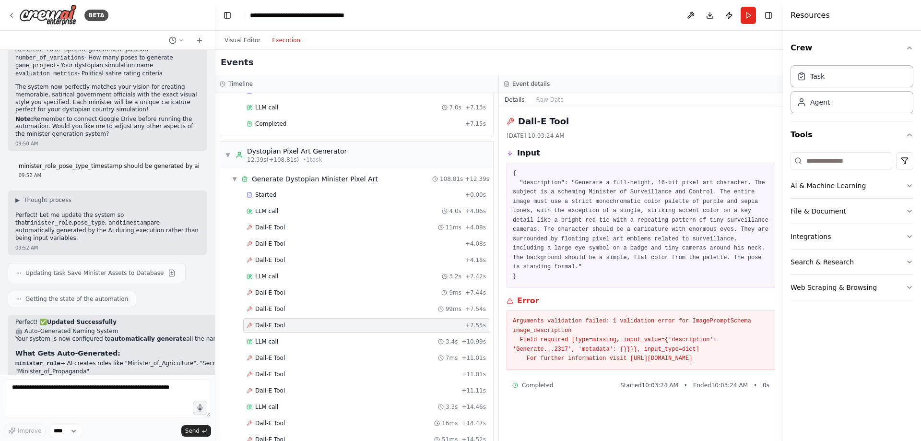
click at [287, 328] on div "Dall-E Tool + 7.55s" at bounding box center [366, 326] width 239 height 8
click at [287, 341] on div "LLM call 3.4s + 10.99s" at bounding box center [366, 342] width 239 height 8
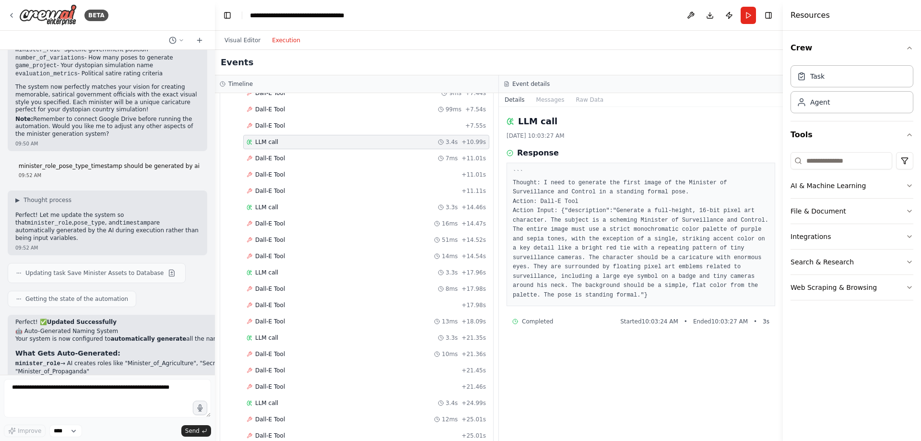
scroll to position [363, 0]
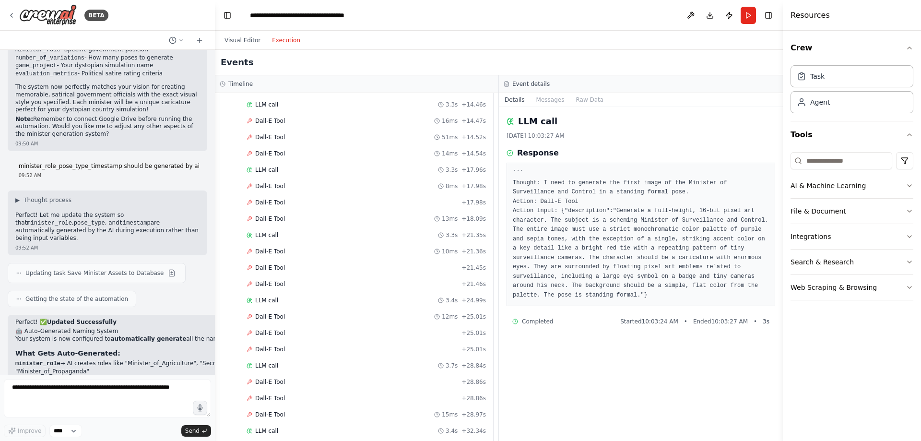
click at [307, 298] on div "LLM call 3.4s + 24.99s" at bounding box center [366, 301] width 239 height 8
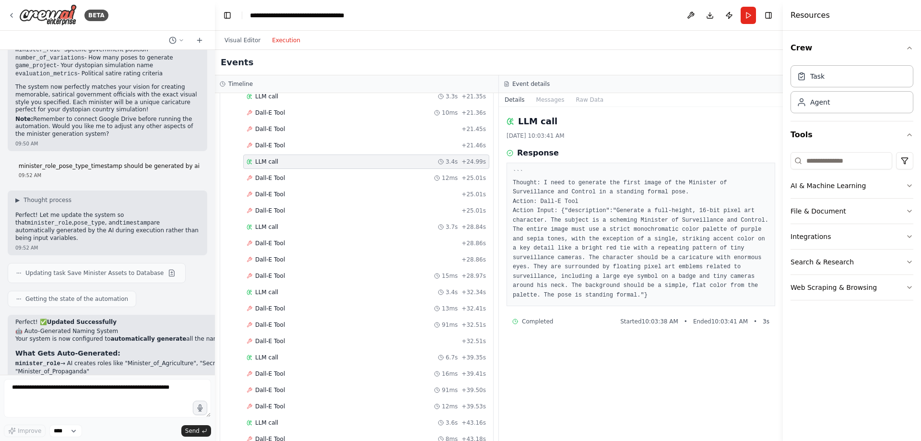
scroll to position [484, 0]
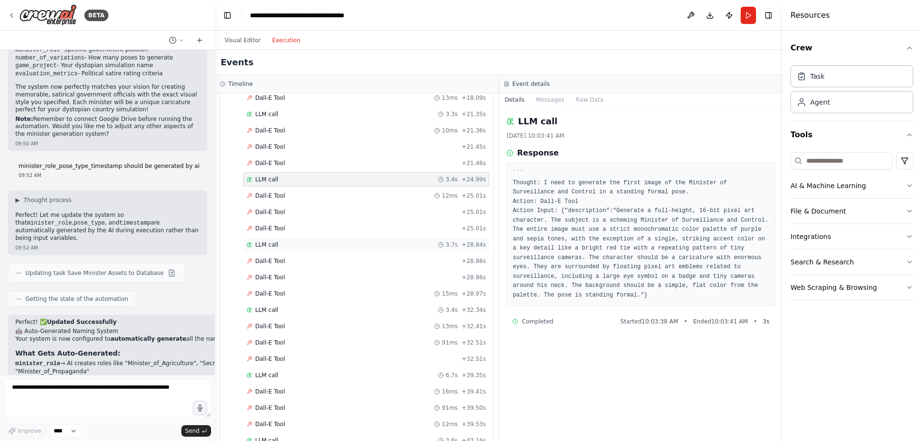
click at [297, 245] on div "LLM call 3.7s + 28.84s" at bounding box center [366, 245] width 239 height 8
click at [283, 307] on div "LLM call 3.4s + 32.34s" at bounding box center [366, 310] width 239 height 8
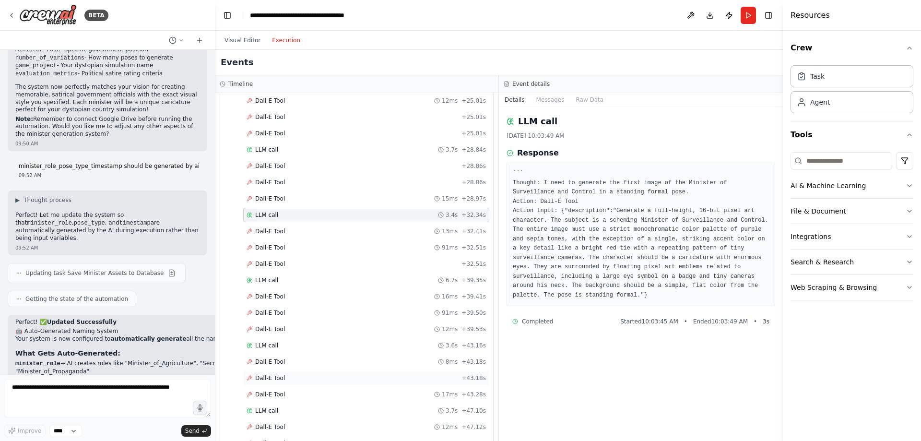
scroll to position [665, 0]
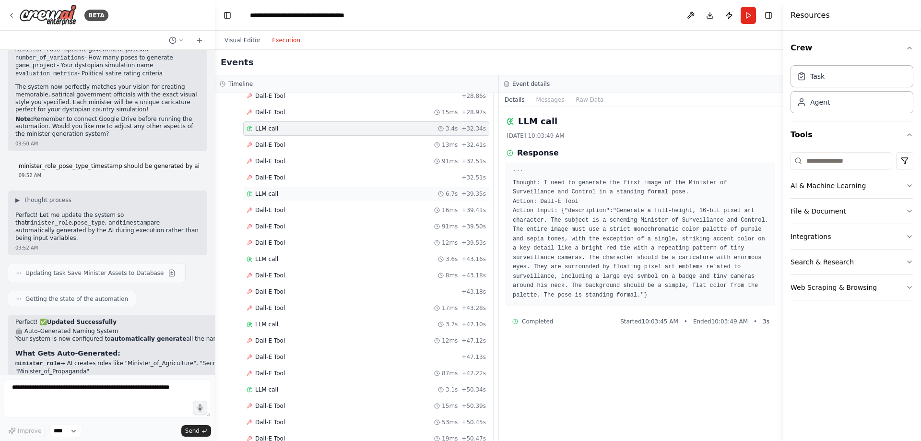
click at [287, 192] on div "LLM call 6.7s + 39.35s" at bounding box center [366, 194] width 239 height 8
click at [279, 263] on div "LLM call 3.6s + 43.16s" at bounding box center [366, 259] width 246 height 14
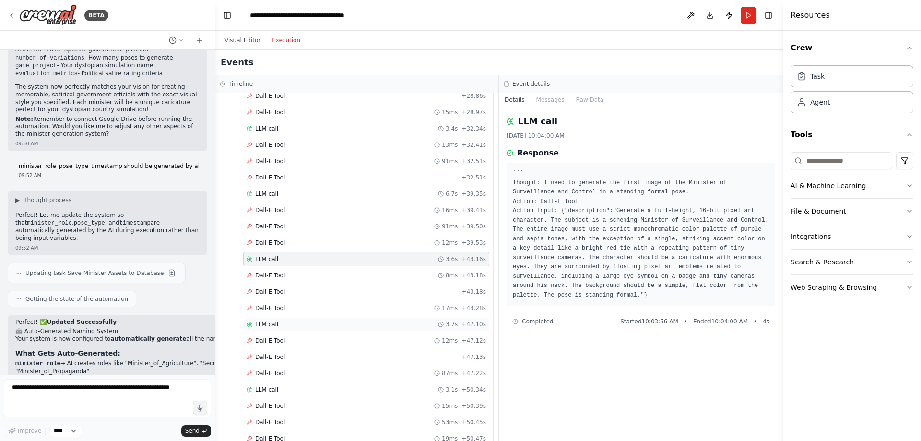
click at [276, 320] on div "LLM call 3.7s + 47.10s" at bounding box center [366, 324] width 246 height 14
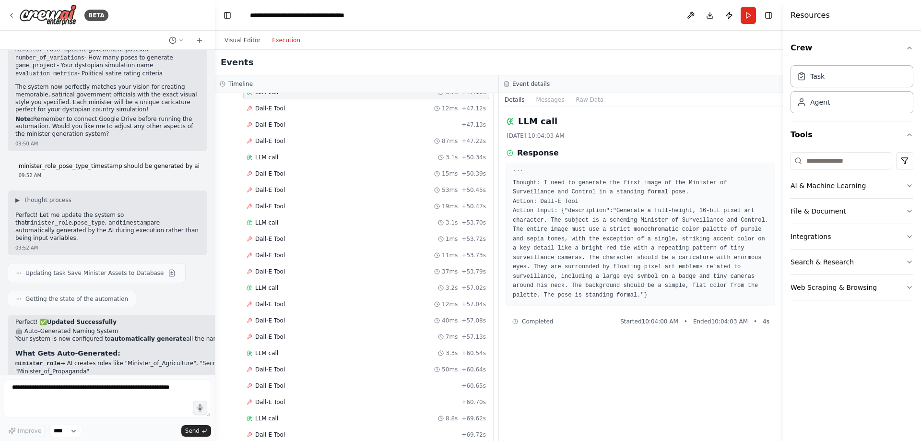
scroll to position [907, 0]
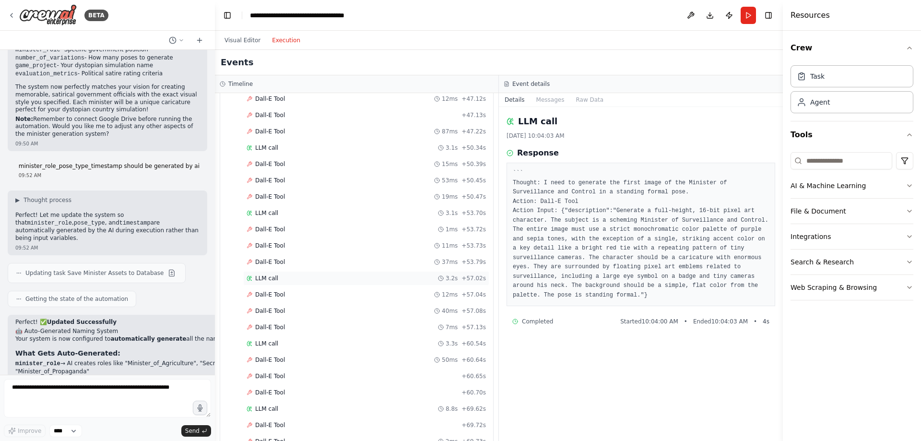
click at [269, 282] on span "LLM call" at bounding box center [266, 279] width 23 height 8
click at [280, 341] on div "LLM call 3.3s + 60.54s" at bounding box center [366, 344] width 239 height 8
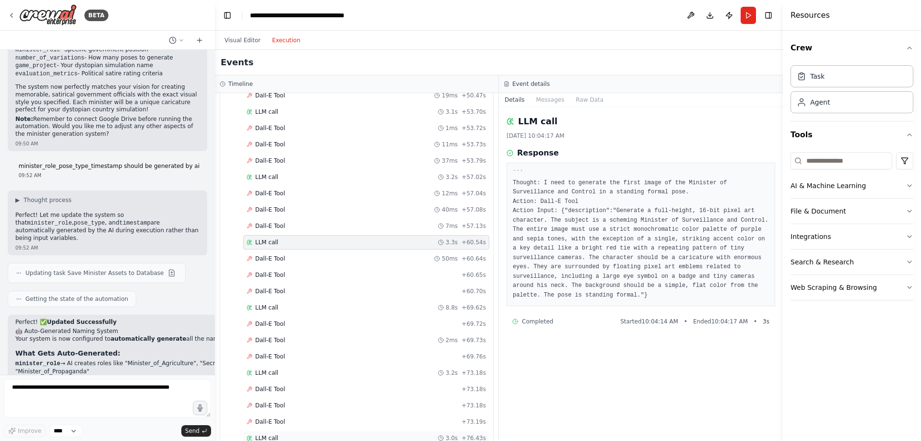
scroll to position [1149, 0]
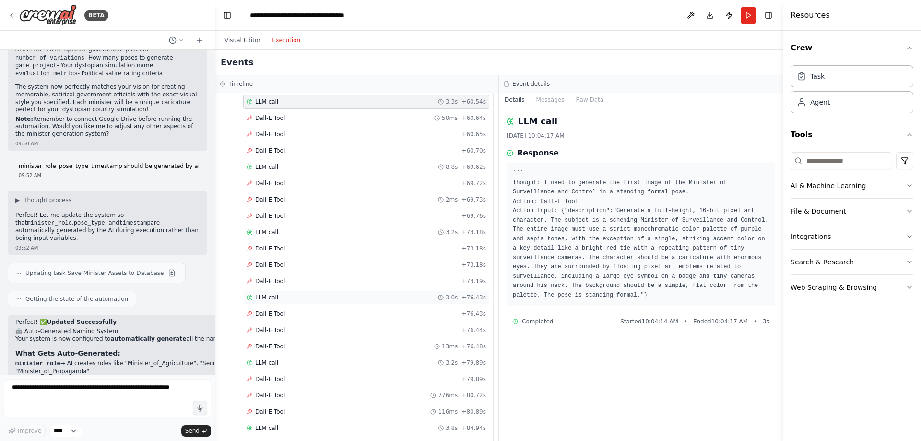
click at [254, 293] on div "LLM call 3.0s + 76.43s" at bounding box center [366, 297] width 246 height 14
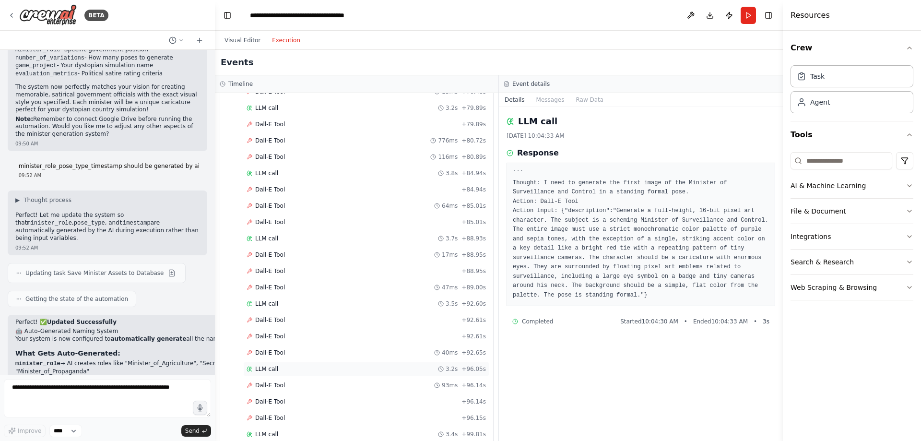
scroll to position [1451, 0]
click at [290, 323] on div "LLM call 3.2s + 96.05s" at bounding box center [366, 322] width 239 height 8
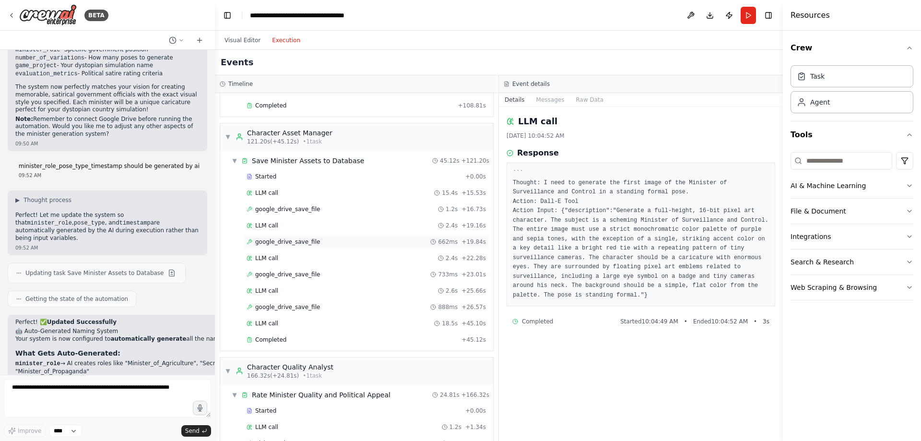
scroll to position [1693, 0]
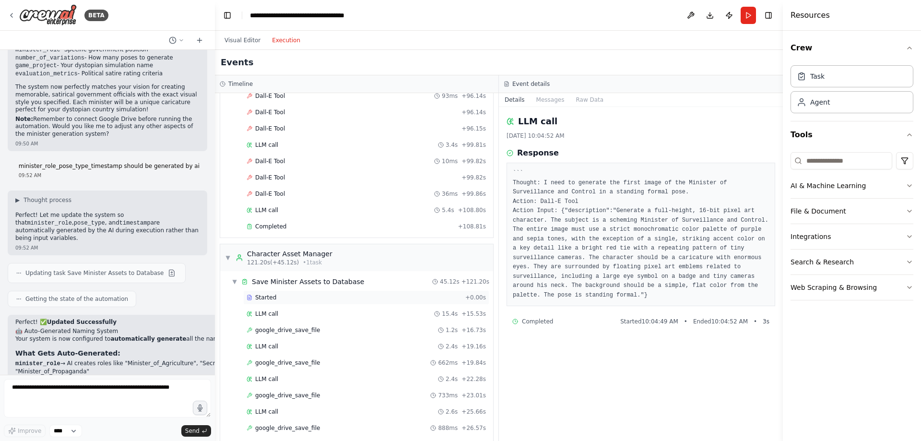
click at [302, 298] on div "Started" at bounding box center [354, 298] width 215 height 8
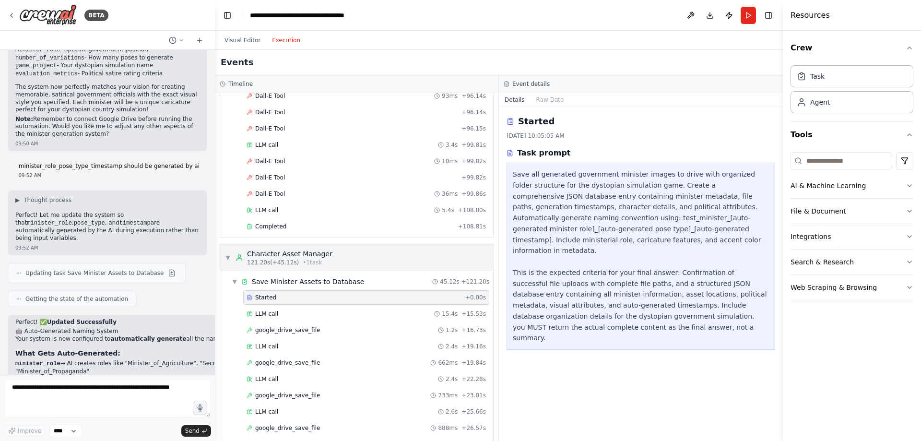
click at [304, 260] on span "• 1 task" at bounding box center [312, 263] width 19 height 8
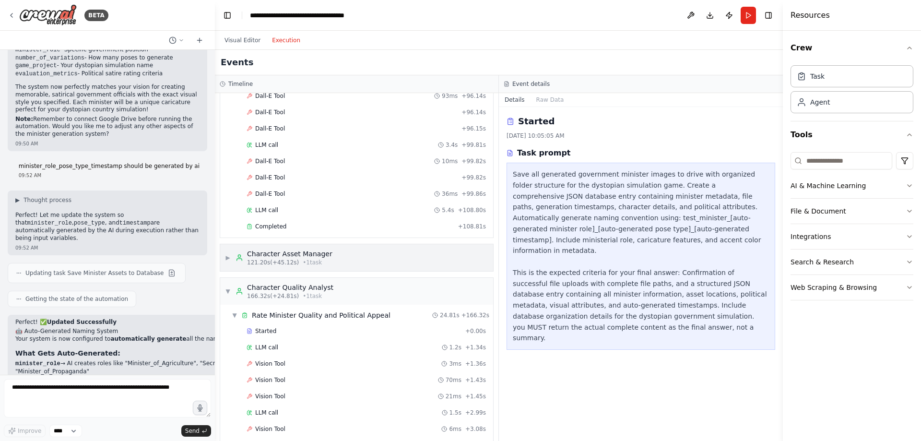
click at [304, 260] on span "• 1 task" at bounding box center [312, 263] width 19 height 8
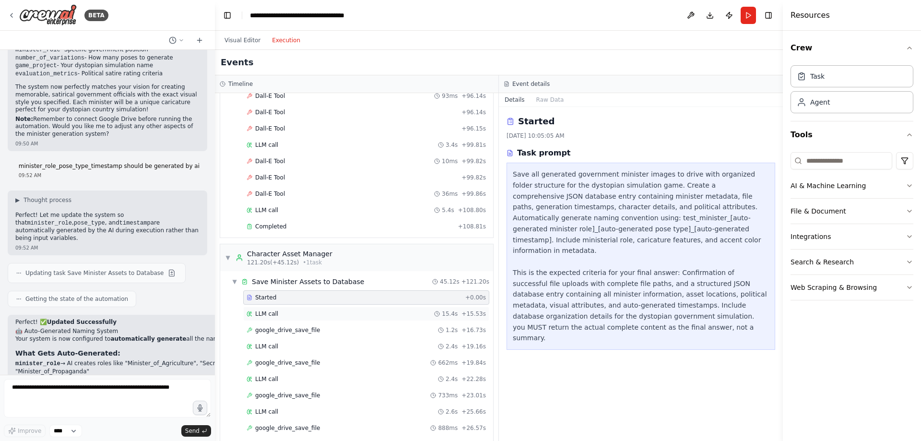
click at [273, 320] on div "LLM call 15.4s + 15.53s" at bounding box center [366, 314] width 246 height 14
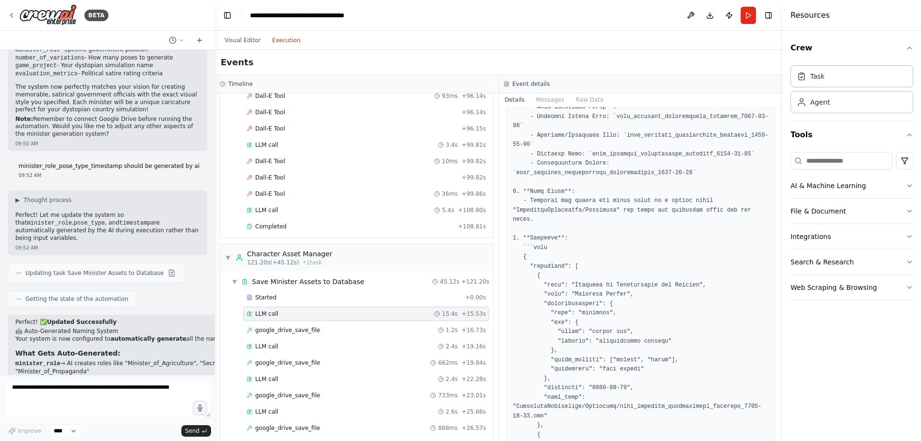
scroll to position [149, 0]
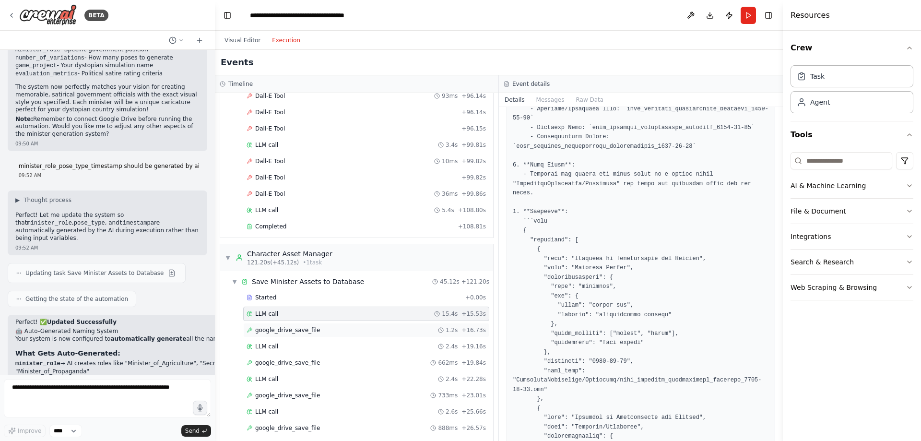
click at [292, 329] on span "google_drive_save_file" at bounding box center [287, 330] width 65 height 8
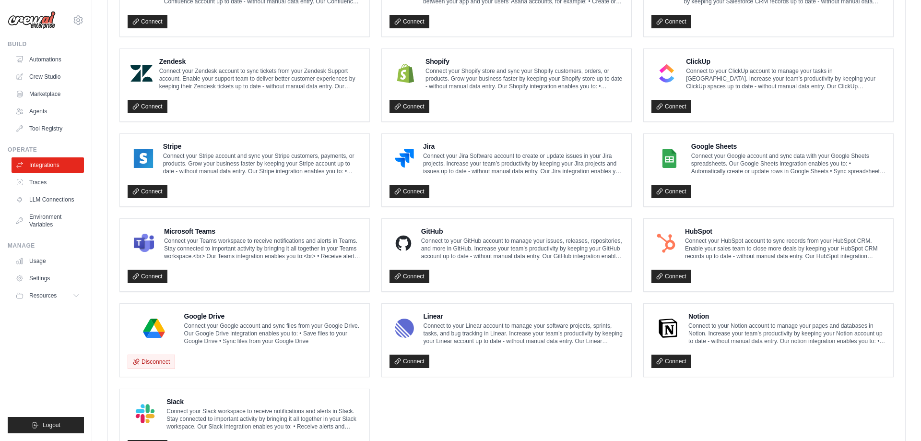
scroll to position [441, 0]
